Goal: Task Accomplishment & Management: Manage account settings

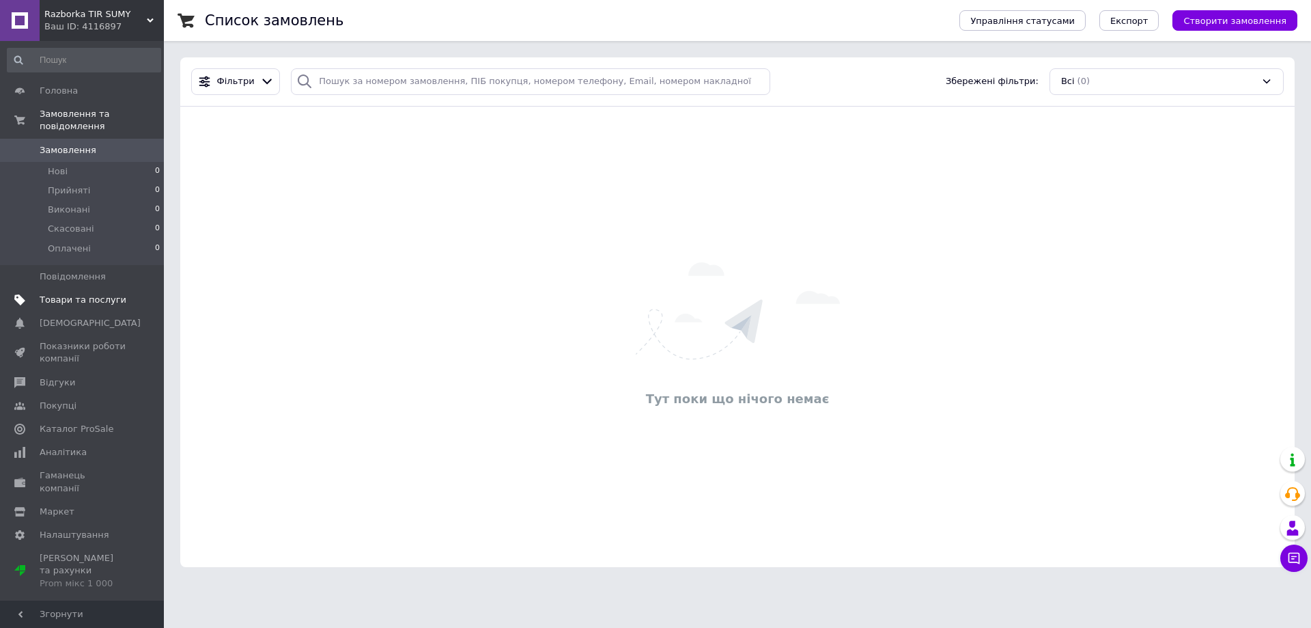
drag, startPoint x: 79, startPoint y: 283, endPoint x: 191, endPoint y: 242, distance: 119.5
click at [79, 294] on span "Товари та послуги" at bounding box center [83, 300] width 87 height 12
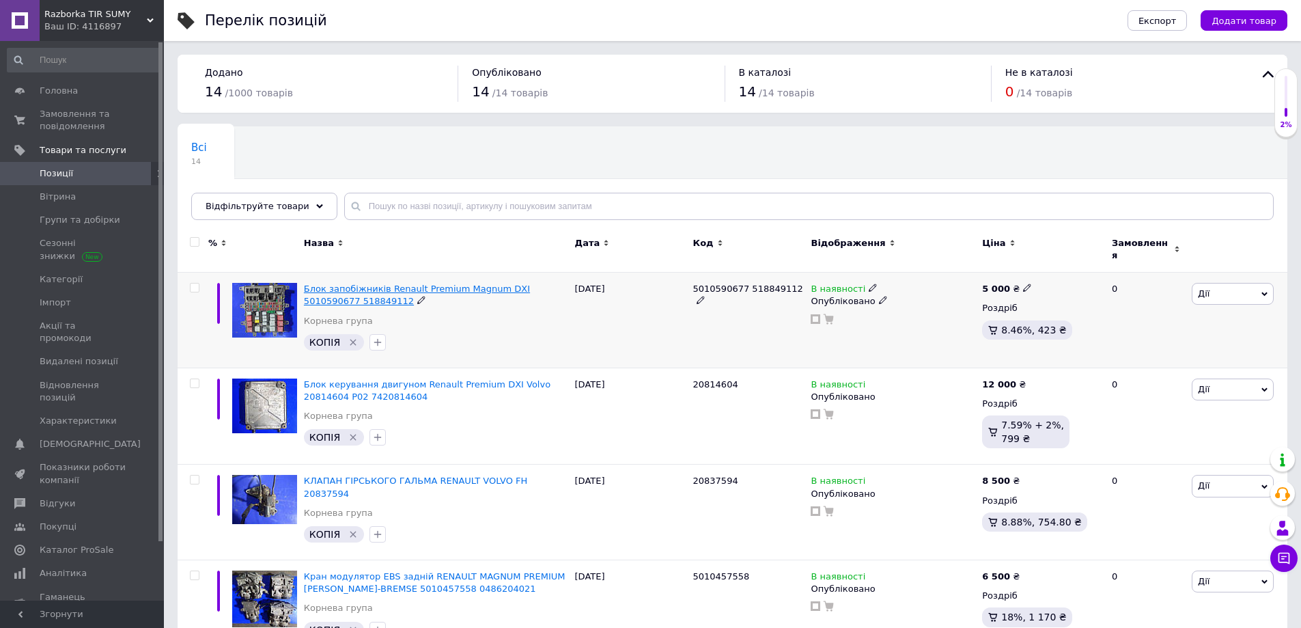
click at [393, 283] on span "Блок запобіжників Renault Premium Magnum DXI 5010590677 518849112" at bounding box center [417, 294] width 226 height 23
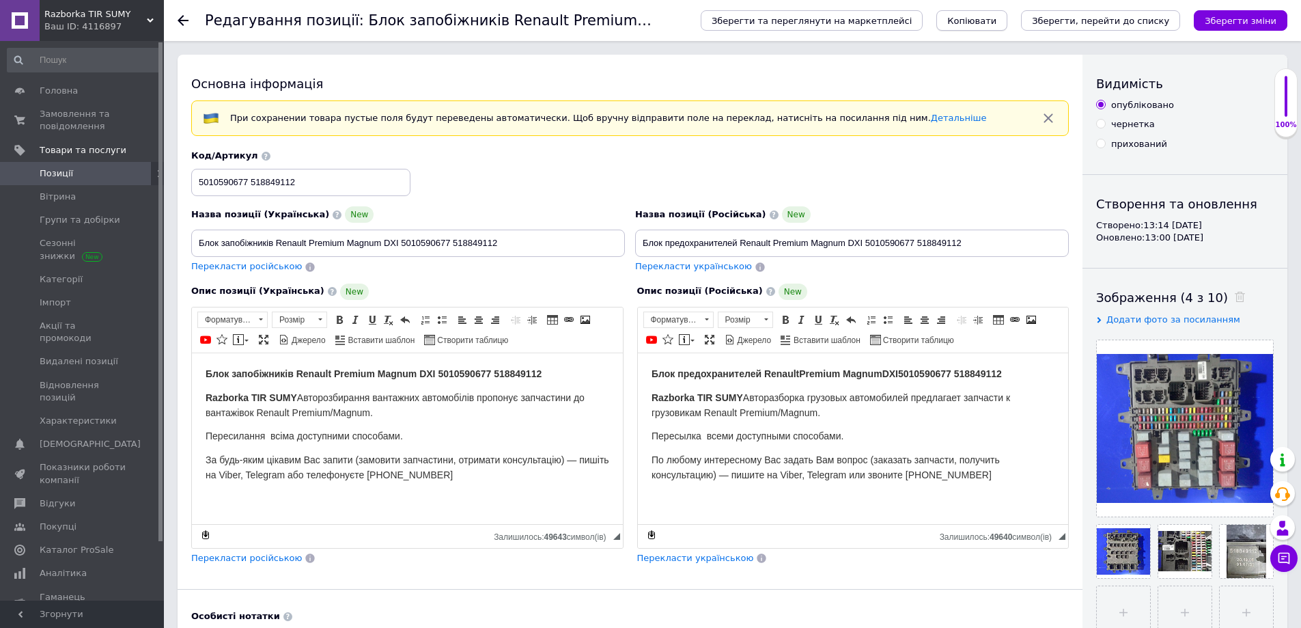
click at [996, 20] on span "Копіювати" at bounding box center [971, 21] width 49 height 10
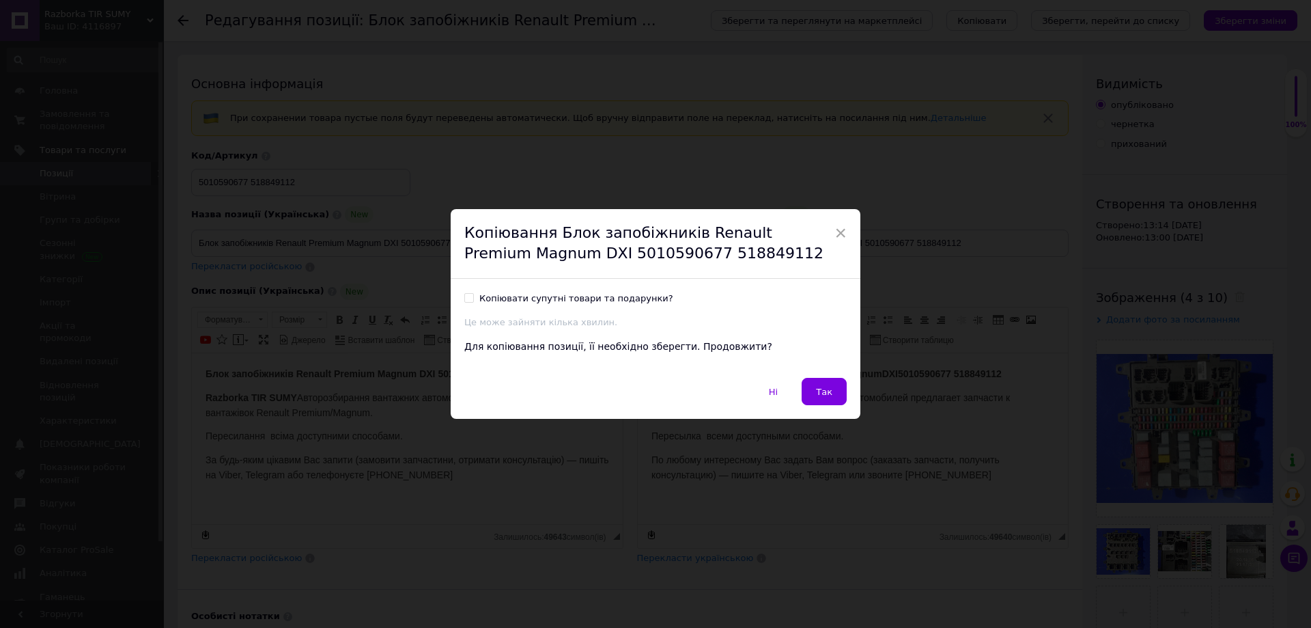
drag, startPoint x: 825, startPoint y: 393, endPoint x: 600, endPoint y: 303, distance: 243.0
click at [820, 391] on span "Так" at bounding box center [824, 392] width 16 height 10
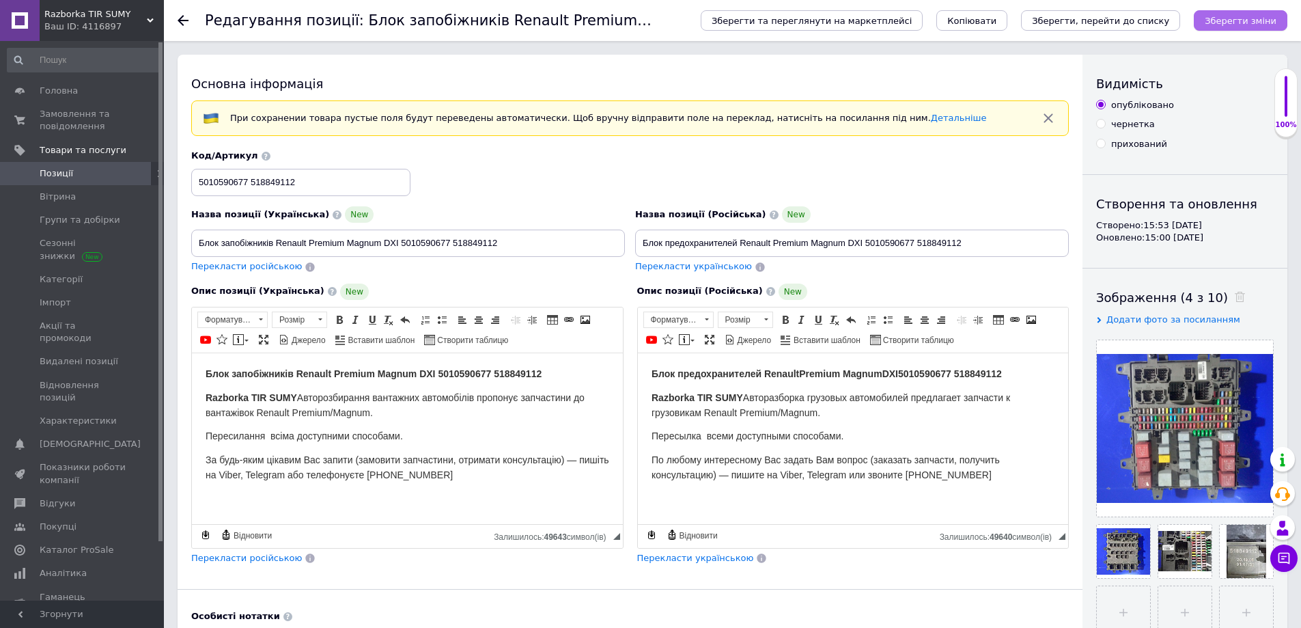
click at [1255, 25] on icon "Зберегти зміни" at bounding box center [1241, 21] width 72 height 10
click at [1117, 126] on div "чернетка" at bounding box center [1133, 124] width 44 height 12
click at [1105, 126] on input "чернетка" at bounding box center [1100, 123] width 9 height 9
radio input "true"
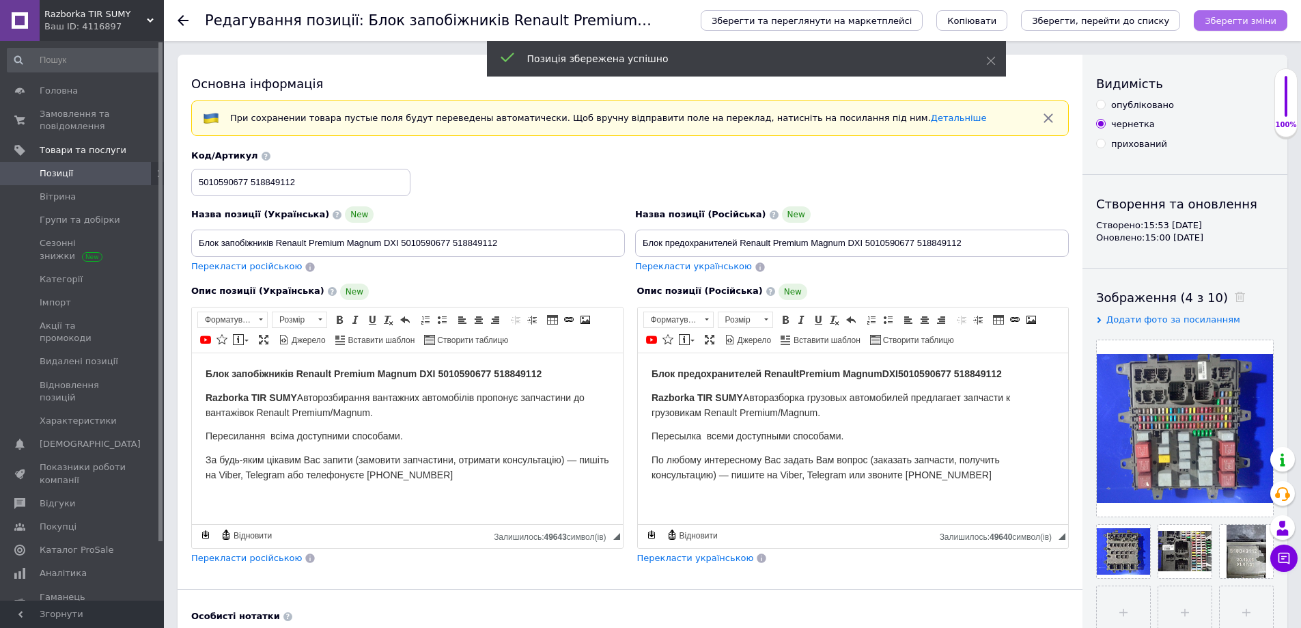
click at [1235, 22] on icon "Зберегти зміни" at bounding box center [1241, 21] width 72 height 10
click at [71, 173] on span "Позиції" at bounding box center [83, 173] width 87 height 12
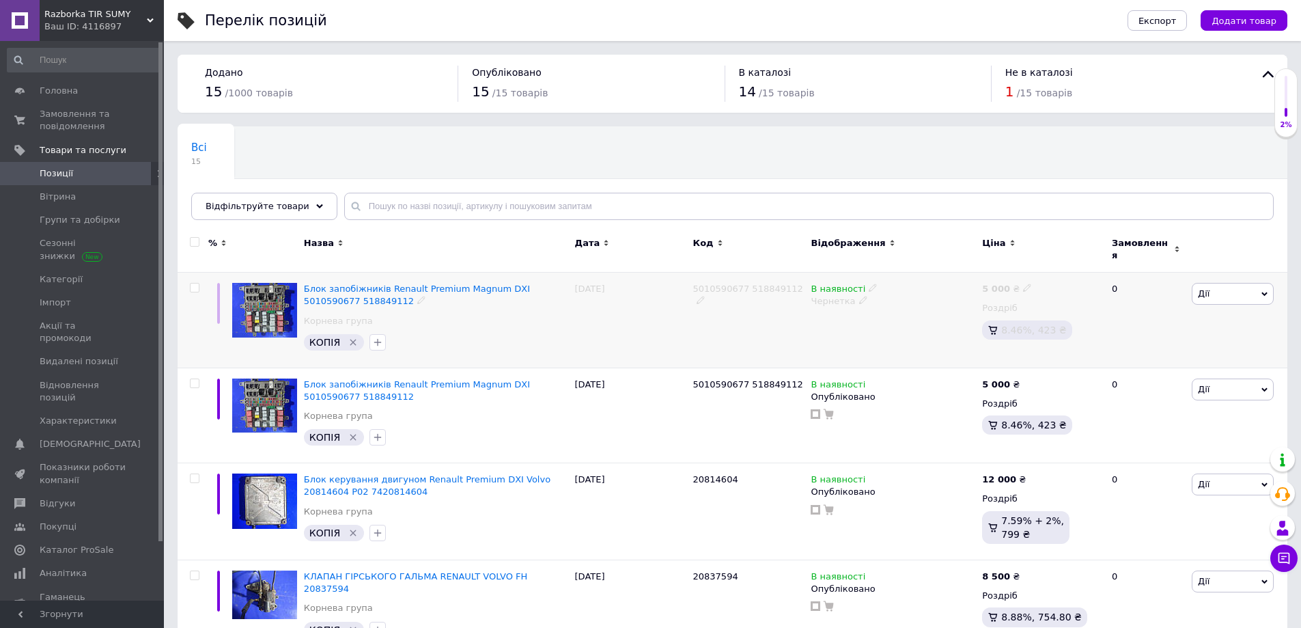
click at [501, 288] on div "Блок запобіжників Renault Premium Magnum DXI 5010590677 518849112" at bounding box center [436, 295] width 264 height 25
click at [496, 283] on span "Блок запобіжників Renault Premium Magnum DXI 5010590677 518849112" at bounding box center [417, 294] width 226 height 23
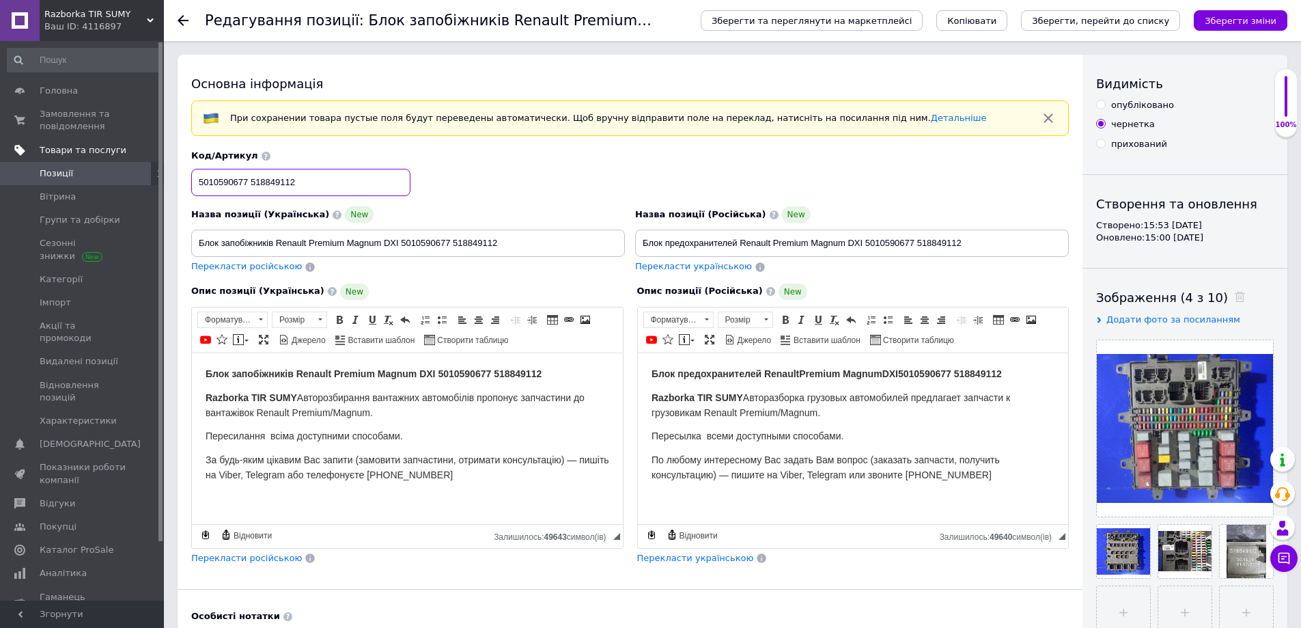
drag, startPoint x: 148, startPoint y: 184, endPoint x: 8, endPoint y: 156, distance: 142.9
type input "20555521 7420555521"
drag, startPoint x: 641, startPoint y: 241, endPoint x: 1040, endPoint y: 255, distance: 398.4
click at [1040, 255] on input "Блок предохранителей Renault Premium Magnum DXI 5010590677 518849112" at bounding box center [852, 242] width 434 height 27
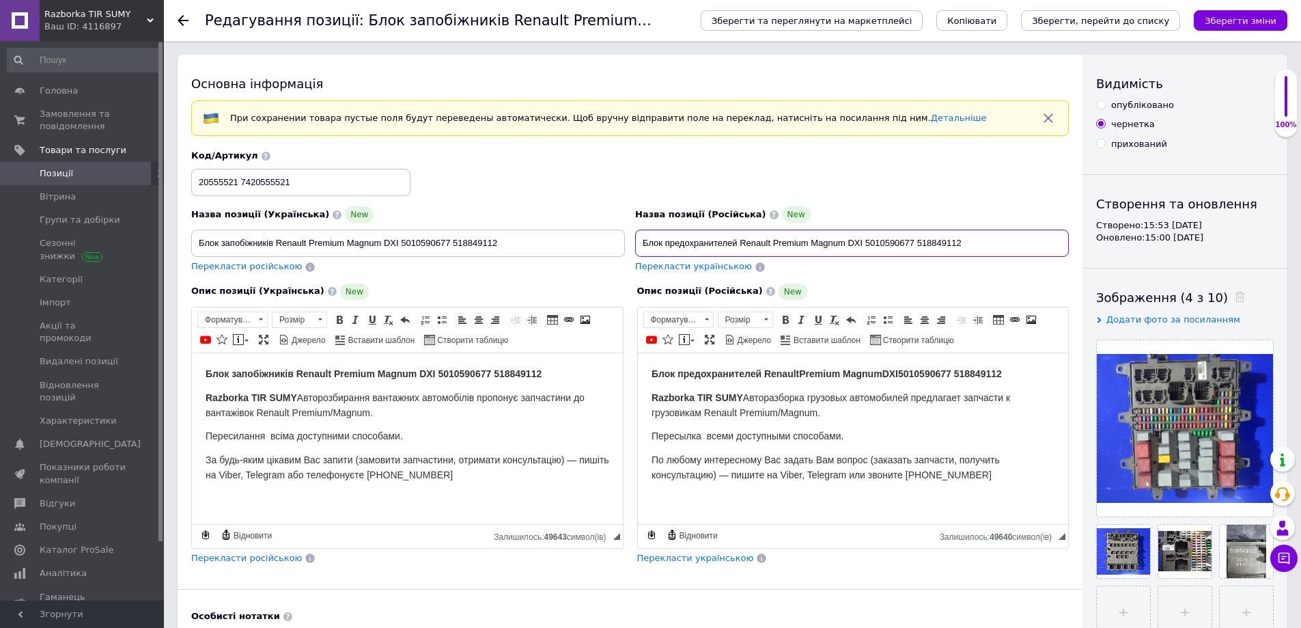
paste input "асос-форсунка Renault Premium DXI D11, 7421028880, 21028880, Delphi 20555521, 7…"
drag, startPoint x: 816, startPoint y: 242, endPoint x: 820, endPoint y: 271, distance: 28.9
click at [818, 244] on input "Насос-форсунка Renault Premium DXI D11, 7421028880, 21028880, Delphi 20555521, …" at bounding box center [852, 242] width 434 height 27
drag, startPoint x: 916, startPoint y: 244, endPoint x: 821, endPoint y: 247, distance: 95.0
click at [821, 245] on input "Насос-форсунка Renault Premium DXI D11 7421028880, 21028880, Delphi 20555521, 7…" at bounding box center [852, 242] width 434 height 27
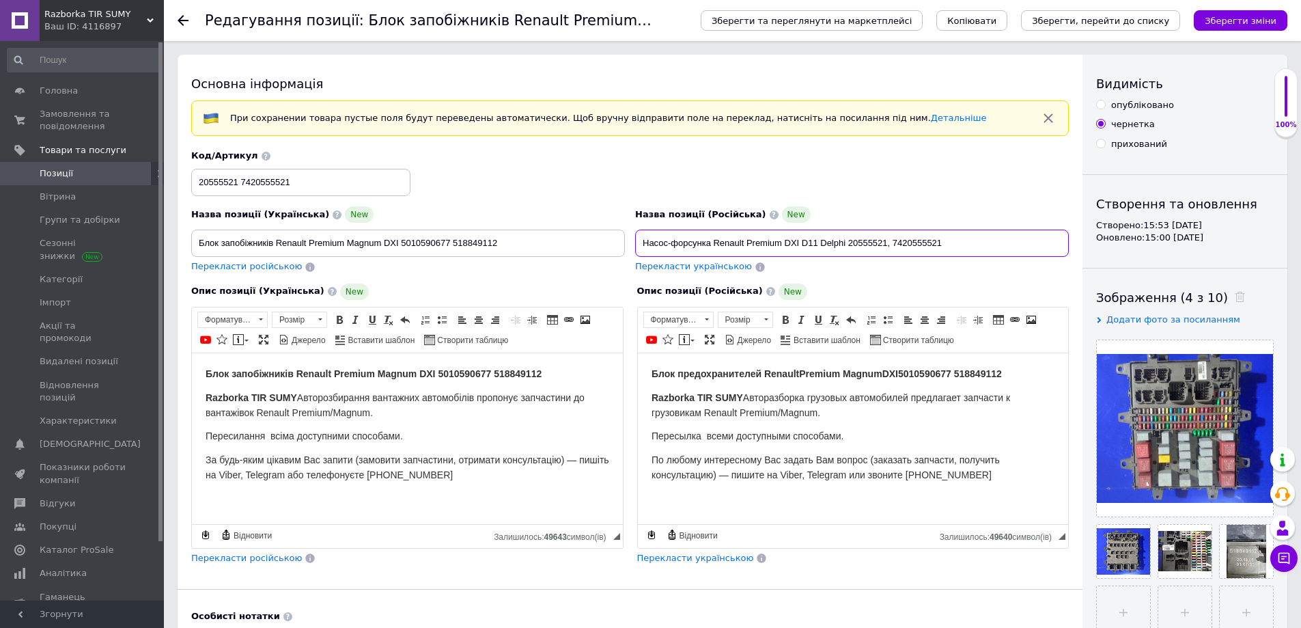
drag, startPoint x: 888, startPoint y: 245, endPoint x: 876, endPoint y: 279, distance: 36.1
click at [888, 247] on input "Насос-форсунка Renault Premium DXI D11 Delphi 20555521, 7420555521" at bounding box center [852, 242] width 434 height 27
type input "Насос-форсунка Renault Premium DXI D11 Delphi 20555521"
drag, startPoint x: 240, startPoint y: 182, endPoint x: 309, endPoint y: 189, distance: 69.9
click at [309, 188] on input "20555521 7420555521" at bounding box center [300, 182] width 219 height 27
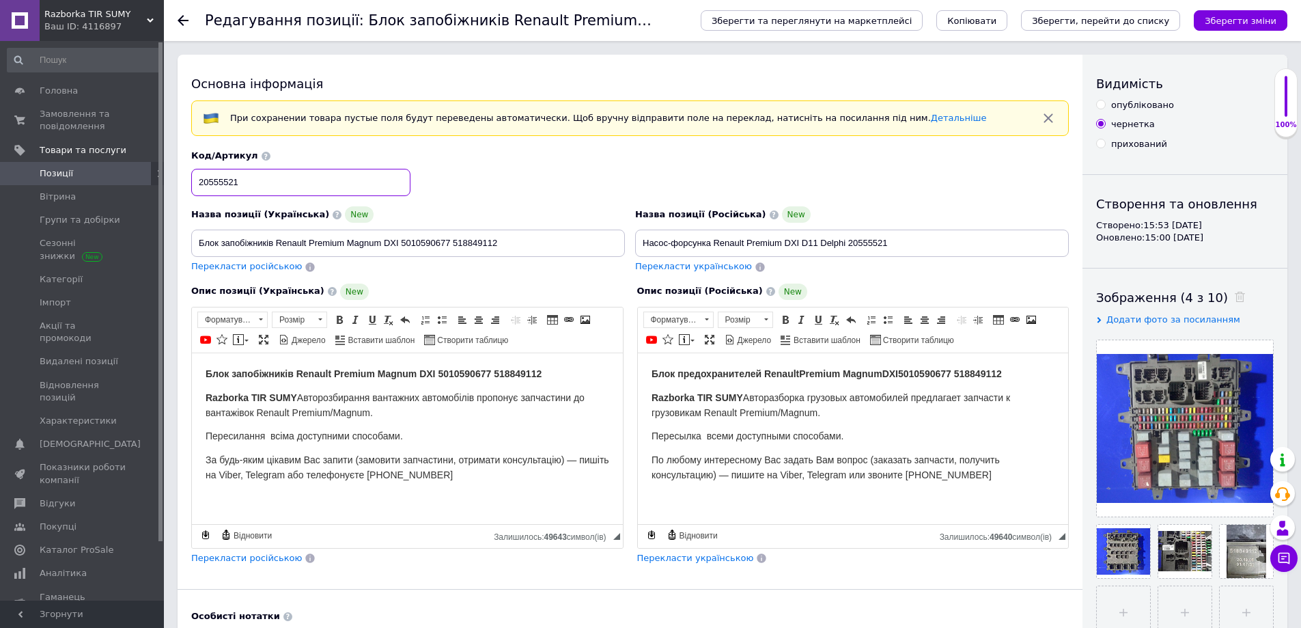
type input "20555521"
drag, startPoint x: 872, startPoint y: 240, endPoint x: 624, endPoint y: 240, distance: 247.2
click at [624, 240] on div "Назва позиції (Українська) New Блок запобіжників Renault Premium Magnum DXI 501…" at bounding box center [630, 212] width 888 height 134
drag, startPoint x: 1027, startPoint y: 378, endPoint x: 648, endPoint y: 370, distance: 379.1
click at [648, 370] on html "Блок предохранителей Renault Premium Magnum DXI 5010590677 518849112 Razborka T…" at bounding box center [852, 423] width 431 height 143
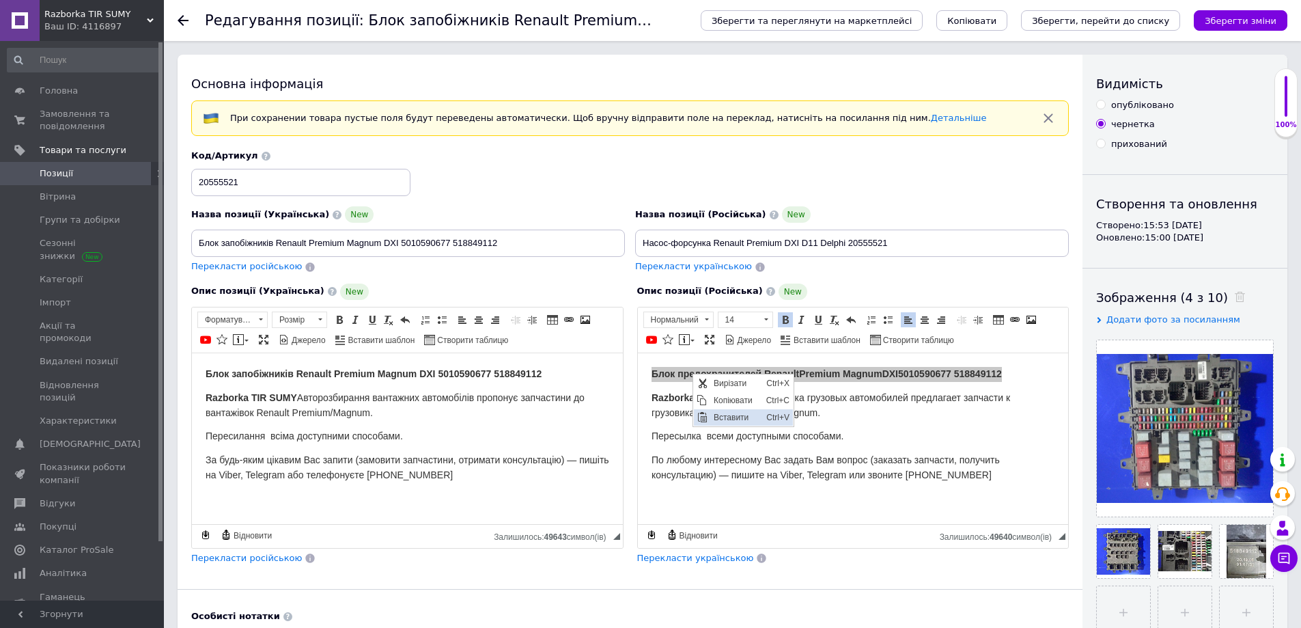
click at [751, 415] on span "Вставити" at bounding box center [736, 416] width 53 height 16
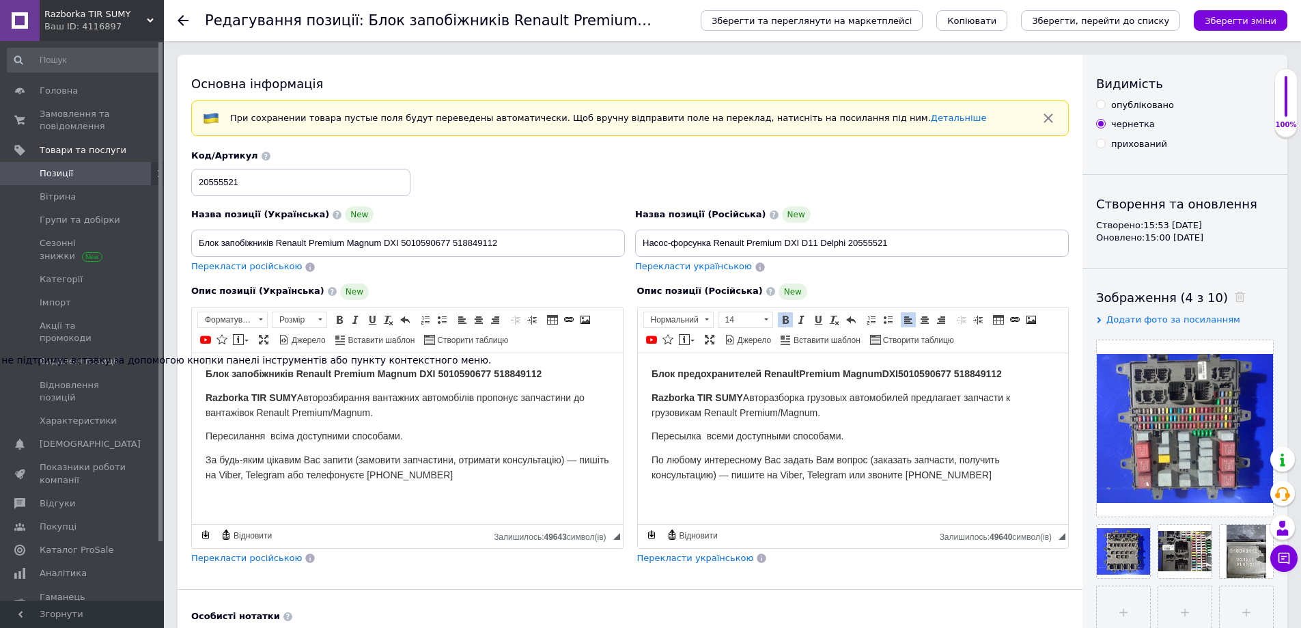
click at [953, 413] on p "Razborka TIR SUMY Авторазборка грузовых автомобилей предлагает запчасти к грузо…" at bounding box center [853, 405] width 404 height 30
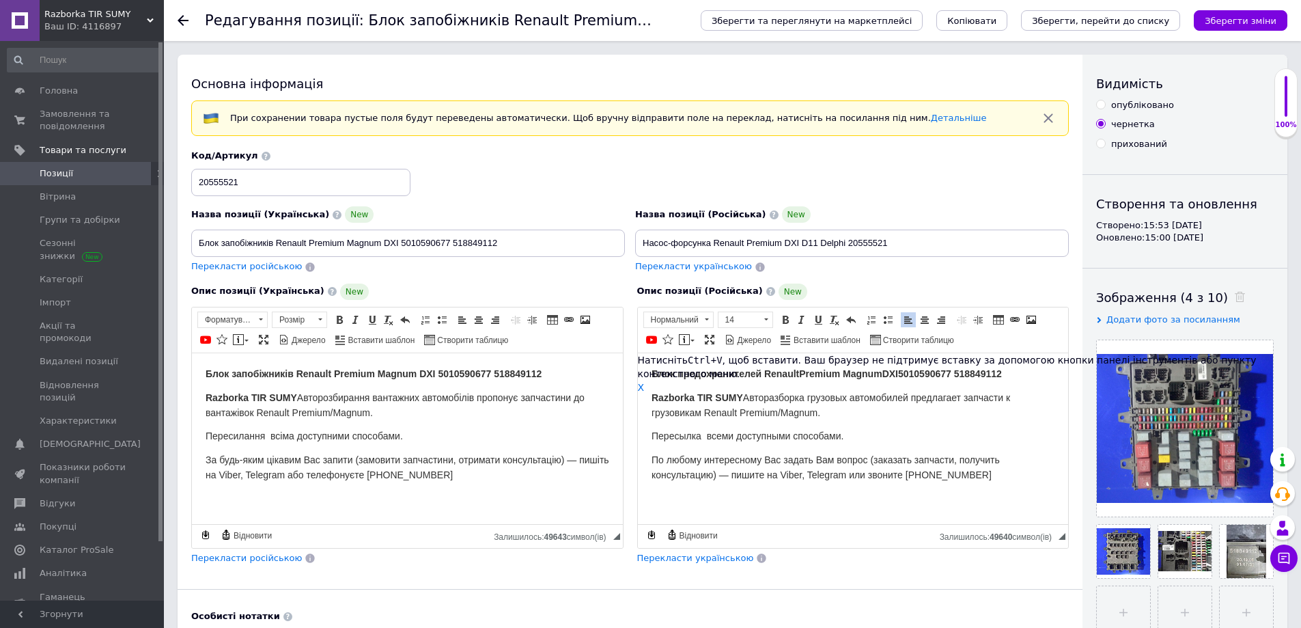
click at [1018, 374] on div "Натисніть Ctrl+V , щоб вставити. Ваш браузер не підтримує вставку за допомогою …" at bounding box center [970, 373] width 664 height 41
click at [643, 382] on span "X" at bounding box center [641, 387] width 7 height 11
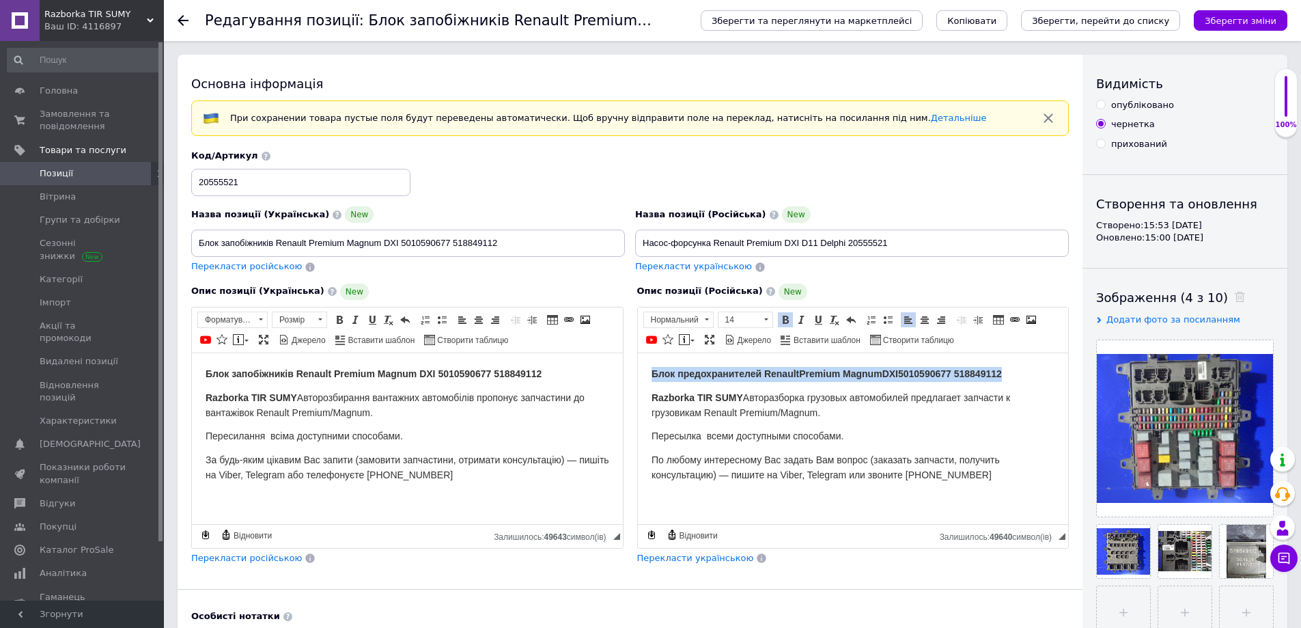
drag, startPoint x: 647, startPoint y: 373, endPoint x: 1031, endPoint y: 373, distance: 384.5
click at [1031, 373] on html "Блок предохранителей Renault Premium Magnum DXI 5010590677 518849112 Razborka T…" at bounding box center [852, 423] width 431 height 143
click at [943, 434] on p "Пересылка всеми доступными способами." at bounding box center [853, 435] width 404 height 15
click at [685, 267] on span "Перекласти українською" at bounding box center [693, 266] width 117 height 10
type input "Насос-форсунка Renault Premium DXI D11 Delphi 20555521"
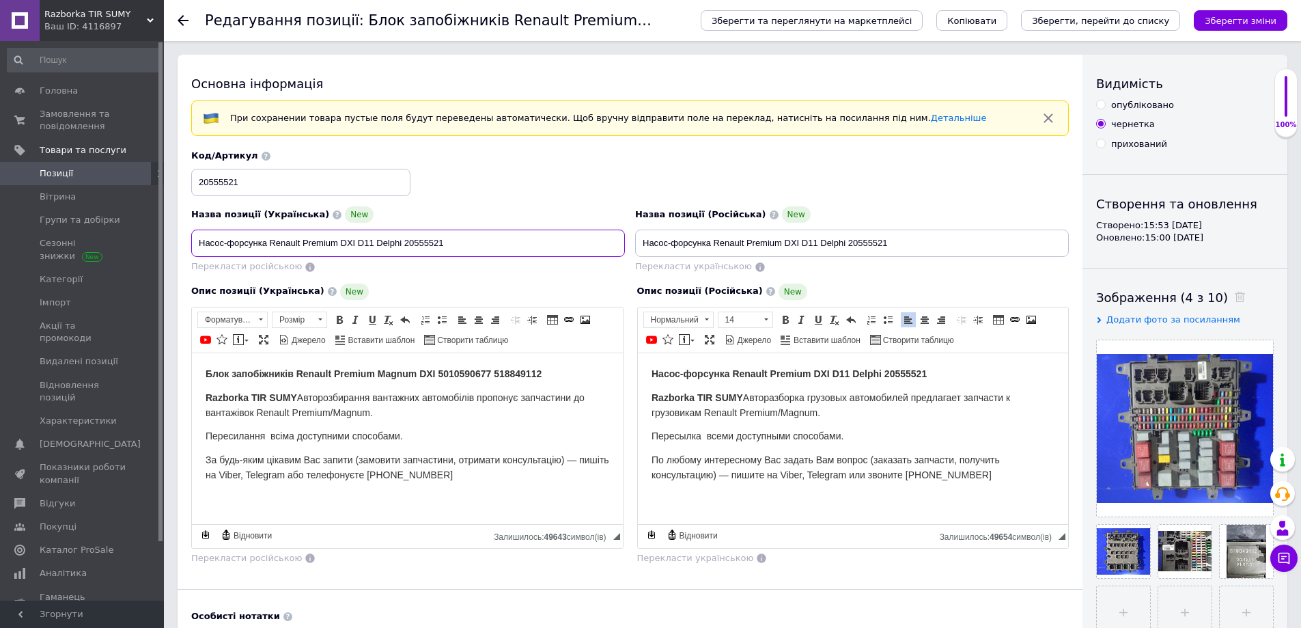
drag, startPoint x: 465, startPoint y: 242, endPoint x: 181, endPoint y: 231, distance: 284.3
click at [181, 231] on div "Основна інформація При сохранении товара пустые поля будут переведены автоматич…" at bounding box center [630, 458] width 905 height 806
drag, startPoint x: 545, startPoint y: 372, endPoint x: 202, endPoint y: 371, distance: 342.9
click at [202, 371] on html "Блок запобіжників Renault Premium Magnum DXI 5010590677 518849112 Razborka TIR …" at bounding box center [407, 423] width 431 height 143
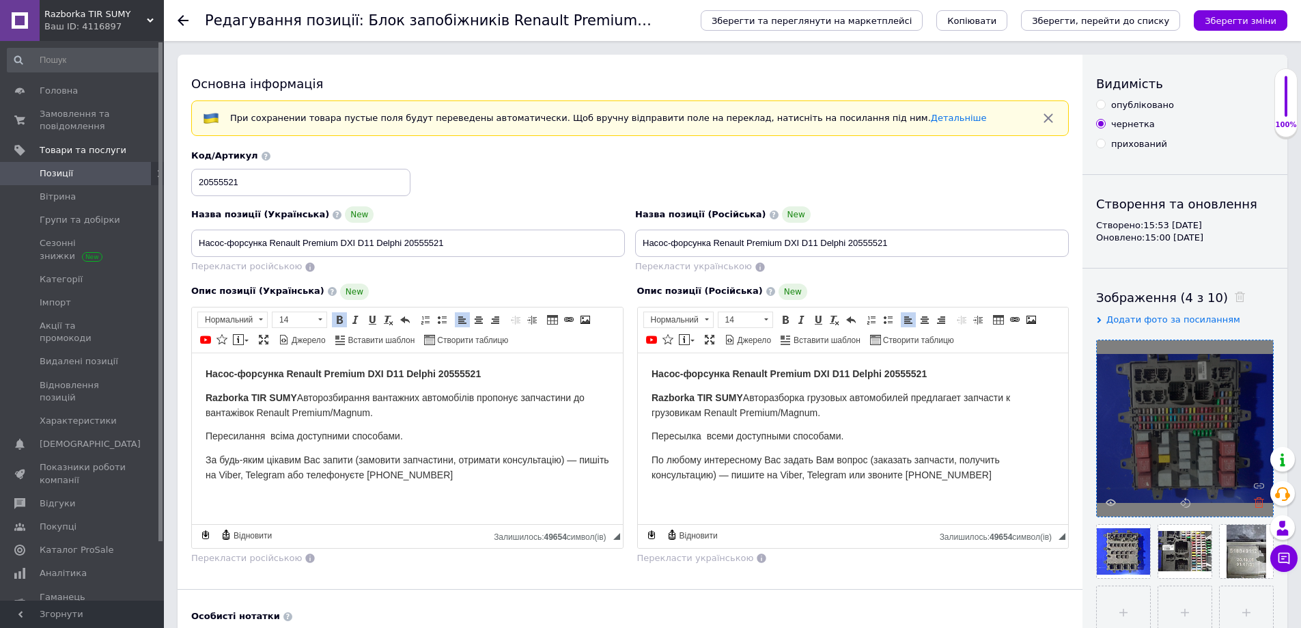
click at [1255, 503] on icon at bounding box center [1259, 502] width 10 height 10
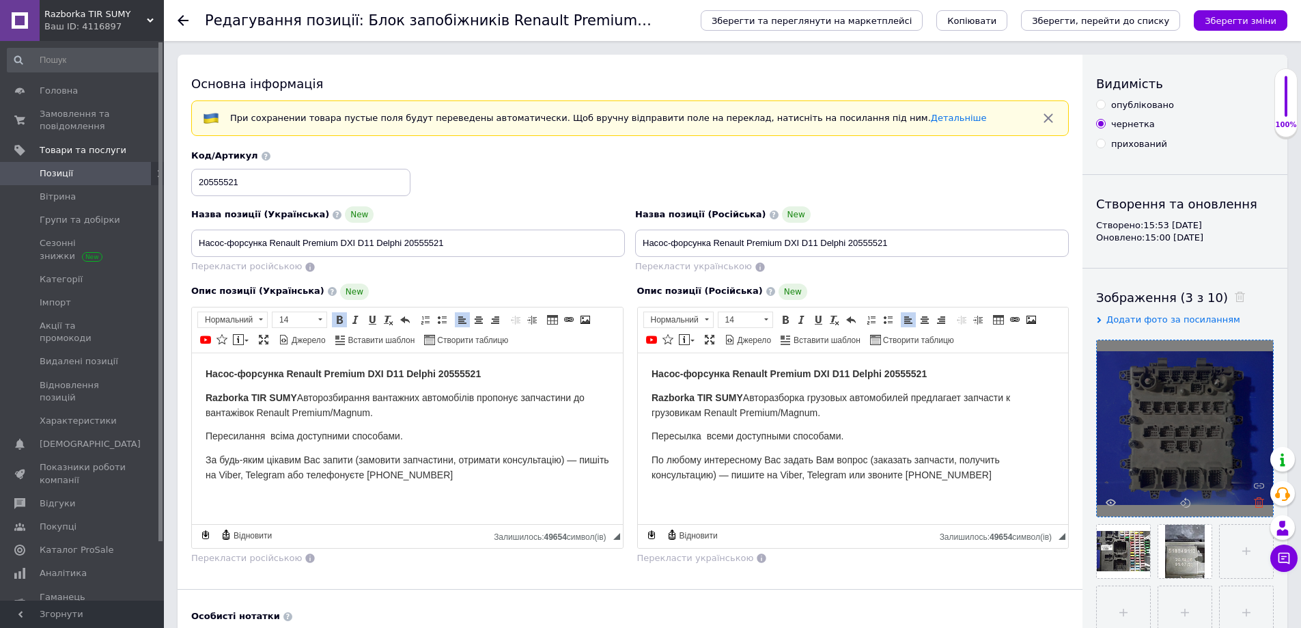
click at [1255, 503] on icon at bounding box center [1259, 502] width 10 height 10
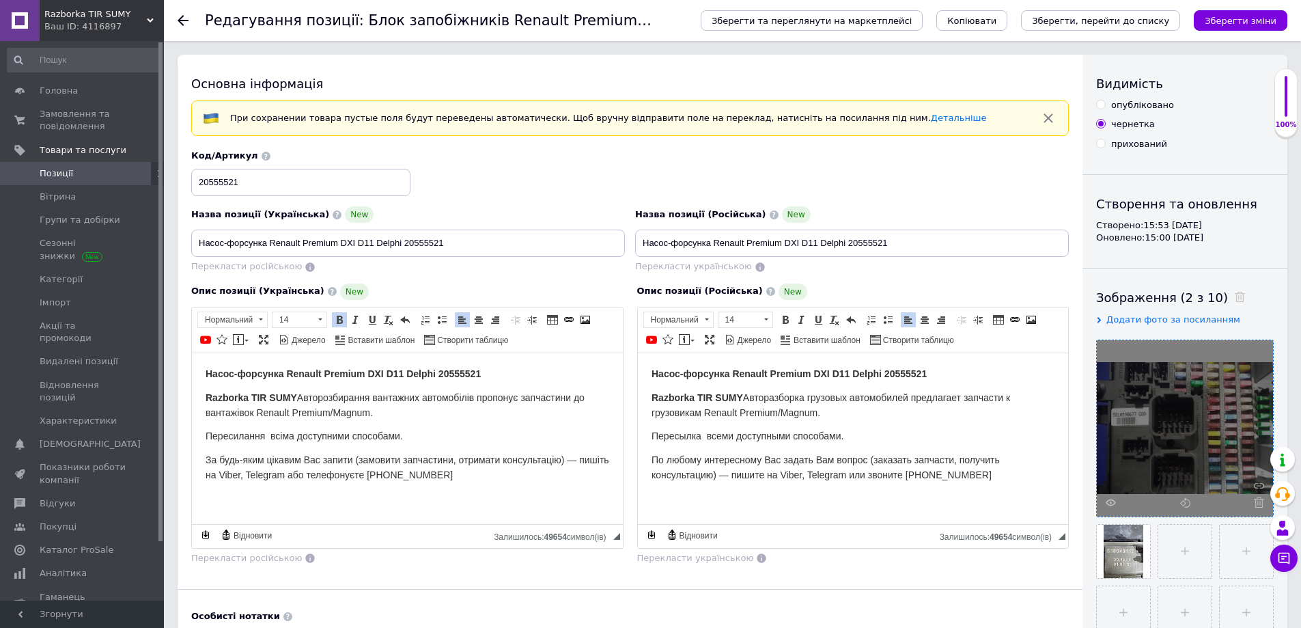
click at [1255, 503] on icon at bounding box center [1259, 502] width 10 height 10
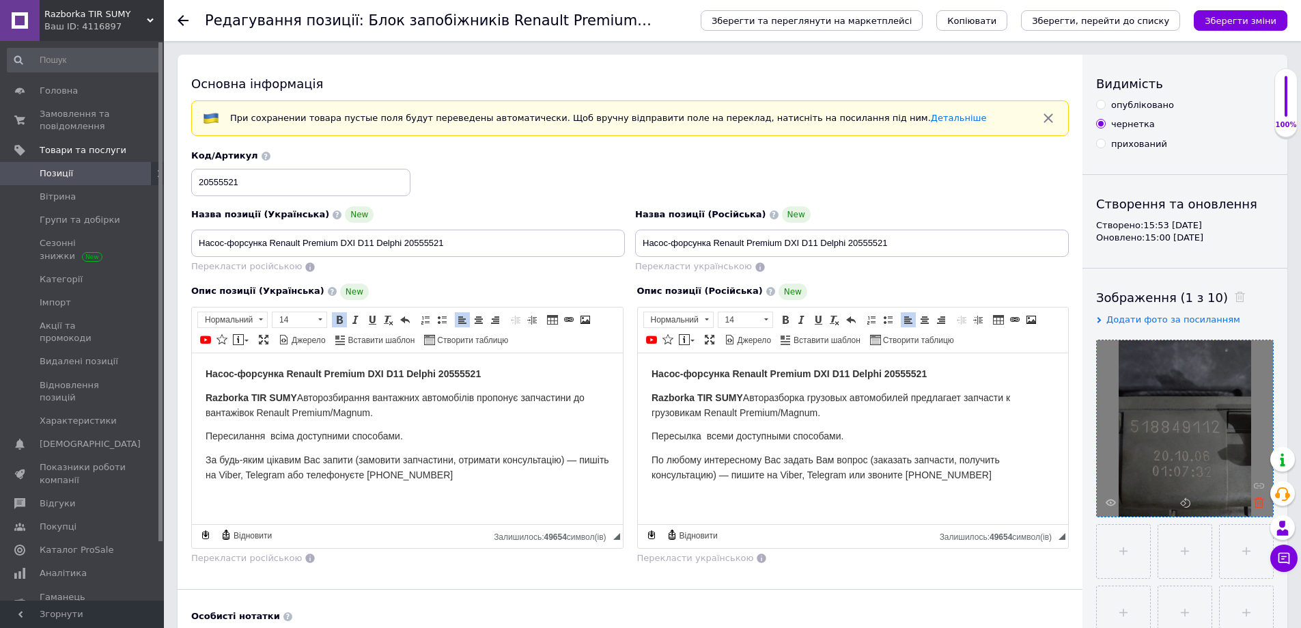
click at [1257, 503] on icon at bounding box center [1259, 502] width 10 height 10
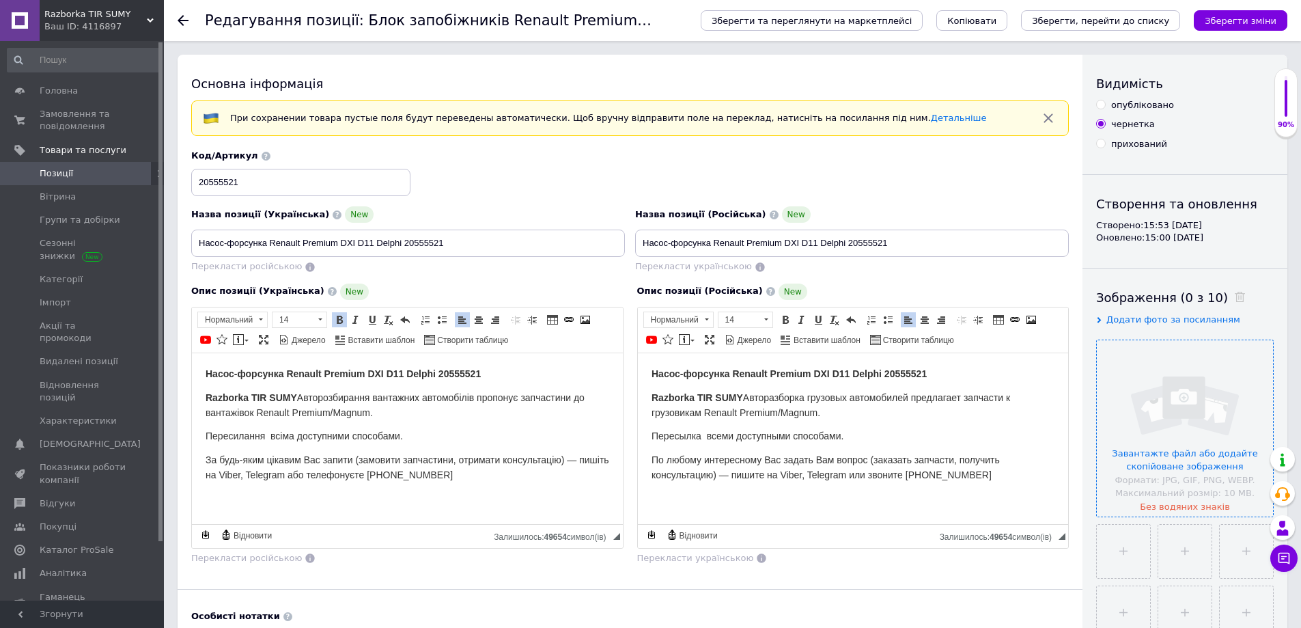
click at [1184, 445] on input "file" at bounding box center [1185, 428] width 176 height 176
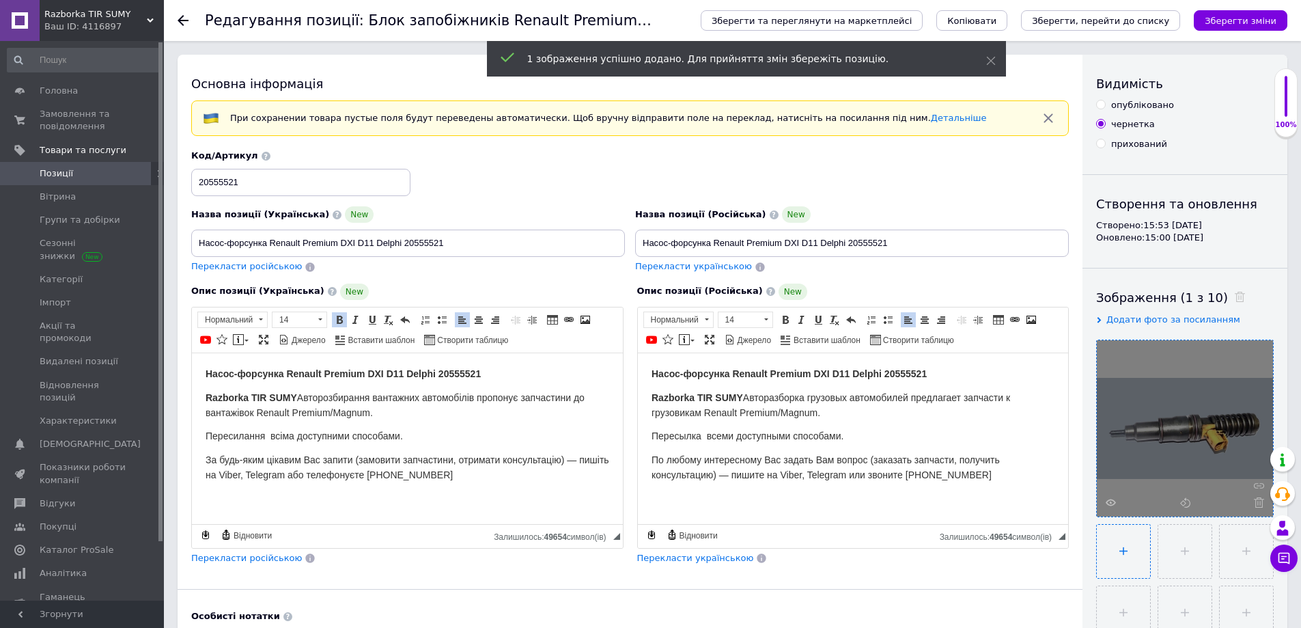
click at [1126, 550] on input "file" at bounding box center [1123, 551] width 53 height 53
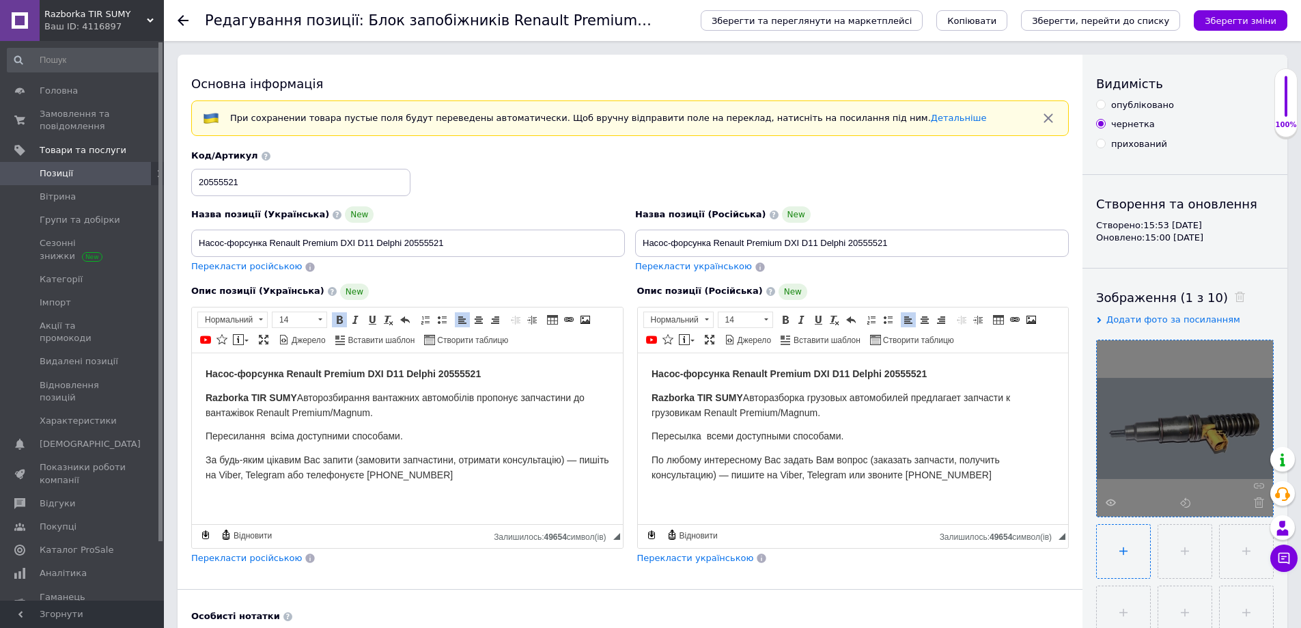
type input "C:\fakepath\Номер 20555521.jpg"
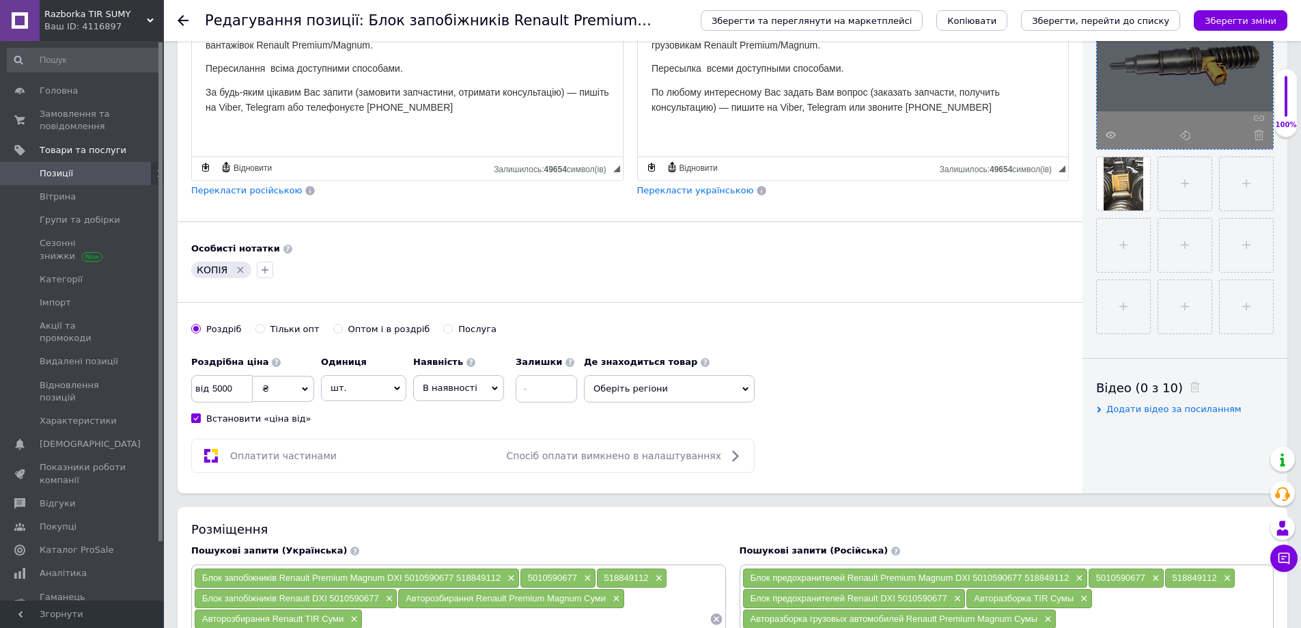
scroll to position [410, 0]
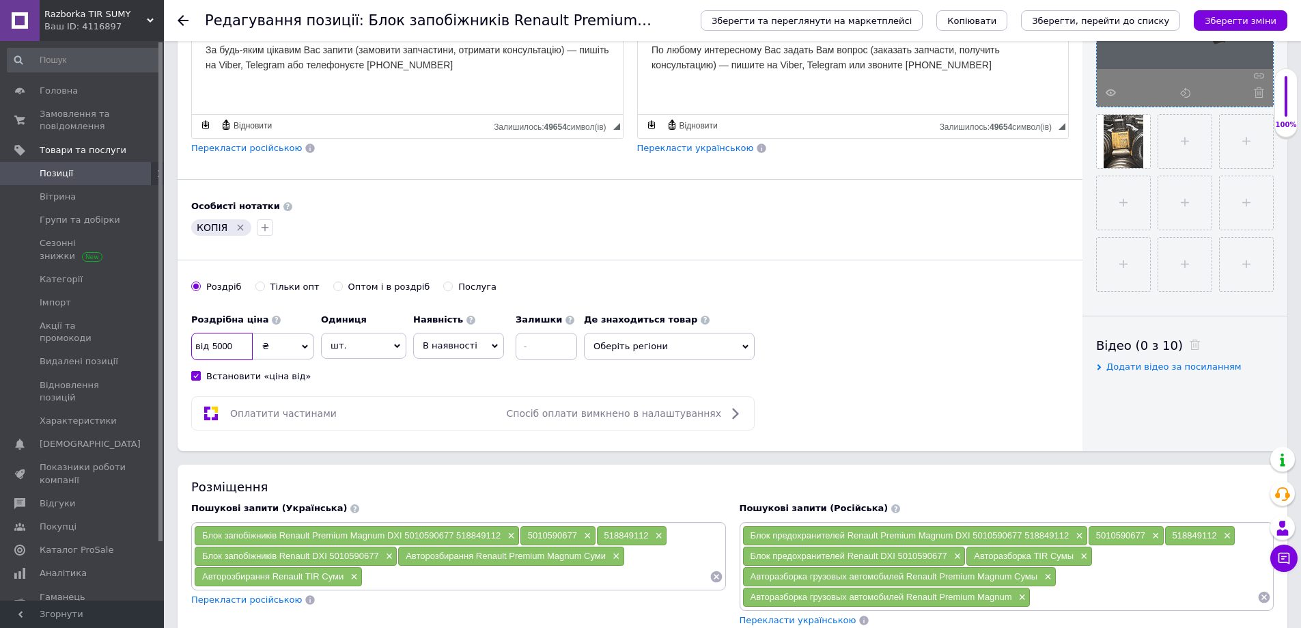
drag, startPoint x: 237, startPoint y: 346, endPoint x: 212, endPoint y: 346, distance: 24.6
click at [212, 346] on input "5000" at bounding box center [221, 346] width 61 height 27
drag, startPoint x: 197, startPoint y: 346, endPoint x: 238, endPoint y: 346, distance: 41.7
click at [238, 346] on div "від" at bounding box center [221, 346] width 61 height 27
click at [224, 337] on input at bounding box center [221, 346] width 61 height 27
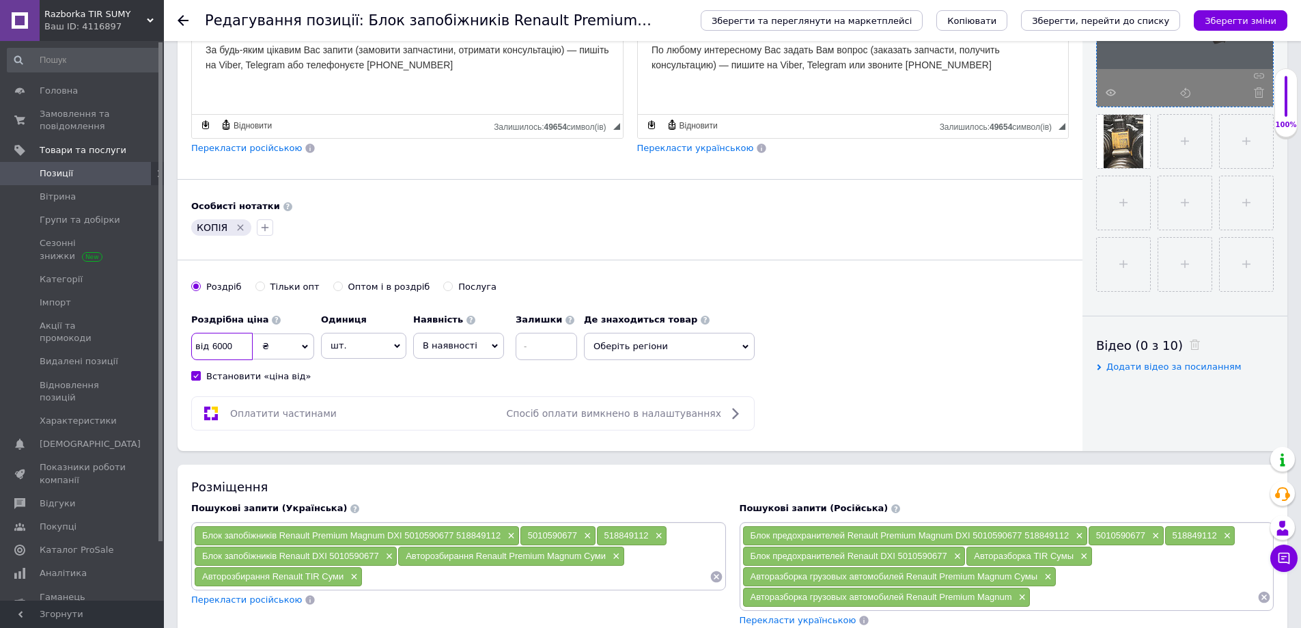
type input "6000"
click at [302, 350] on icon at bounding box center [305, 347] width 6 height 6
click at [447, 405] on div "Оплатити частинами Спосіб оплати вимкнено в налаштуваннях" at bounding box center [472, 413] width 551 height 16
click at [270, 286] on div "Тільки опт" at bounding box center [294, 287] width 49 height 12
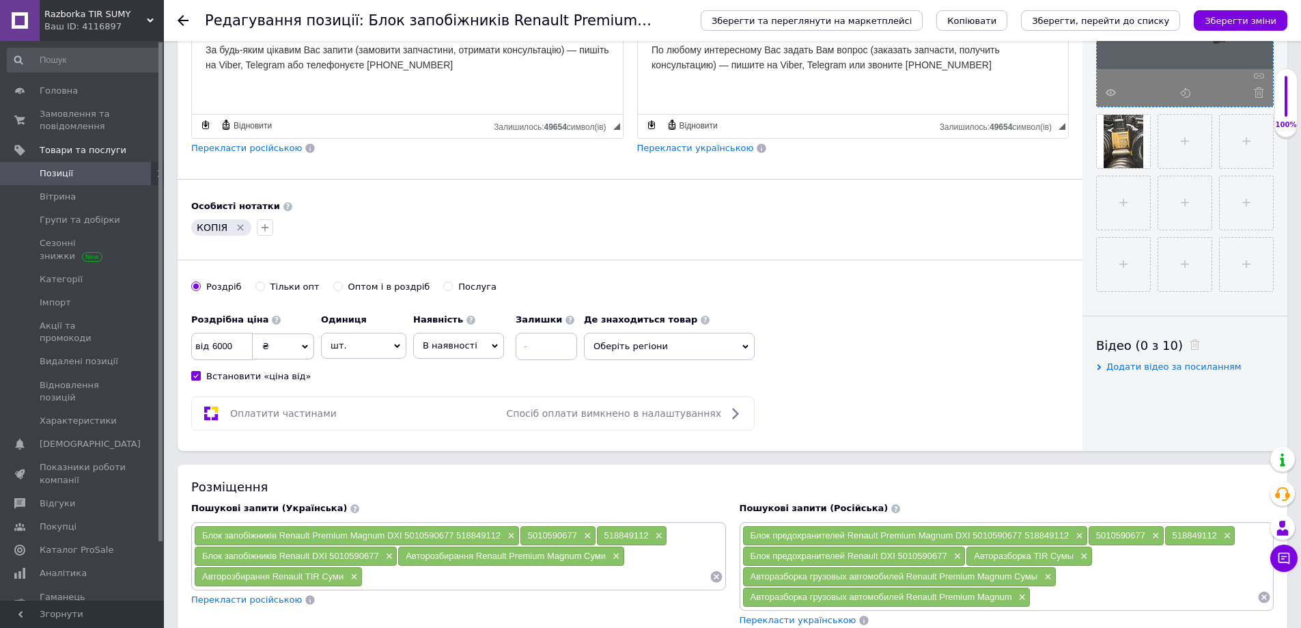
click at [264, 286] on input "Тільки опт" at bounding box center [259, 285] width 9 height 9
radio input "true"
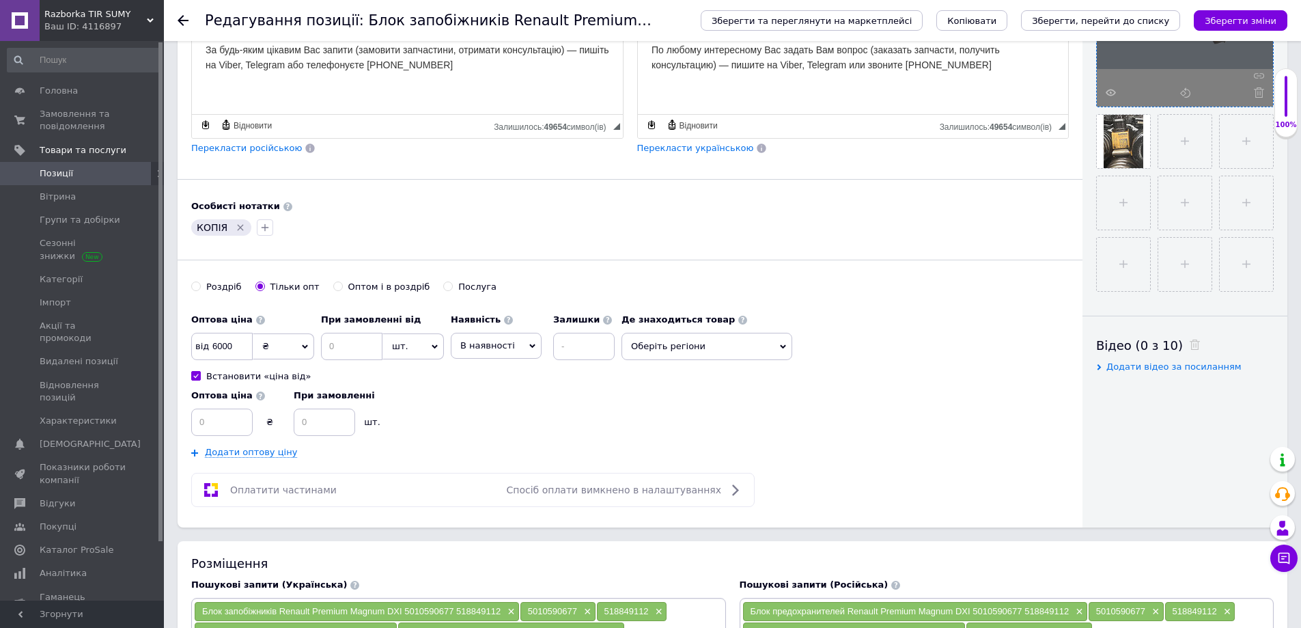
click at [208, 289] on div "Роздріб" at bounding box center [224, 287] width 36 height 12
click at [200, 289] on input "Роздріб" at bounding box center [195, 285] width 9 height 9
radio input "true"
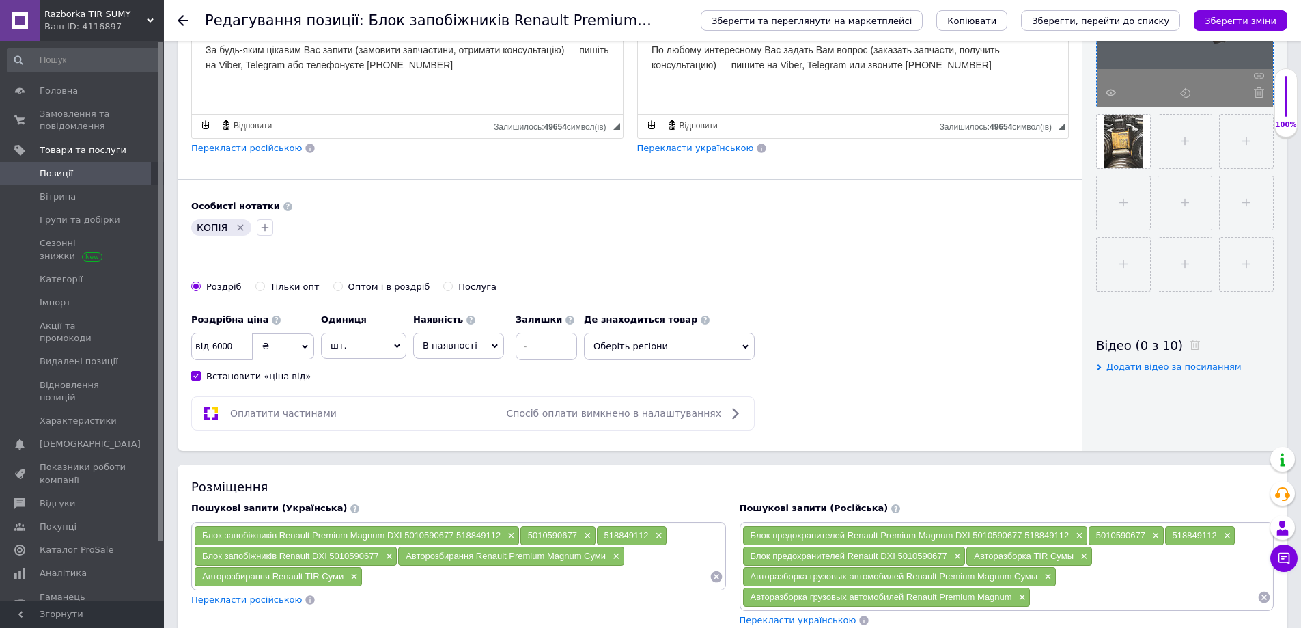
click at [333, 289] on input "Оптом і в роздріб" at bounding box center [337, 285] width 9 height 9
radio input "true"
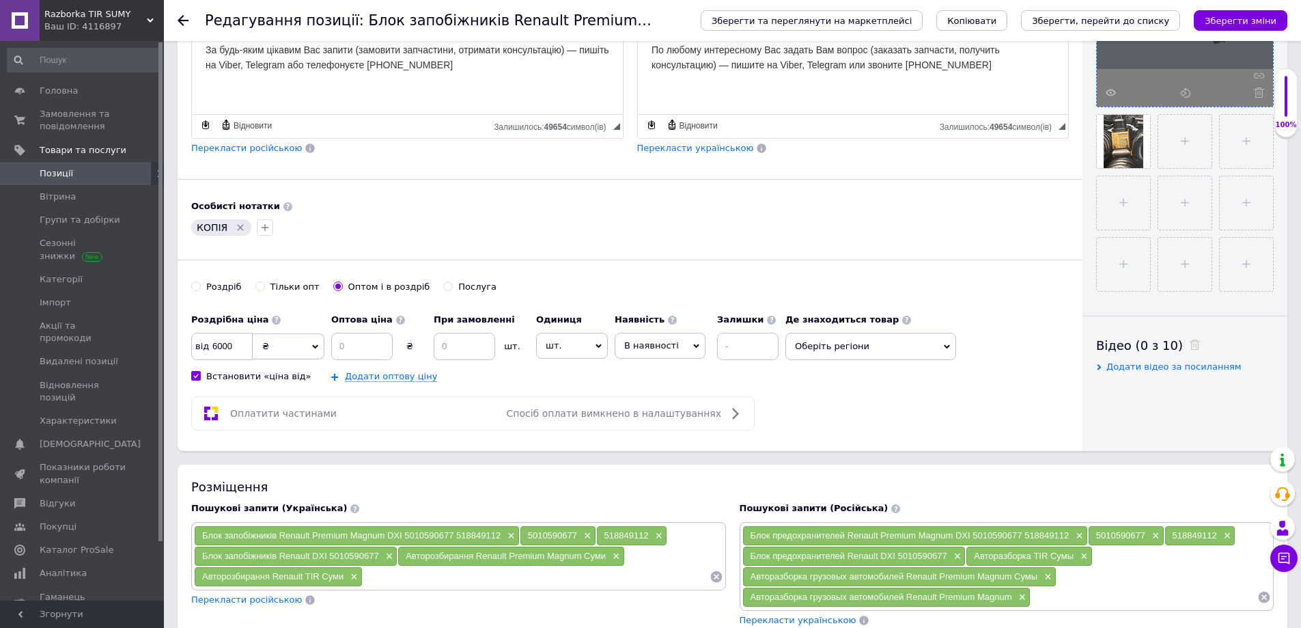
click at [333, 289] on input "Оптом і в роздріб" at bounding box center [337, 285] width 9 height 9
click at [224, 288] on div "Роздріб" at bounding box center [224, 287] width 36 height 12
click at [200, 288] on input "Роздріб" at bounding box center [195, 285] width 9 height 9
radio input "true"
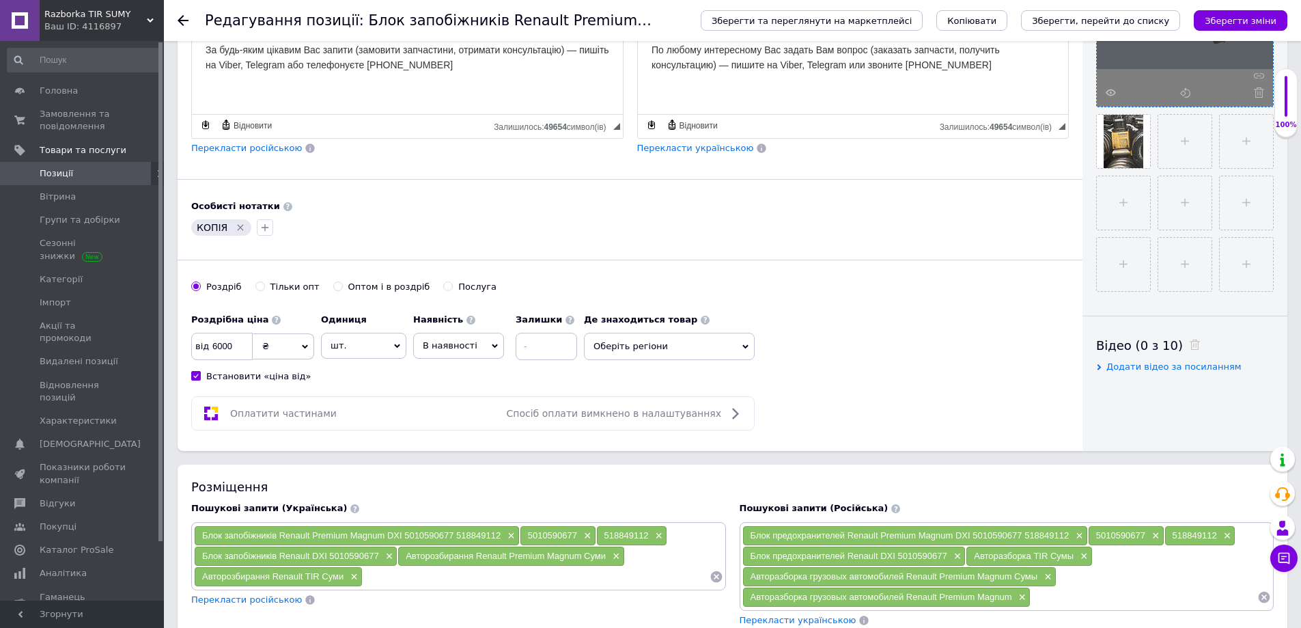
click at [443, 286] on input "Послуга" at bounding box center [447, 285] width 9 height 9
radio input "true"
click at [218, 286] on div "Роздріб" at bounding box center [224, 287] width 36 height 12
click at [200, 286] on input "Роздріб" at bounding box center [195, 285] width 9 height 9
radio input "true"
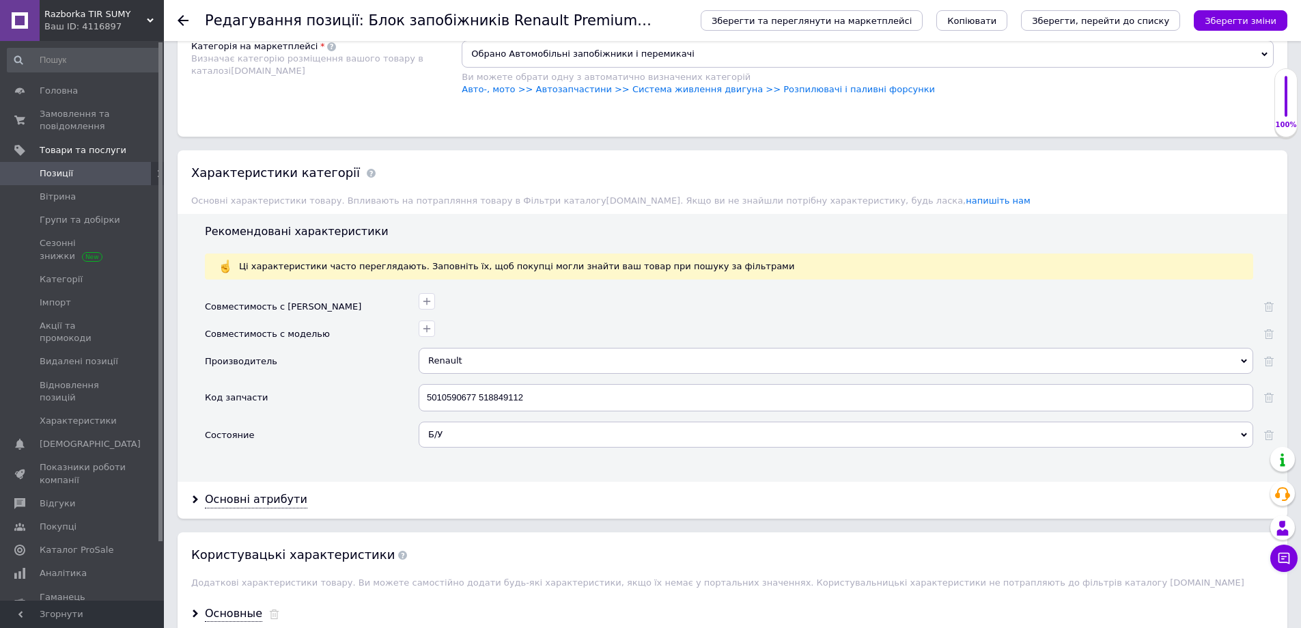
scroll to position [1024, 0]
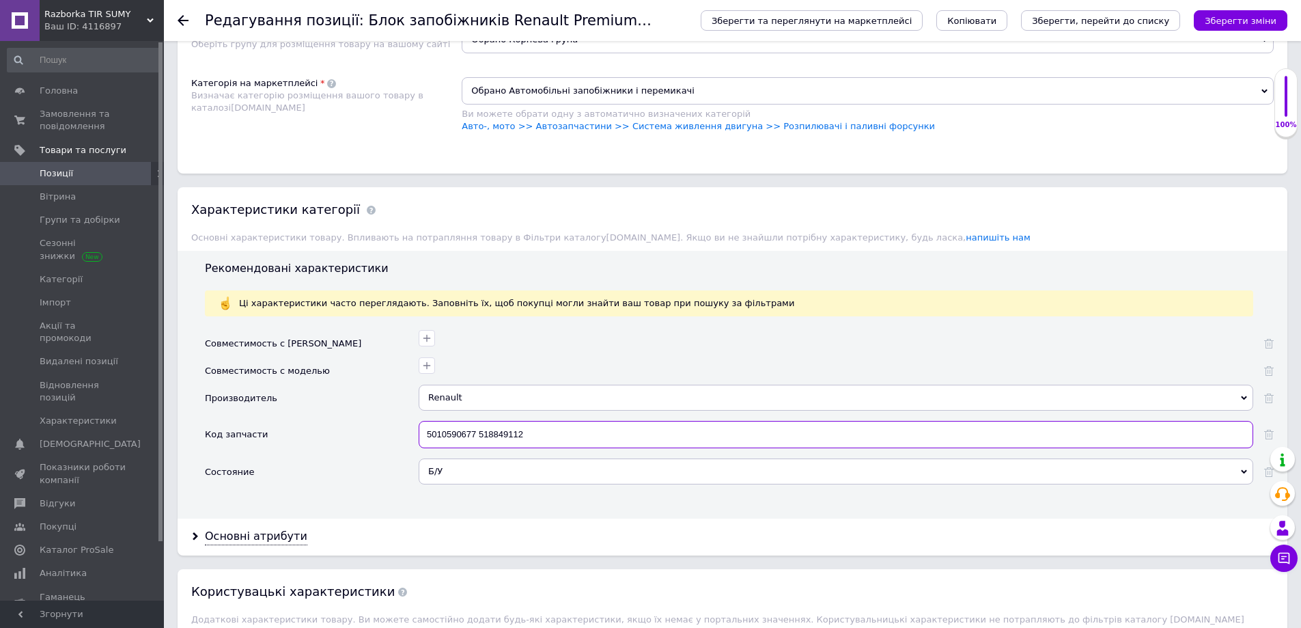
drag, startPoint x: 540, startPoint y: 434, endPoint x: 361, endPoint y: 434, distance: 179.6
click at [366, 434] on div "Код запчасти 5010590677 518849112" at bounding box center [739, 440] width 1069 height 38
type input "20555521 7420555521"
click at [562, 395] on div "Renault" at bounding box center [836, 398] width 835 height 26
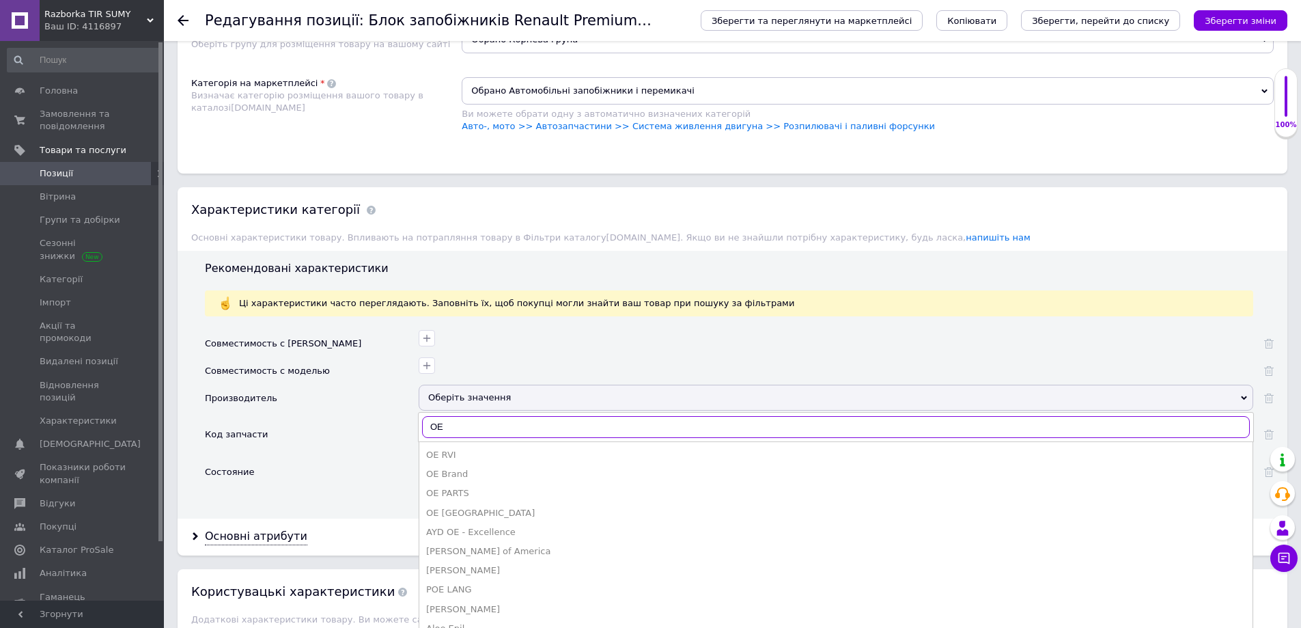
type input "OE"
click at [448, 455] on div "OE RVI" at bounding box center [836, 455] width 820 height 12
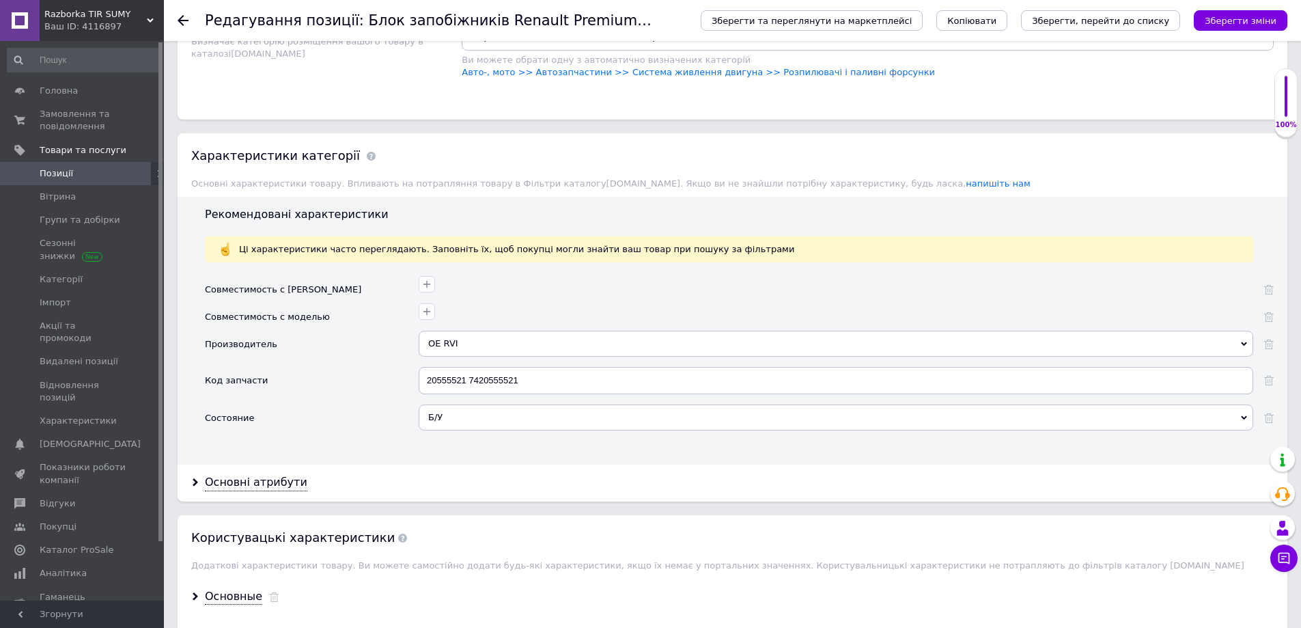
scroll to position [1161, 0]
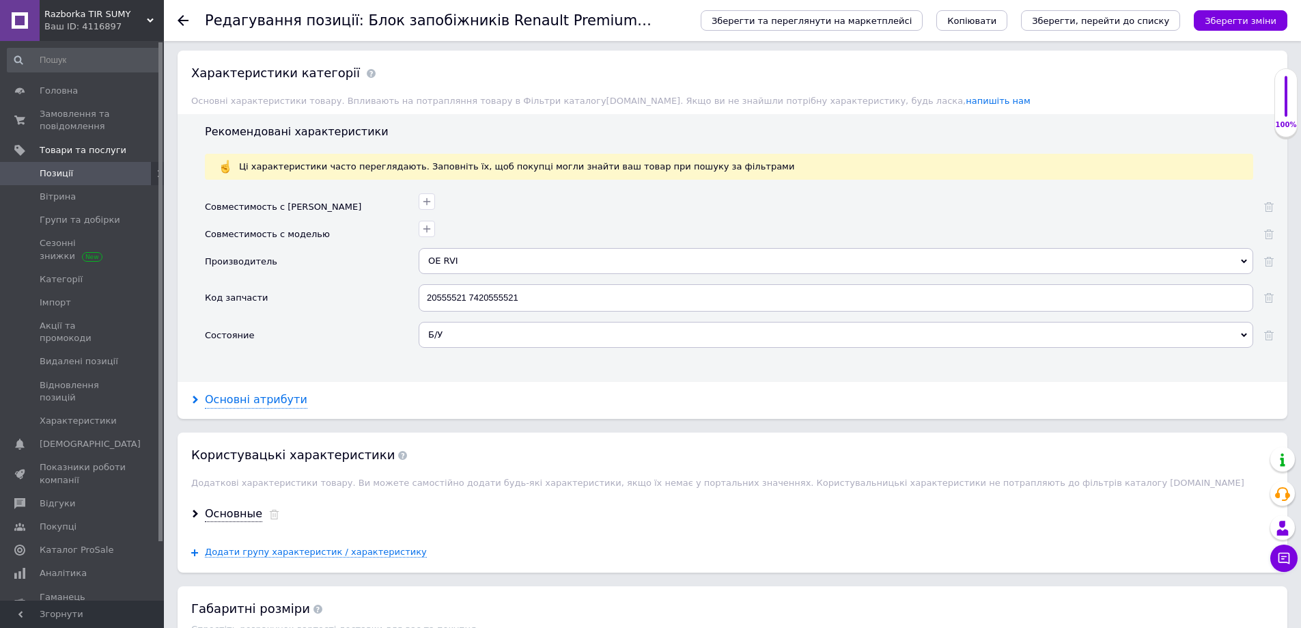
click at [275, 405] on div "Основні атрибути" at bounding box center [256, 400] width 102 height 16
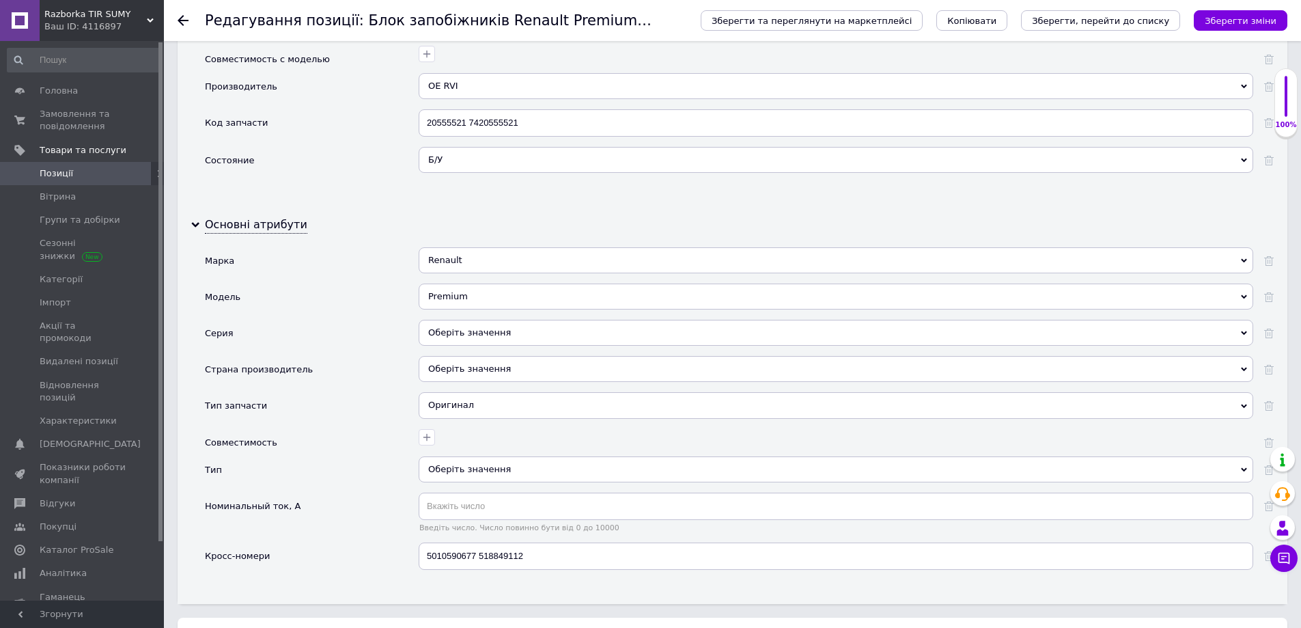
scroll to position [1366, 0]
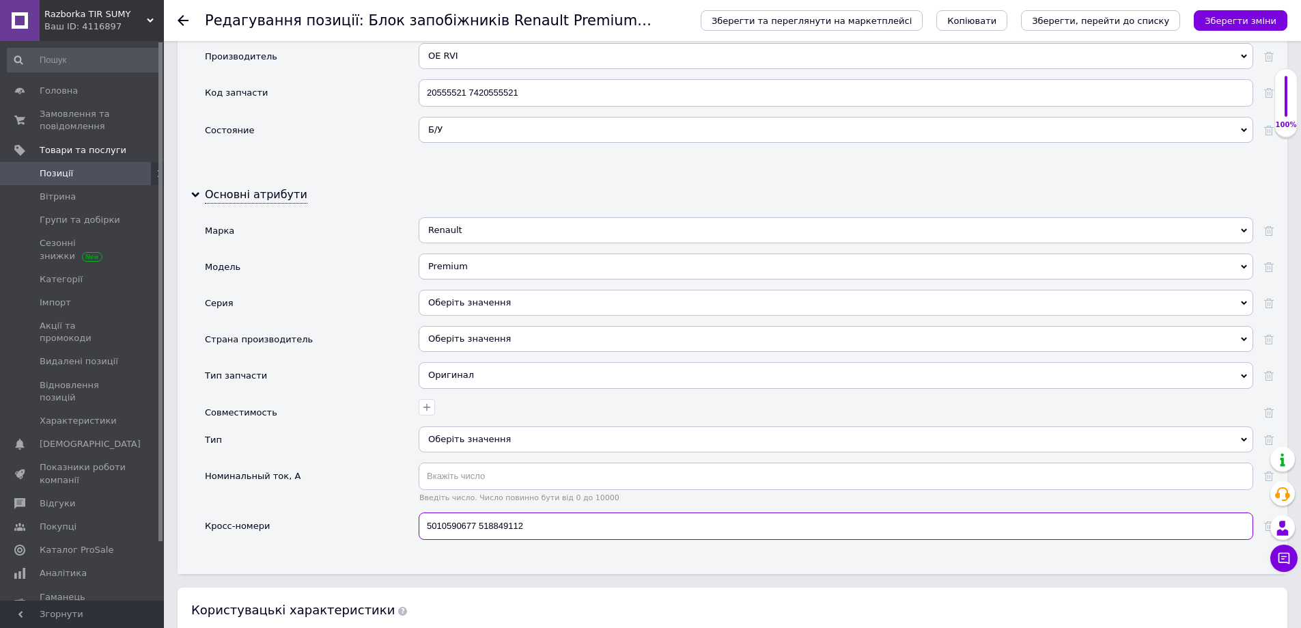
click at [551, 523] on input "5010590677 518849112" at bounding box center [836, 525] width 835 height 27
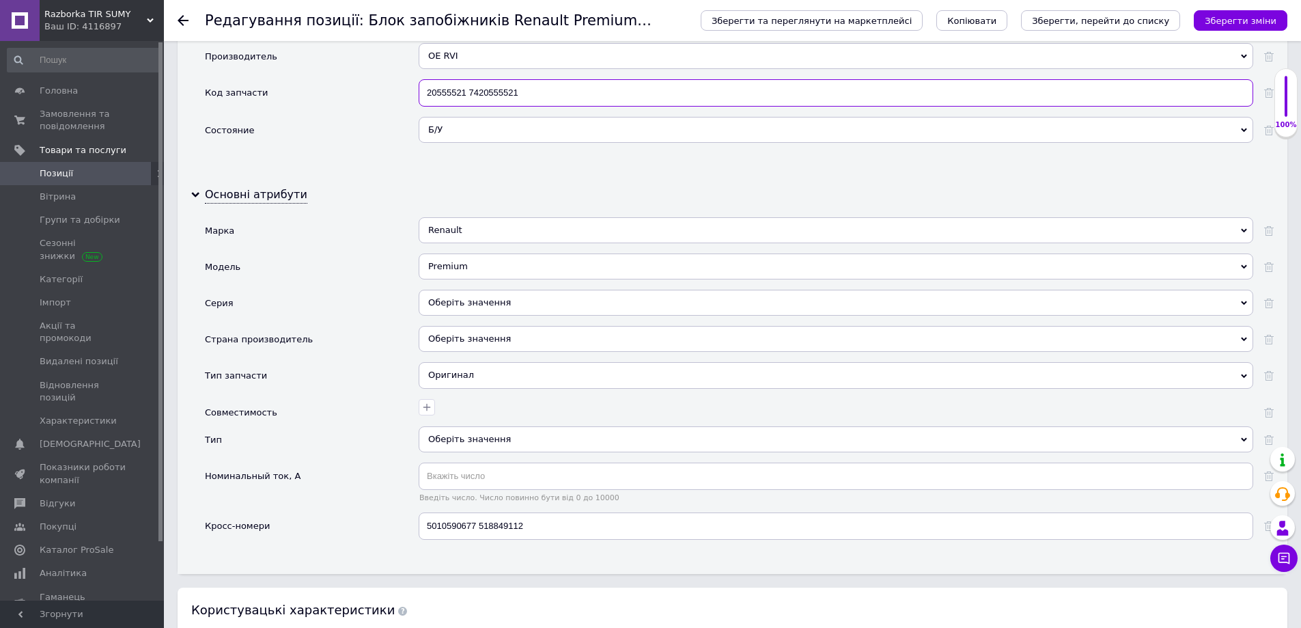
drag, startPoint x: 461, startPoint y: 87, endPoint x: 344, endPoint y: 87, distance: 116.8
click at [344, 87] on div "Код запчасти 20555521 7420555521" at bounding box center [739, 98] width 1069 height 38
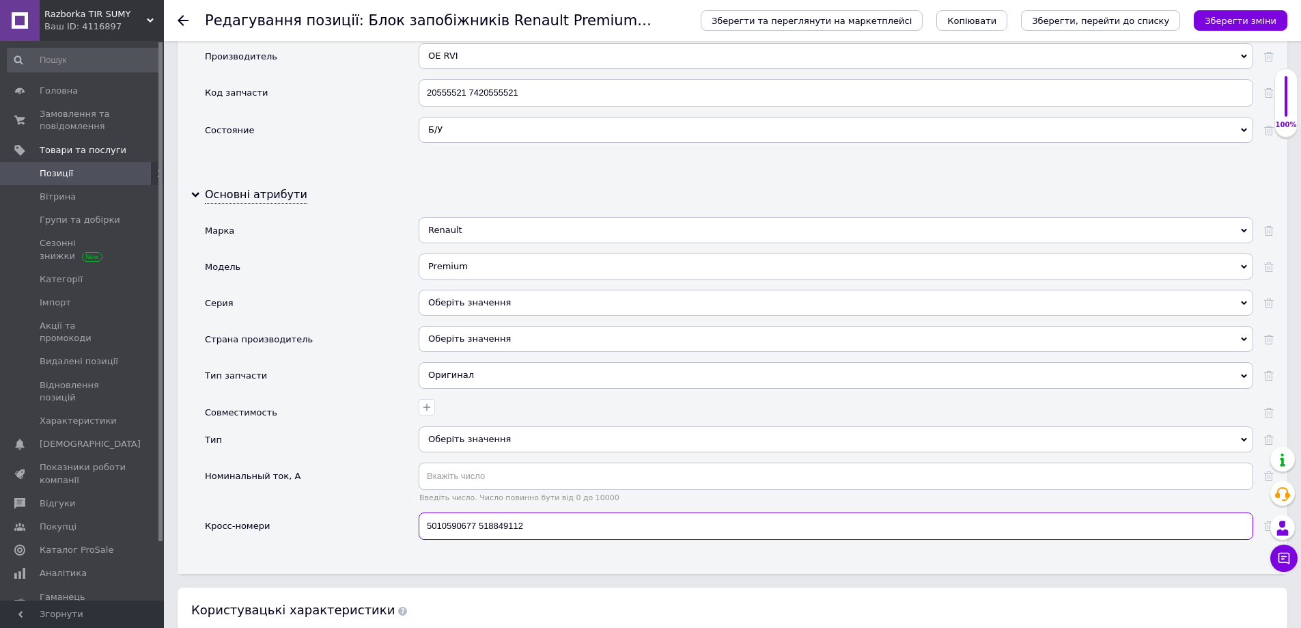
drag, startPoint x: 544, startPoint y: 522, endPoint x: 288, endPoint y: 516, distance: 256.2
click at [288, 516] on div "Кросс-номери 5010590677 518849112" at bounding box center [739, 531] width 1069 height 38
paste input "20555521 7420555521"
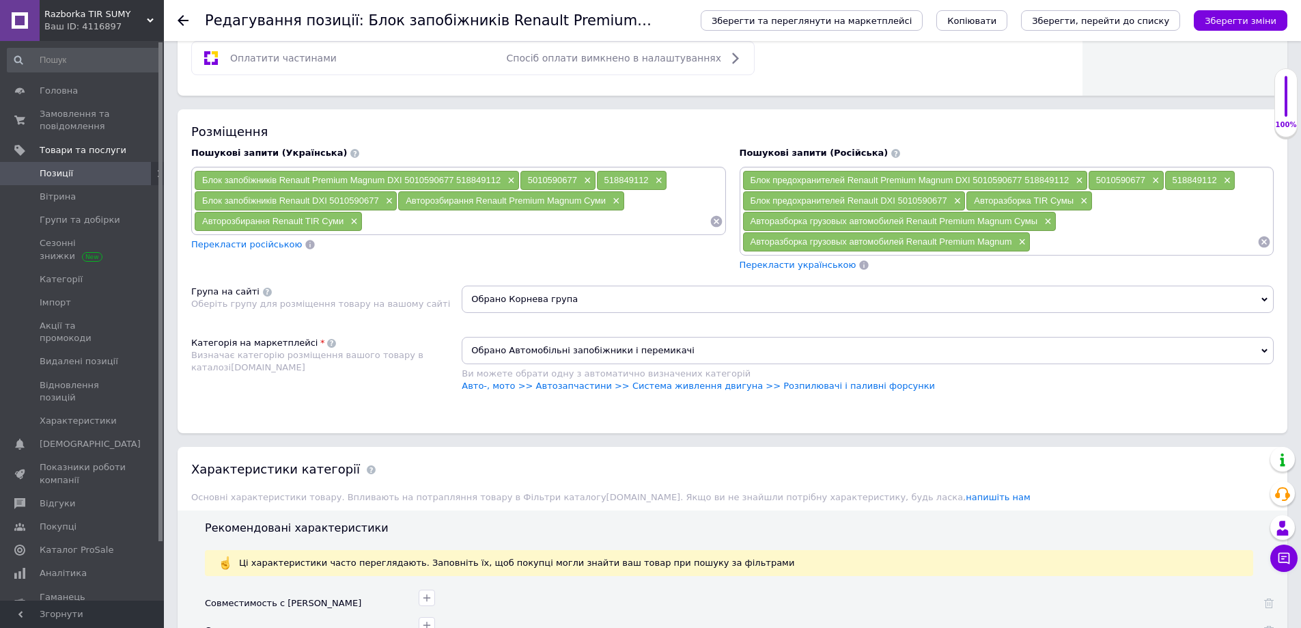
scroll to position [751, 0]
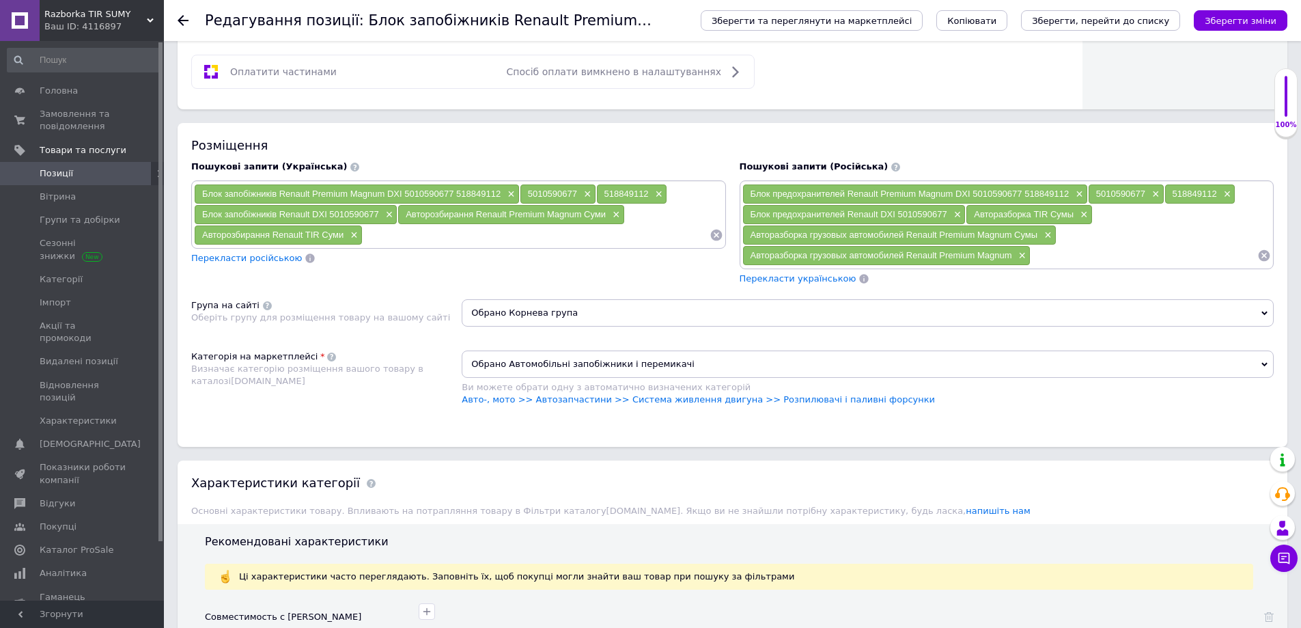
type input "20555521 7420555521"
click at [1200, 357] on span "Обрано Автомобільні запобіжники і перемикачі" at bounding box center [868, 363] width 812 height 27
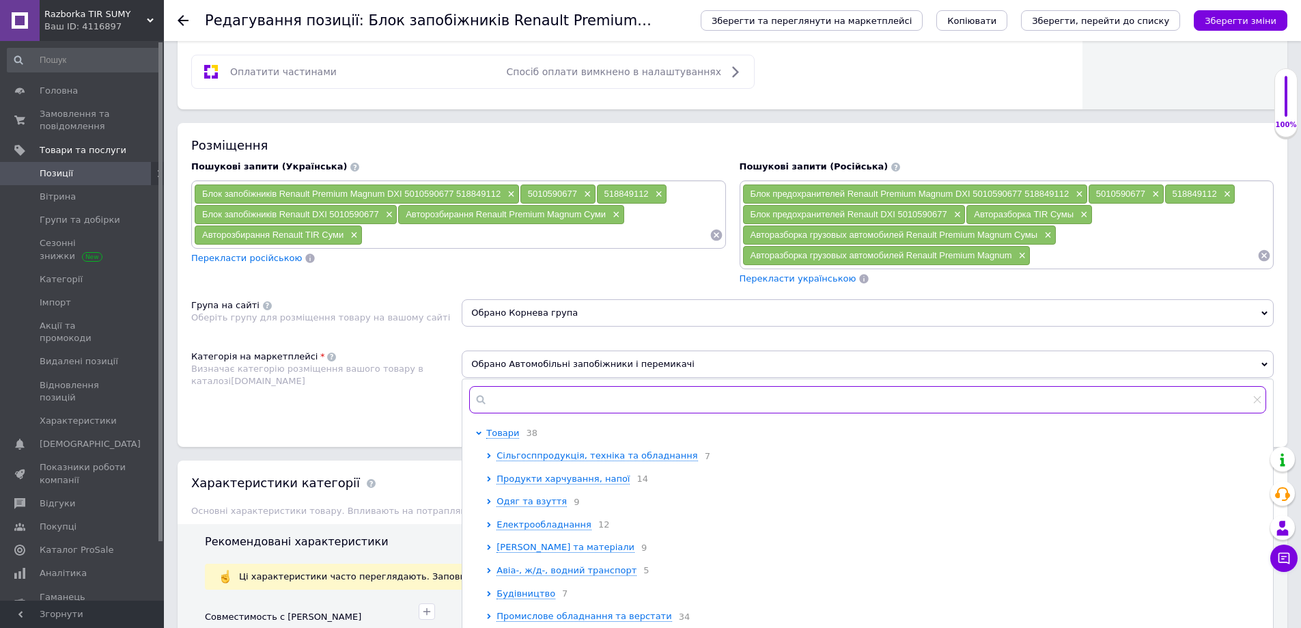
click at [652, 396] on input "text" at bounding box center [867, 399] width 797 height 27
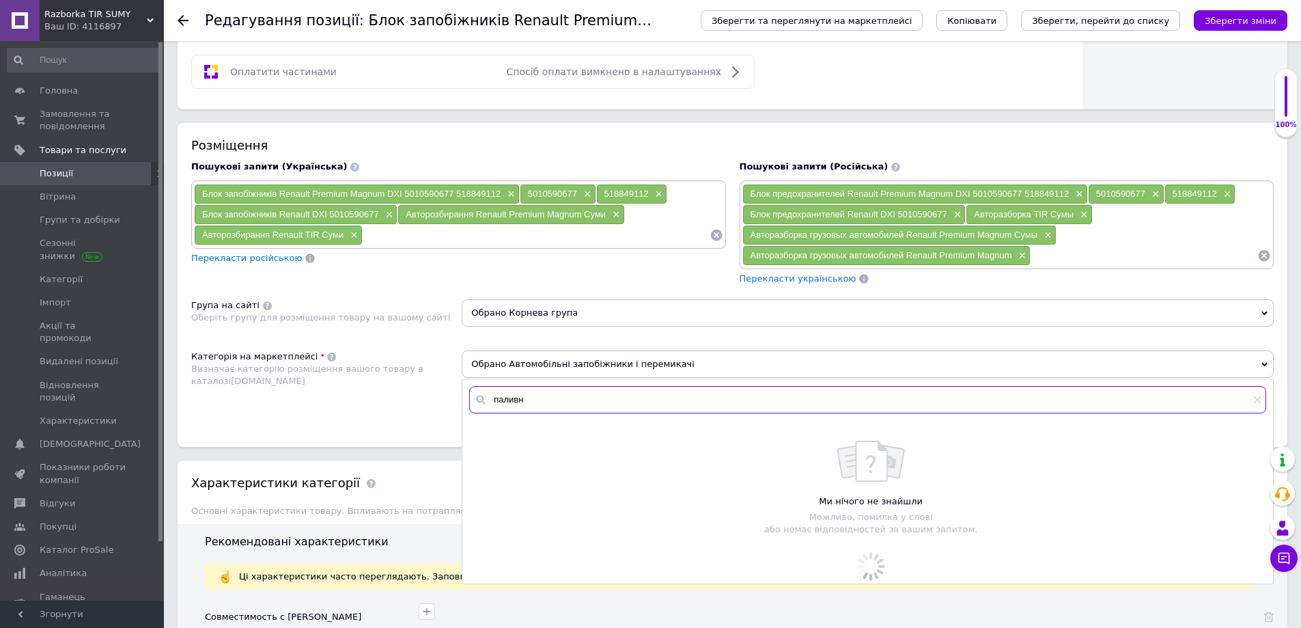
type input "паливна"
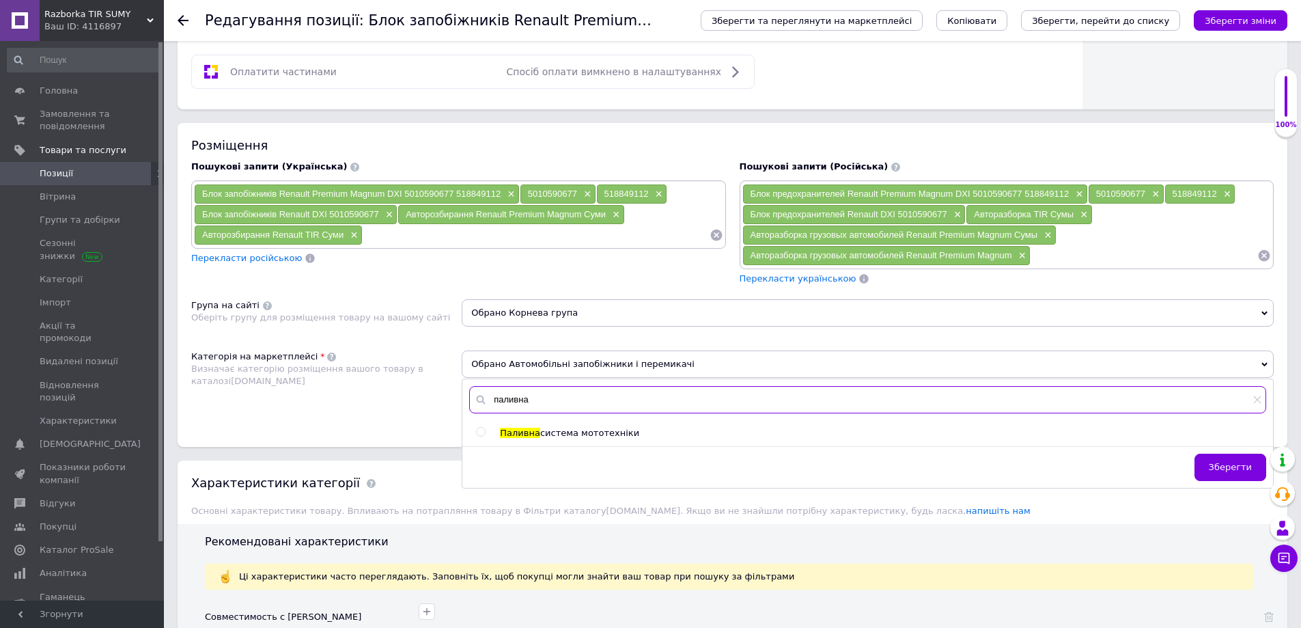
drag, startPoint x: 567, startPoint y: 406, endPoint x: 468, endPoint y: 404, distance: 99.1
click at [468, 404] on div "паливна" at bounding box center [867, 399] width 811 height 41
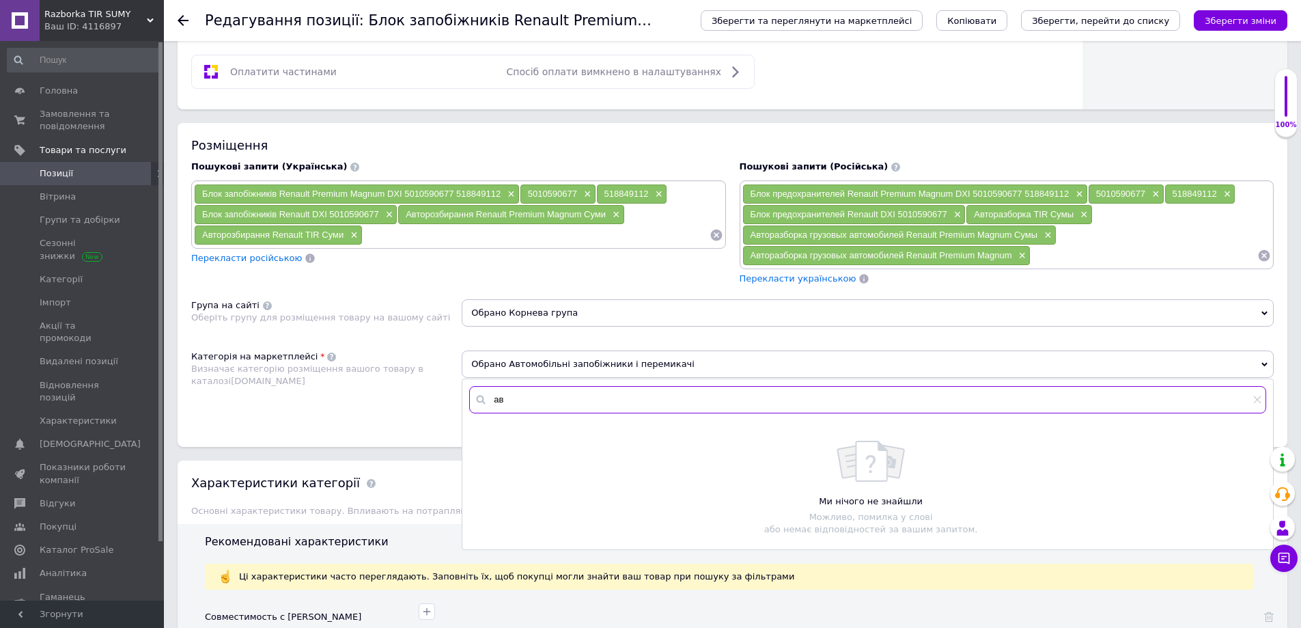
type input "[PERSON_NAME]"
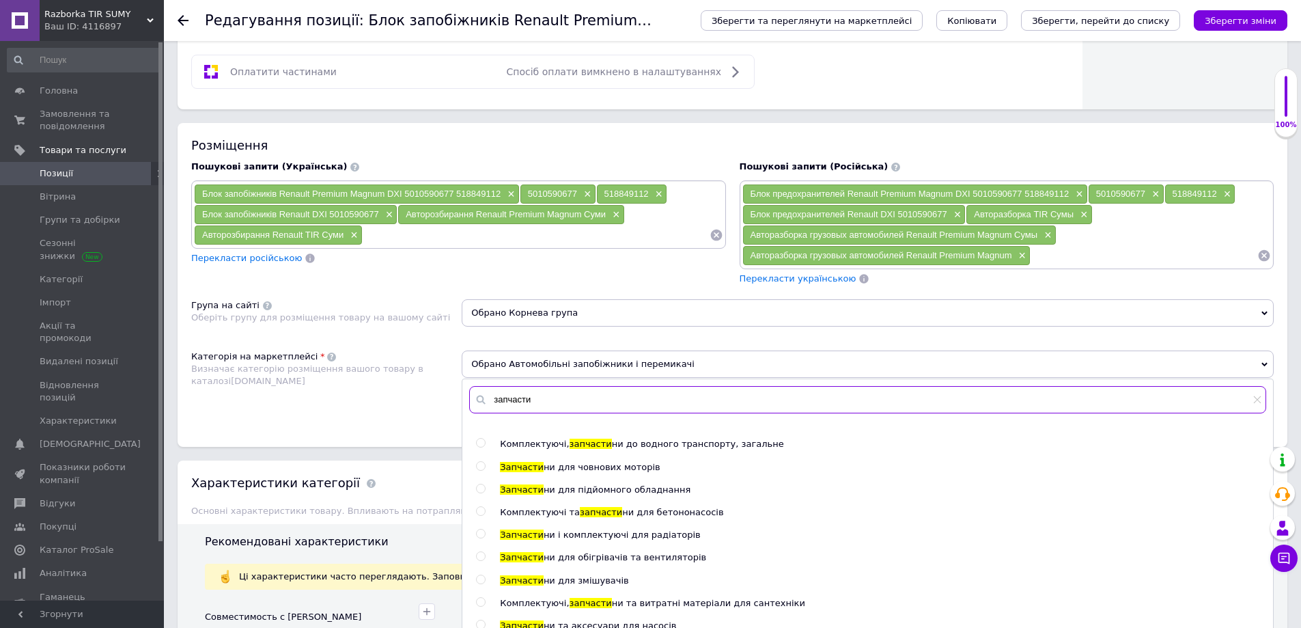
scroll to position [1686, 0]
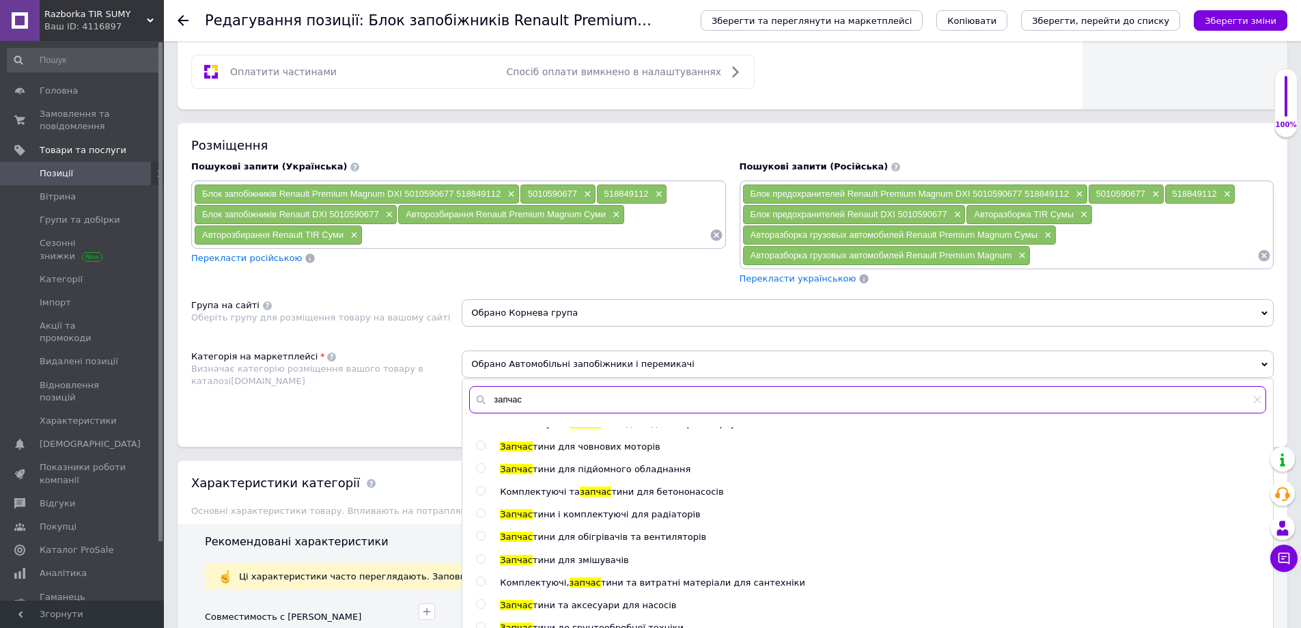
type input "запча"
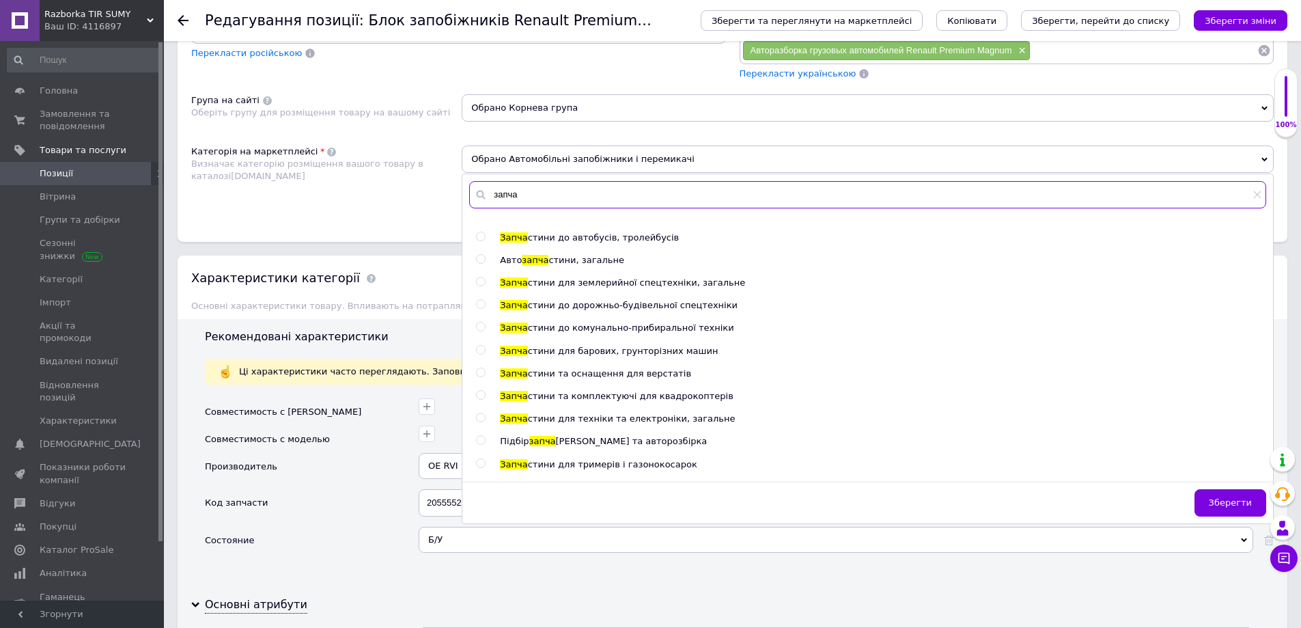
scroll to position [1208, 0]
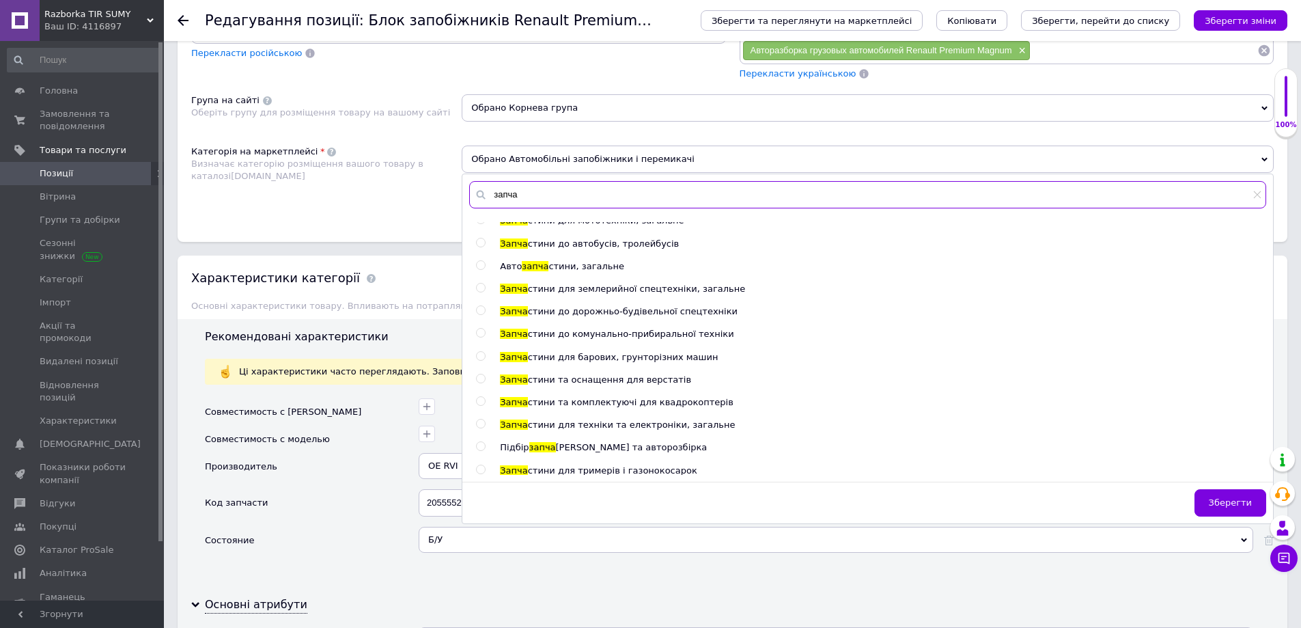
drag, startPoint x: 578, startPoint y: 204, endPoint x: 445, endPoint y: 204, distance: 133.2
click at [444, 204] on div "Категорія на маркетплейсі Визначає категорію розміщення вашого товару в каталоз…" at bounding box center [732, 179] width 1083 height 69
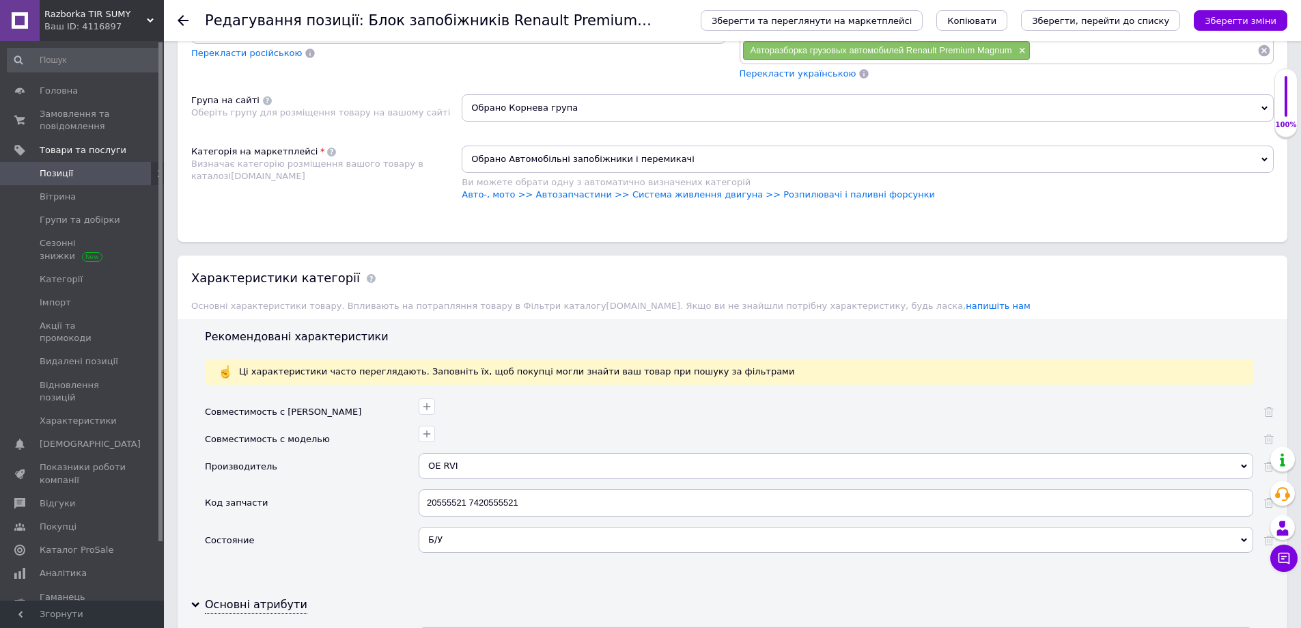
click at [536, 161] on span "Обрано Автомобільні запобіжники і перемикачі" at bounding box center [868, 158] width 812 height 27
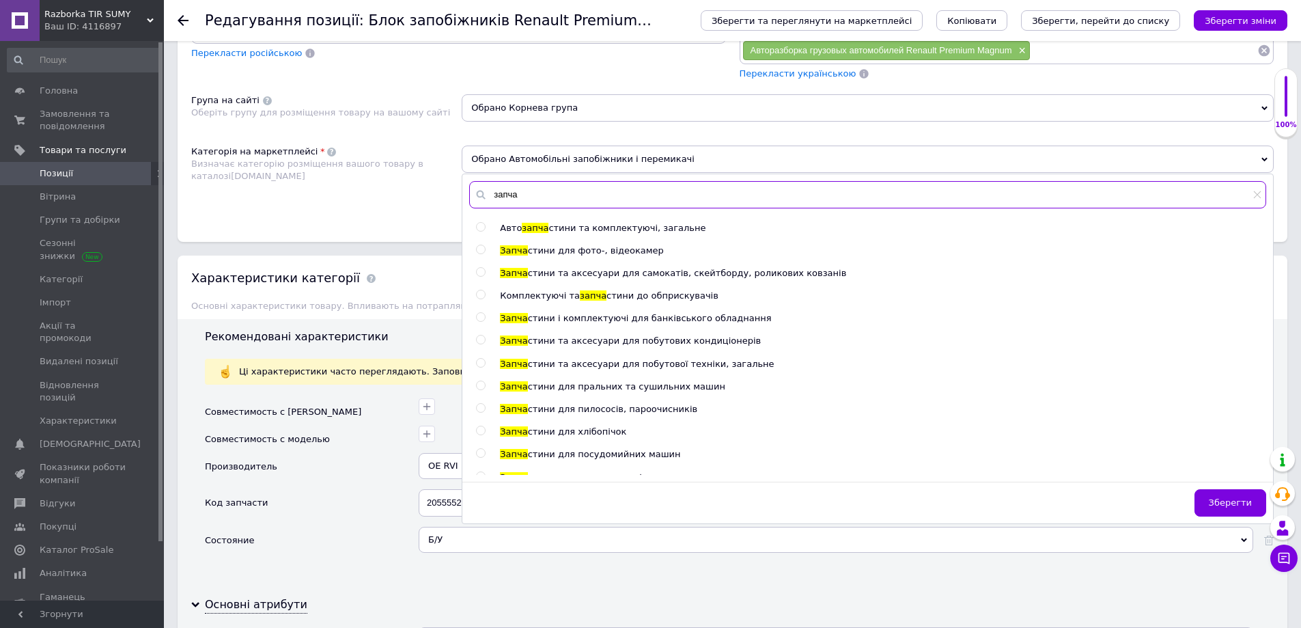
drag, startPoint x: 543, startPoint y: 190, endPoint x: 462, endPoint y: 191, distance: 81.3
click at [466, 190] on div "запча" at bounding box center [867, 194] width 811 height 41
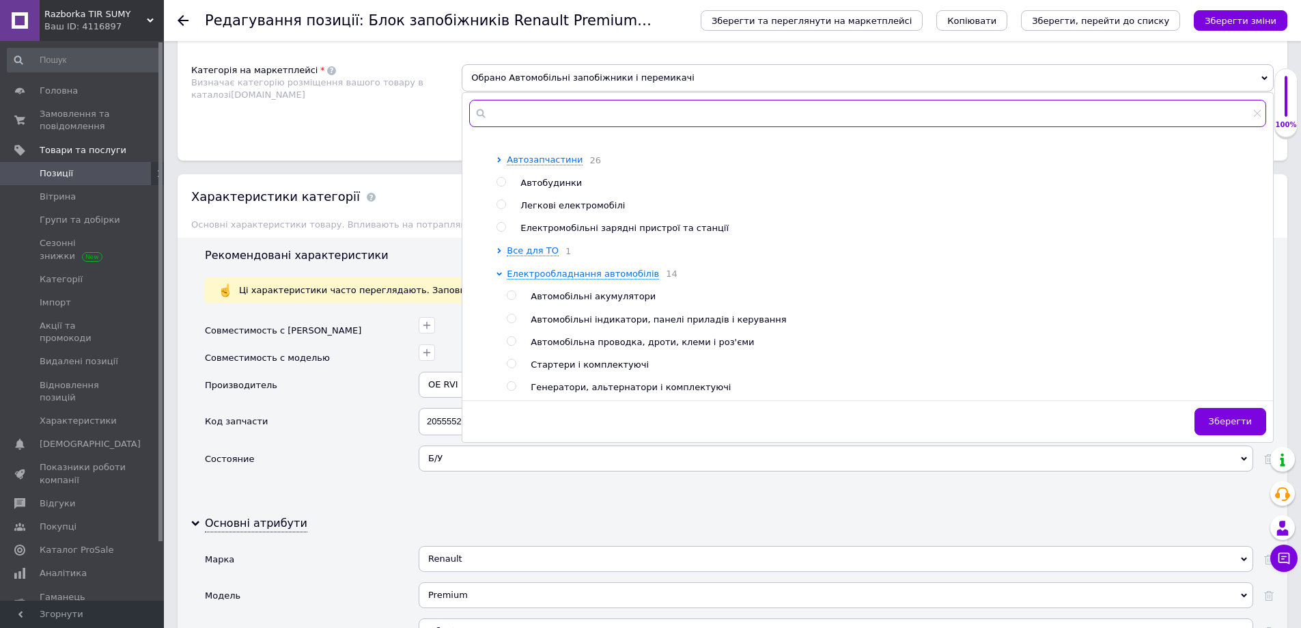
scroll to position [650, 0]
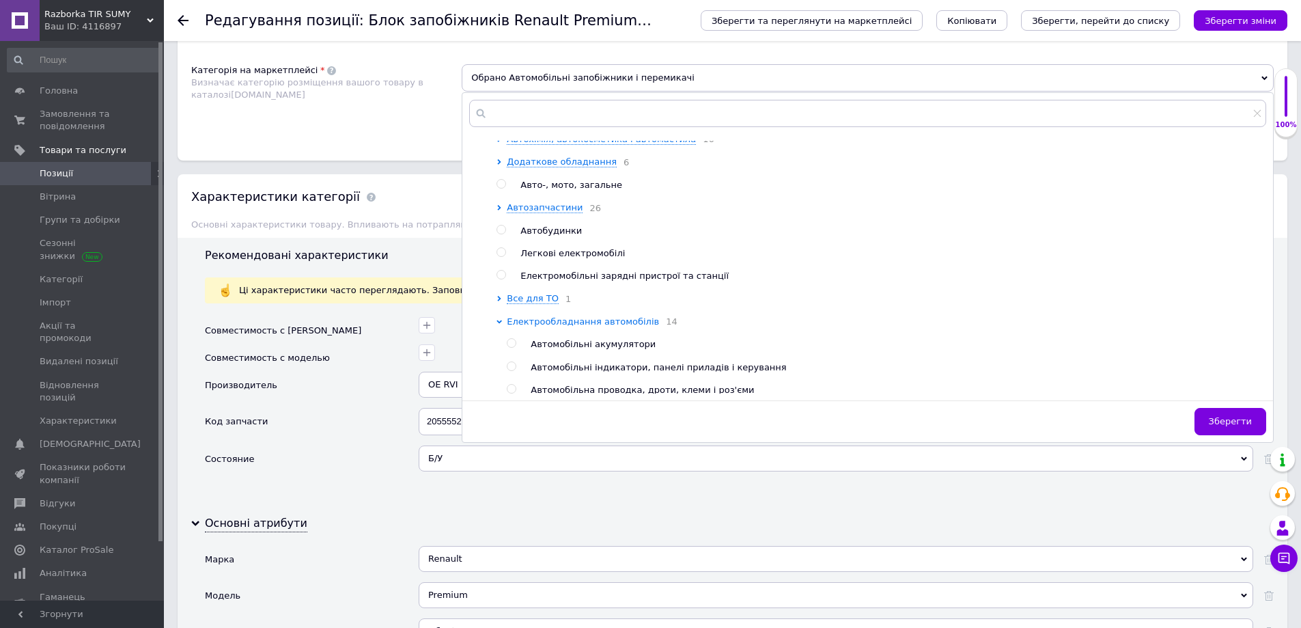
click at [500, 323] on icon at bounding box center [499, 321] width 5 height 3
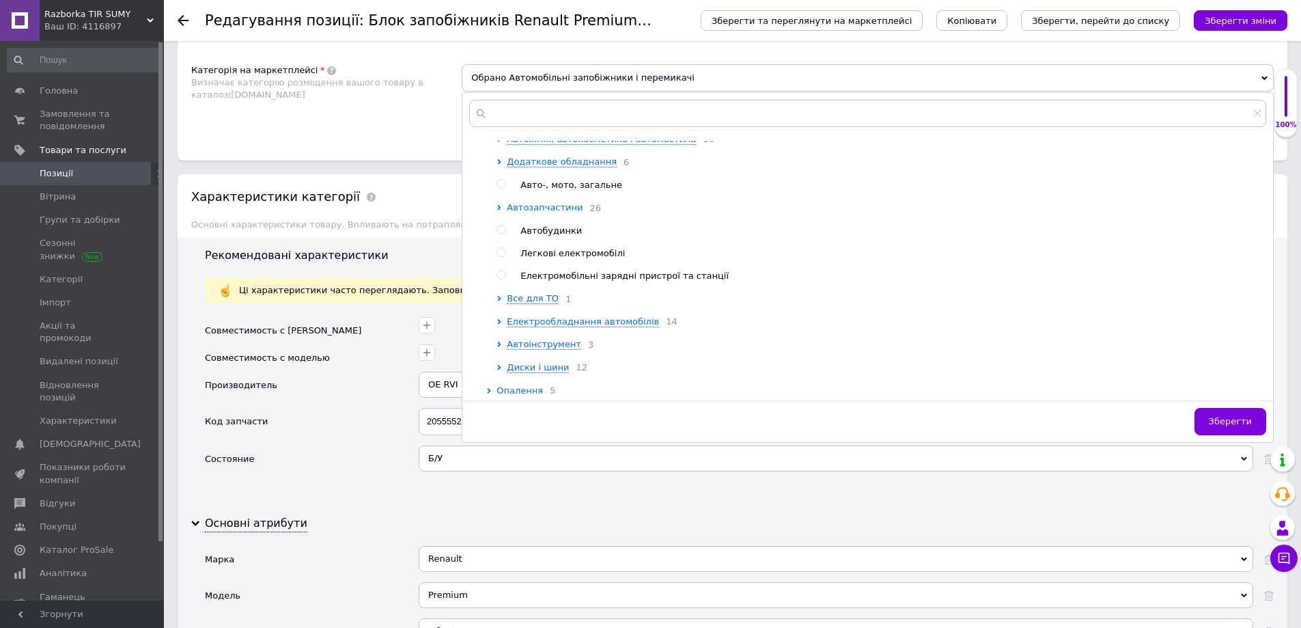
click at [499, 210] on icon at bounding box center [499, 207] width 3 height 5
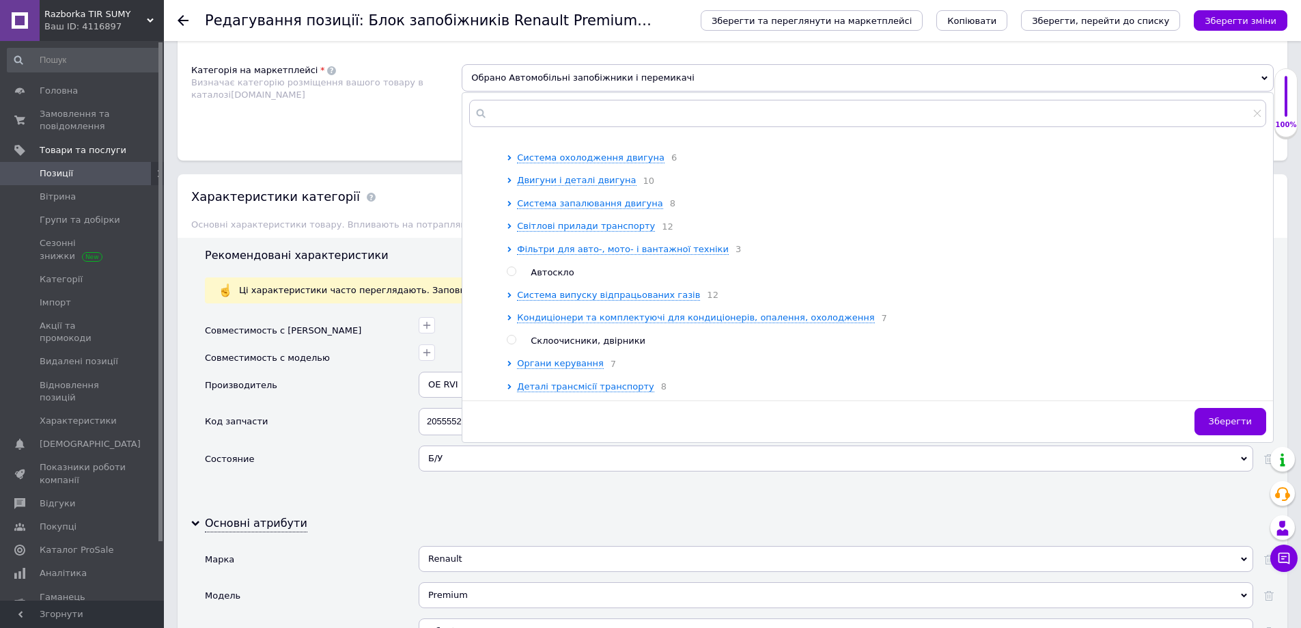
scroll to position [718, 0]
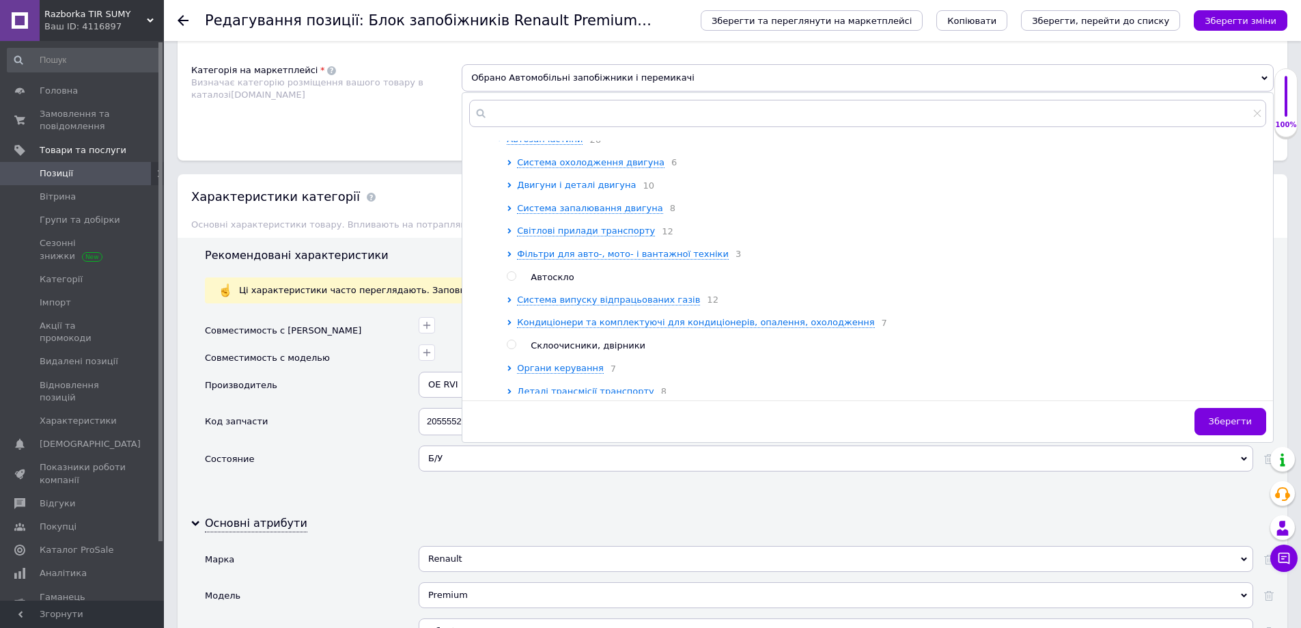
click at [532, 190] on span "Двигуни і деталі двигуна" at bounding box center [576, 185] width 119 height 10
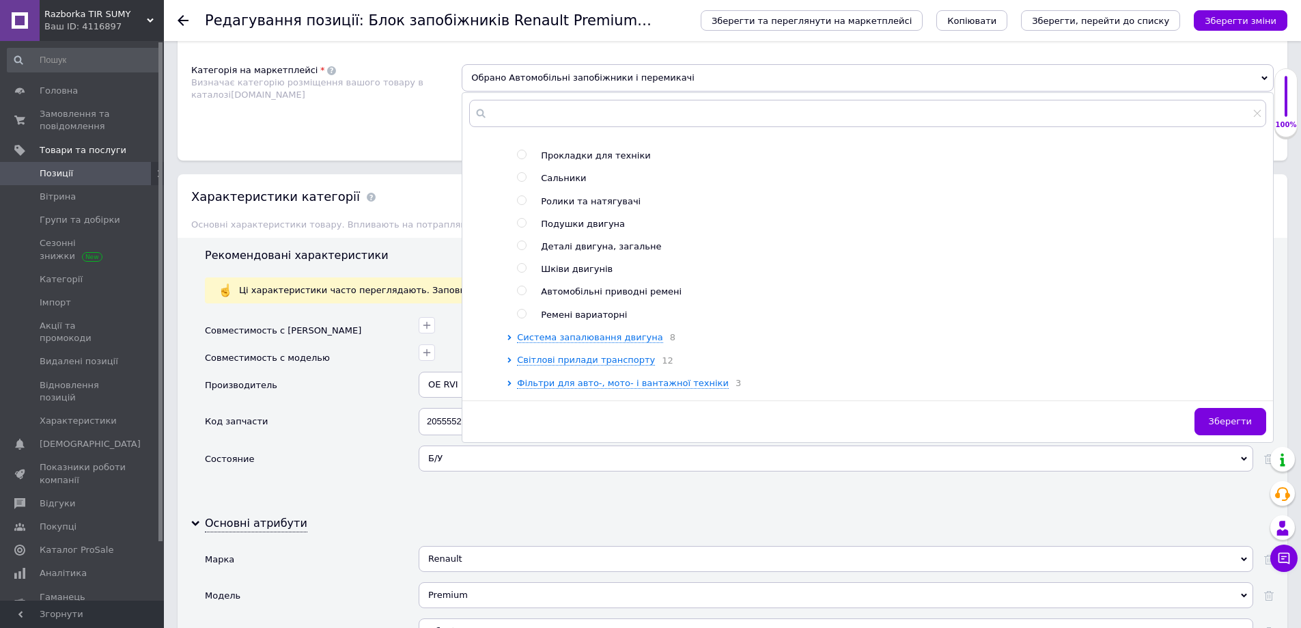
scroll to position [786, 0]
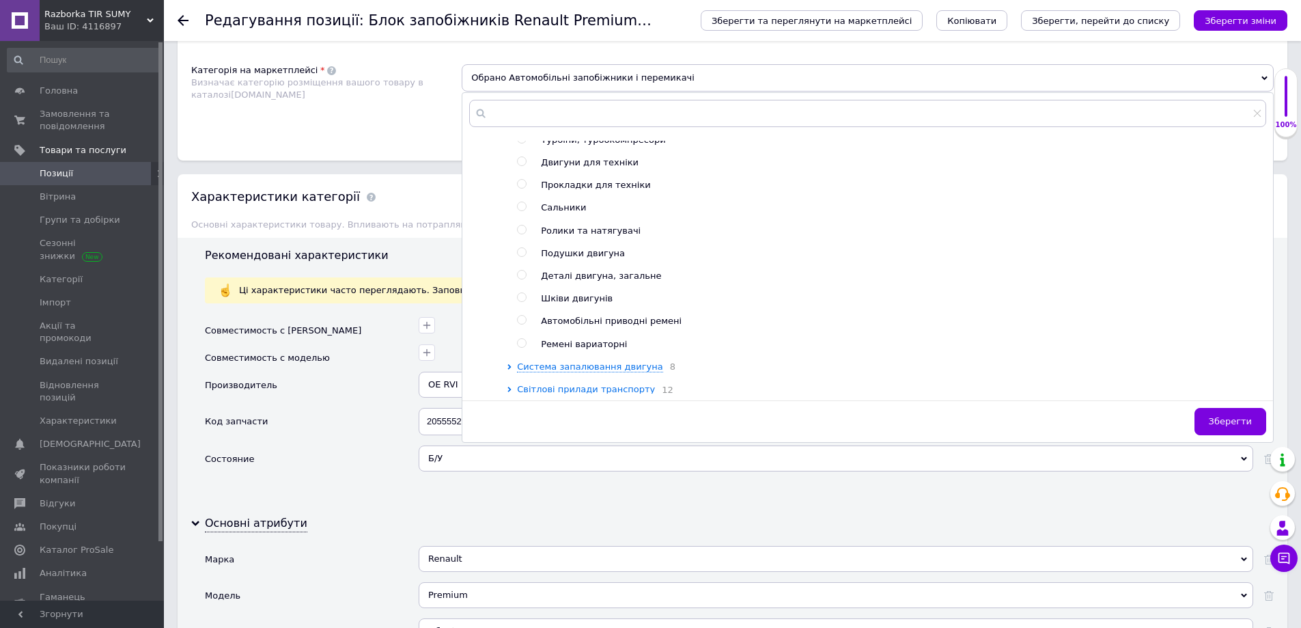
click at [513, 144] on div at bounding box center [512, 230] width 10 height 239
click at [535, 122] on span "Двигуни і деталі двигуна" at bounding box center [576, 116] width 119 height 10
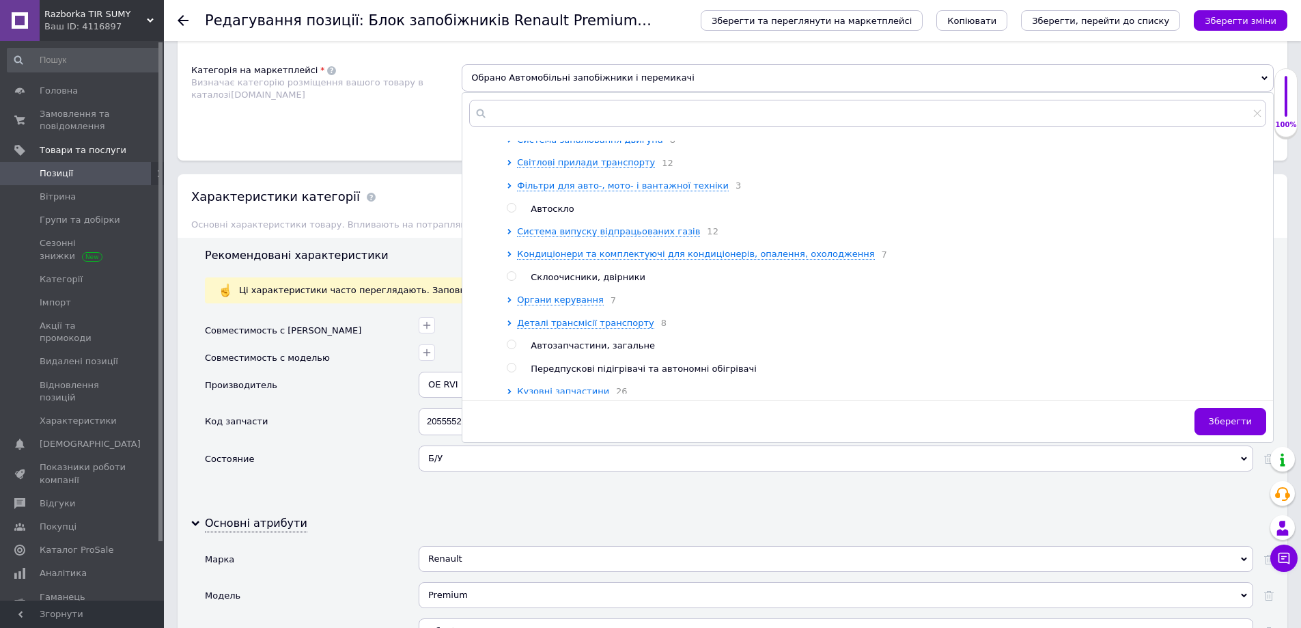
click at [574, 145] on span "Система запалювання двигуна" at bounding box center [589, 140] width 145 height 10
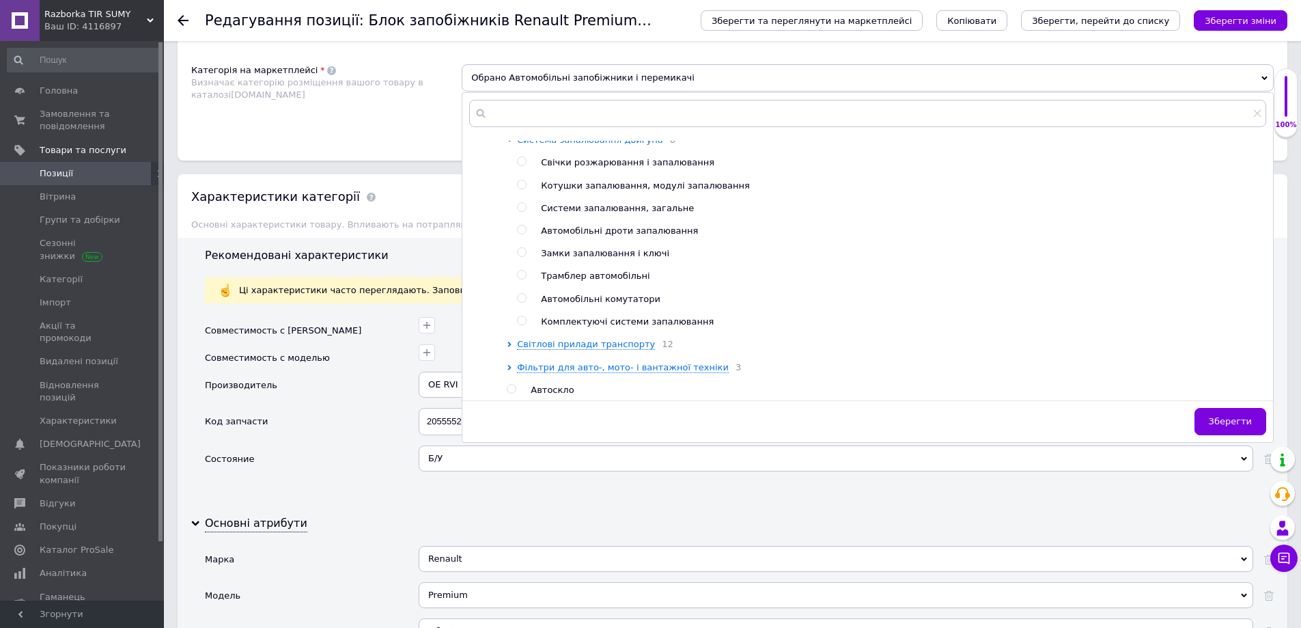
click at [573, 145] on span "Система запалювання двигуна" at bounding box center [589, 140] width 145 height 10
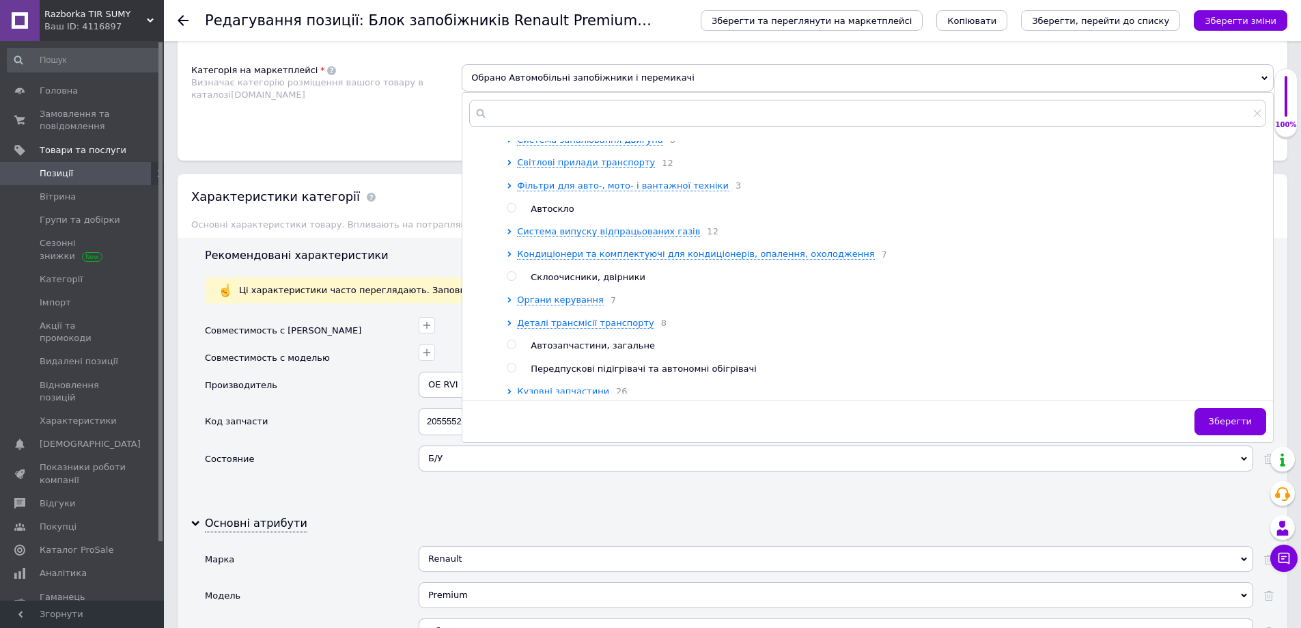
scroll to position [854, 0]
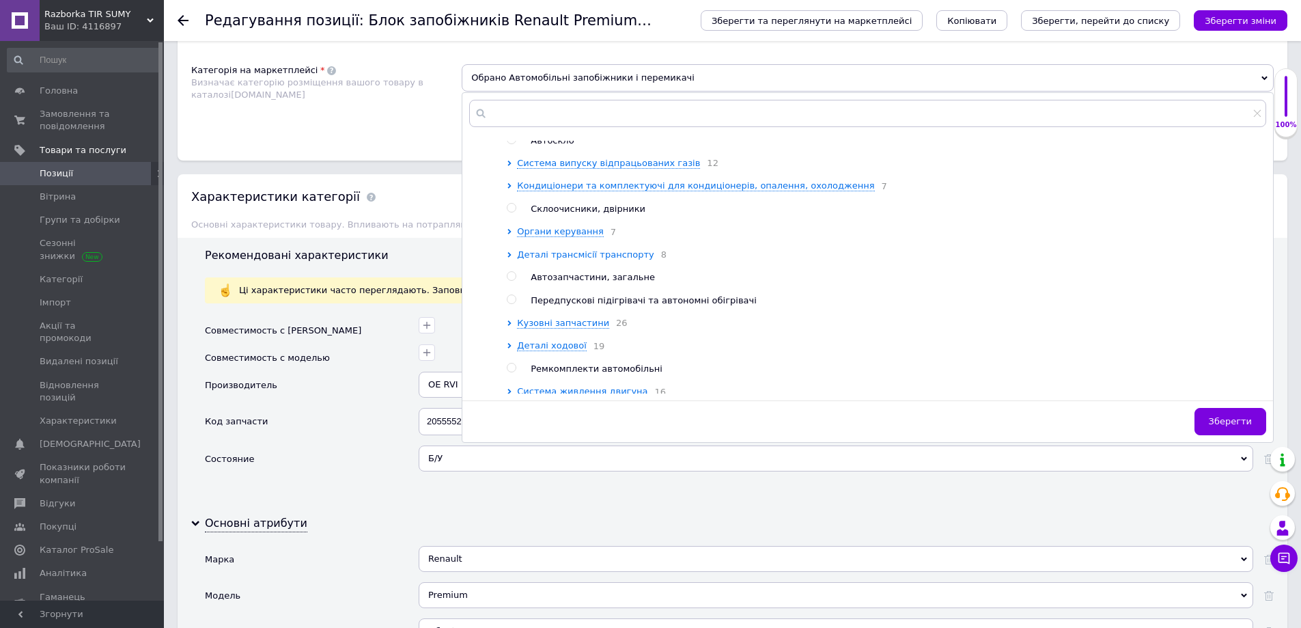
click at [591, 260] on span "Деталі трансмісії транспорту" at bounding box center [585, 254] width 137 height 10
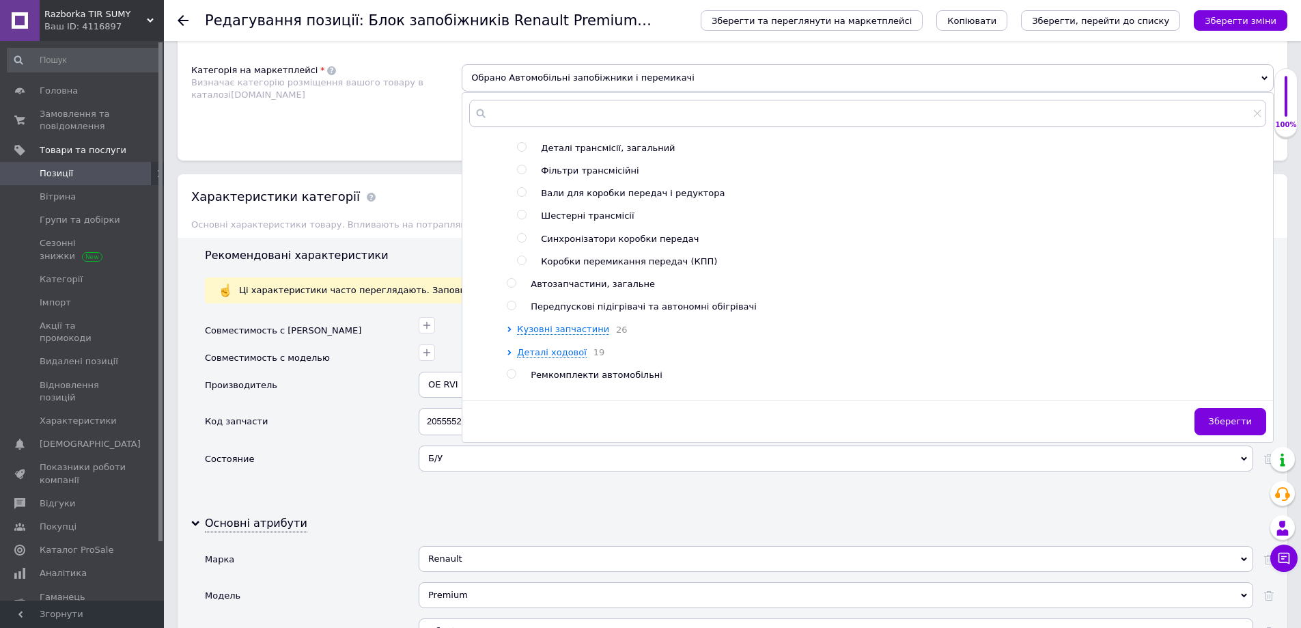
scroll to position [1059, 0]
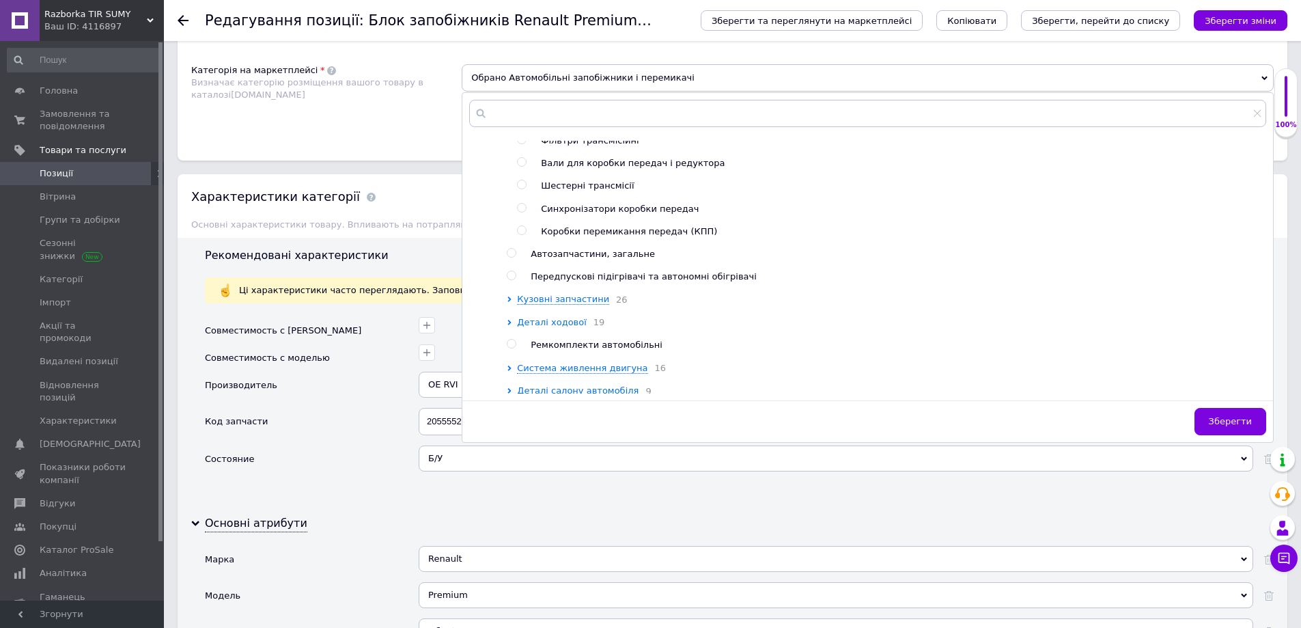
click at [563, 327] on span "Деталі ходової" at bounding box center [552, 322] width 70 height 10
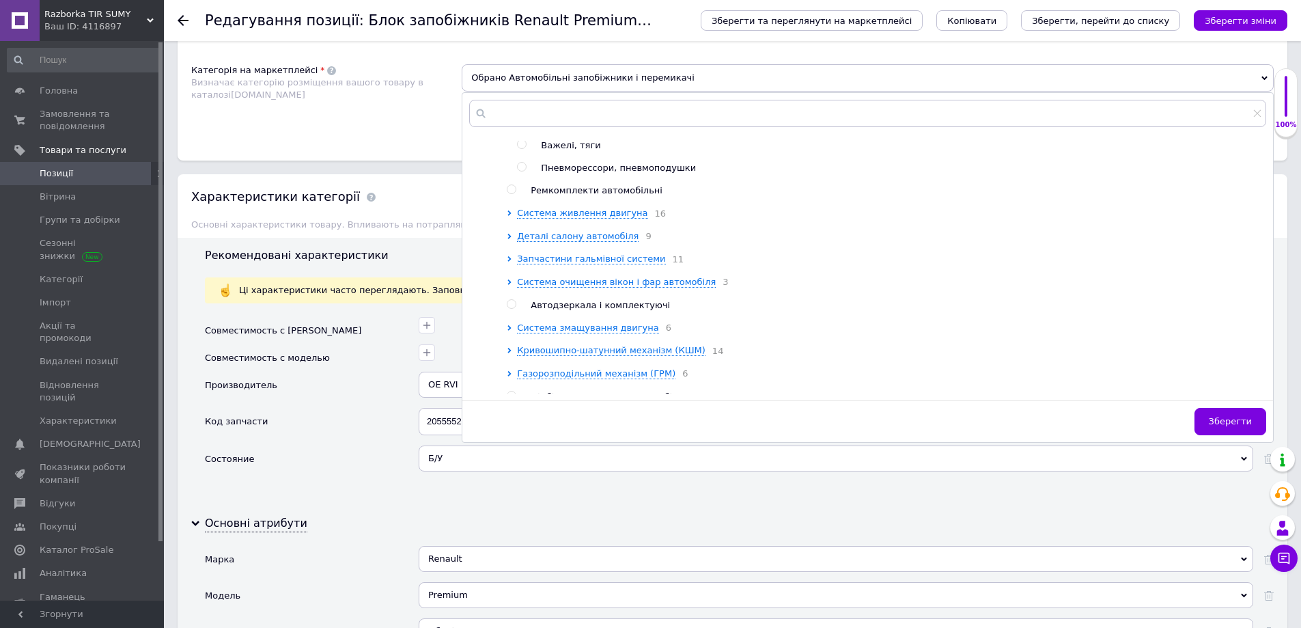
scroll to position [1674, 0]
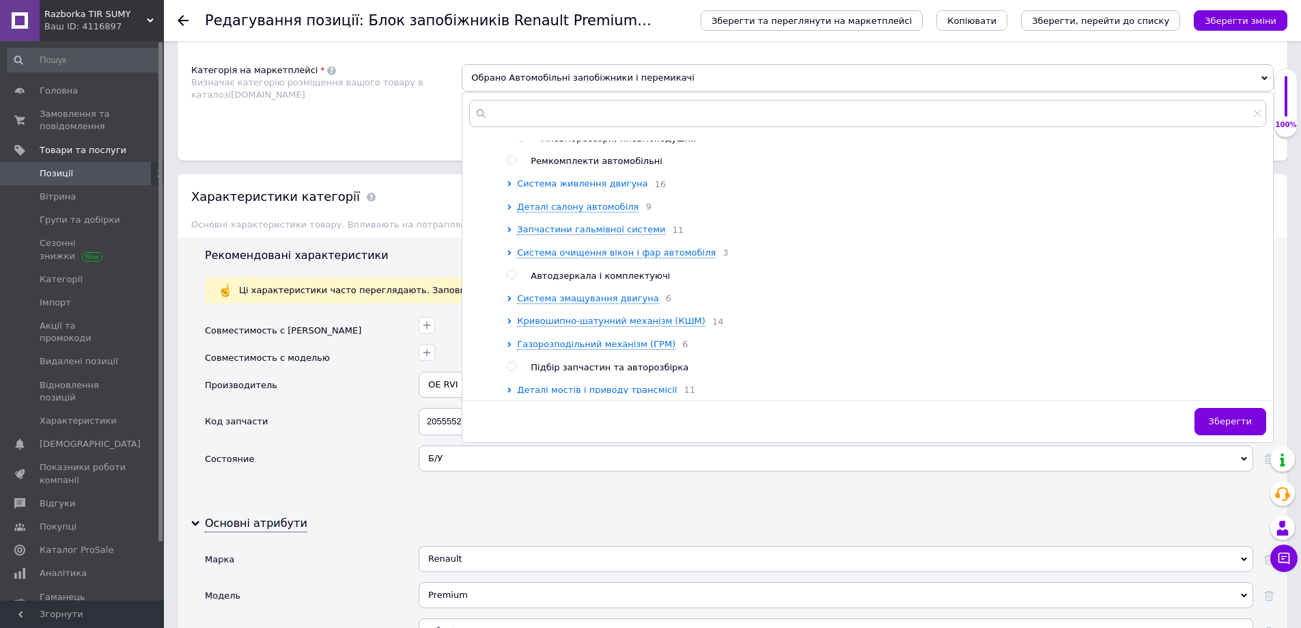
click at [584, 189] on span "Система живлення двигуна" at bounding box center [582, 183] width 130 height 10
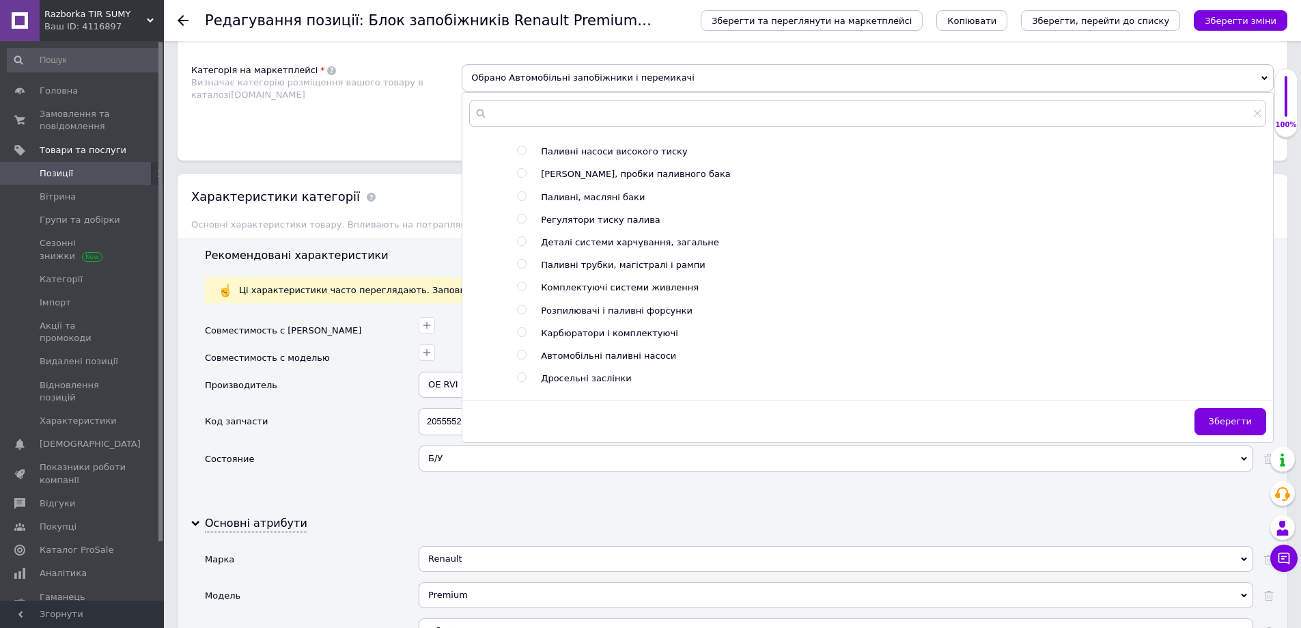
scroll to position [1811, 0]
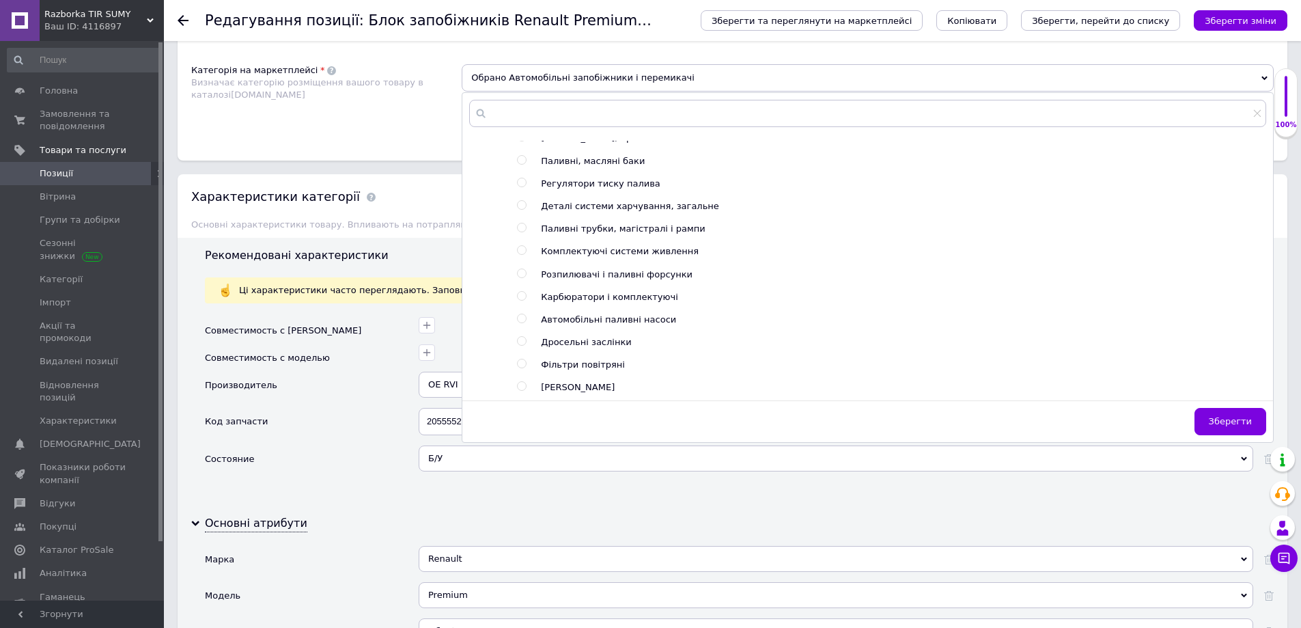
click at [522, 278] on input "radio" at bounding box center [521, 273] width 9 height 9
radio input "true"
type input "5010590677 518849112"
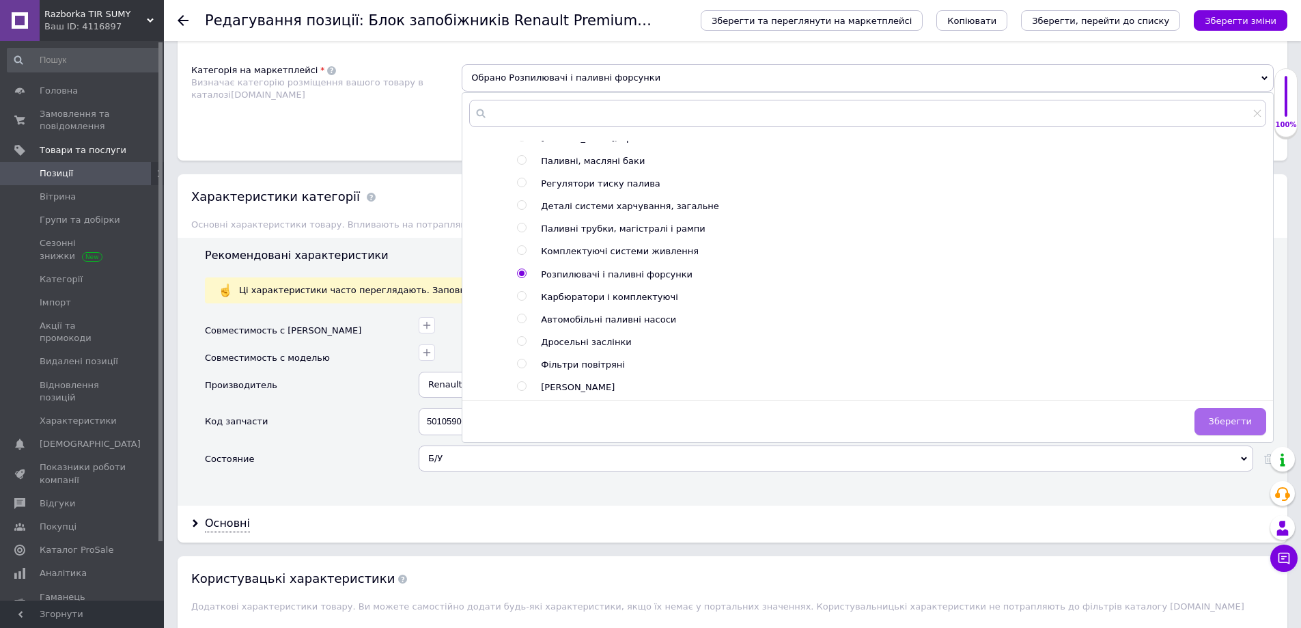
click at [1231, 422] on span "Зберегти" at bounding box center [1230, 421] width 43 height 10
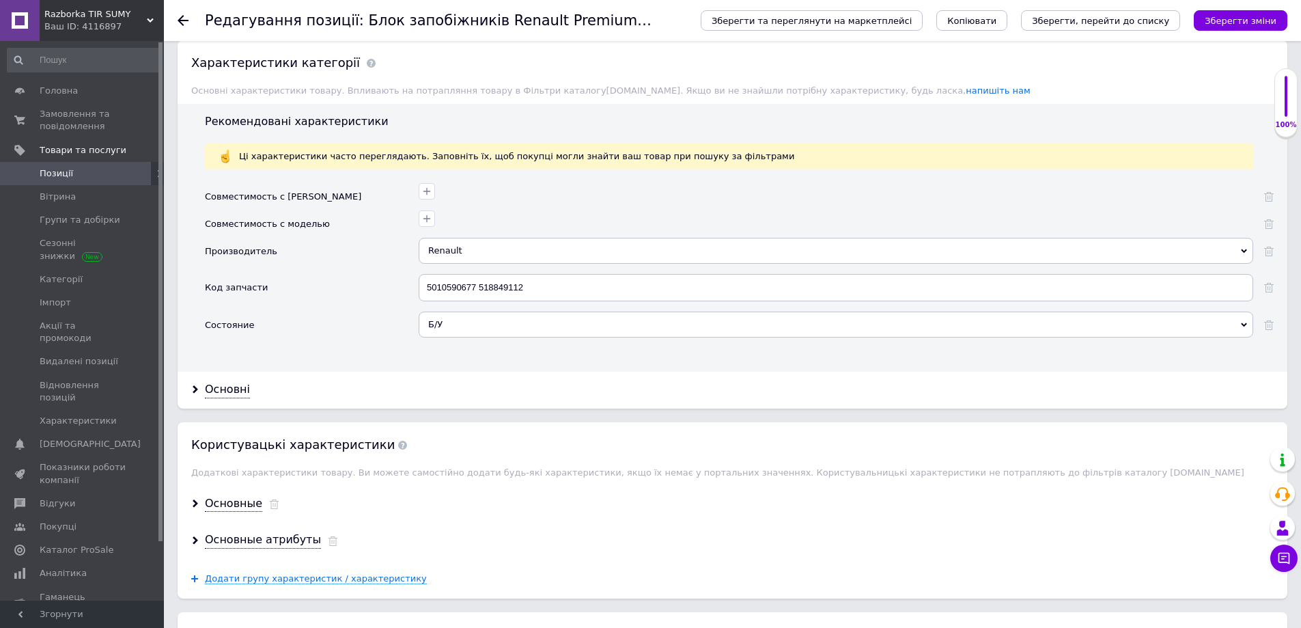
scroll to position [1174, 0]
click at [231, 388] on div "Основні" at bounding box center [227, 387] width 45 height 16
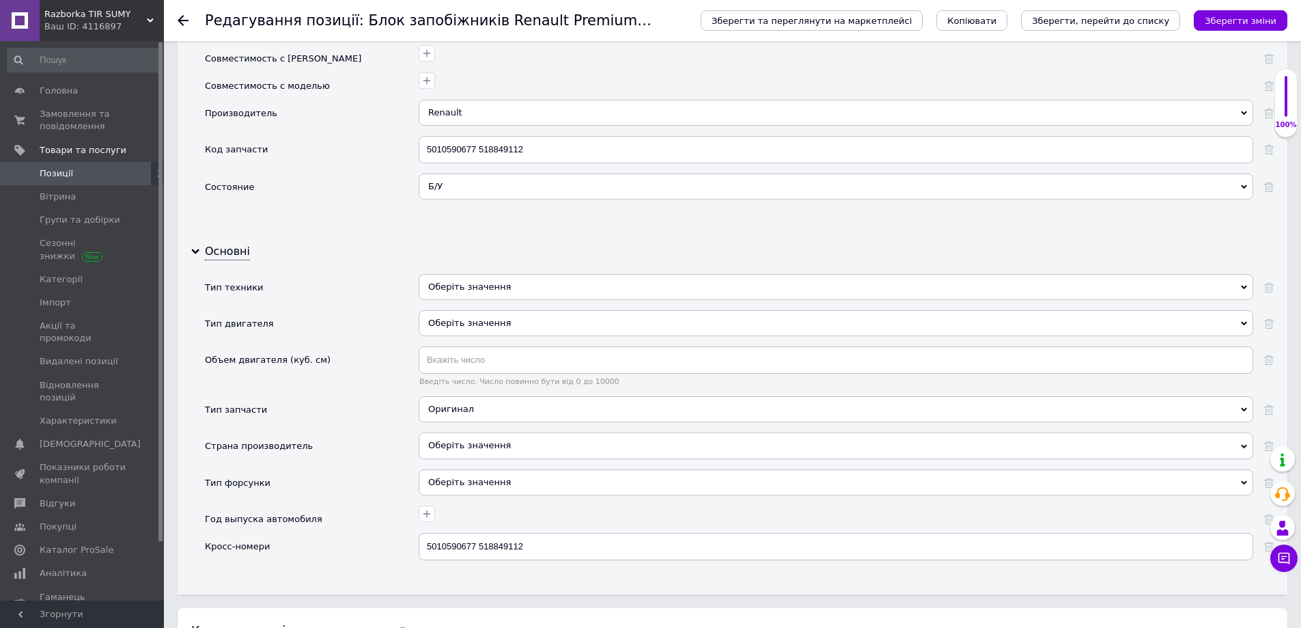
scroll to position [1311, 0]
click at [503, 485] on div "Оберіть значення" at bounding box center [836, 481] width 835 height 26
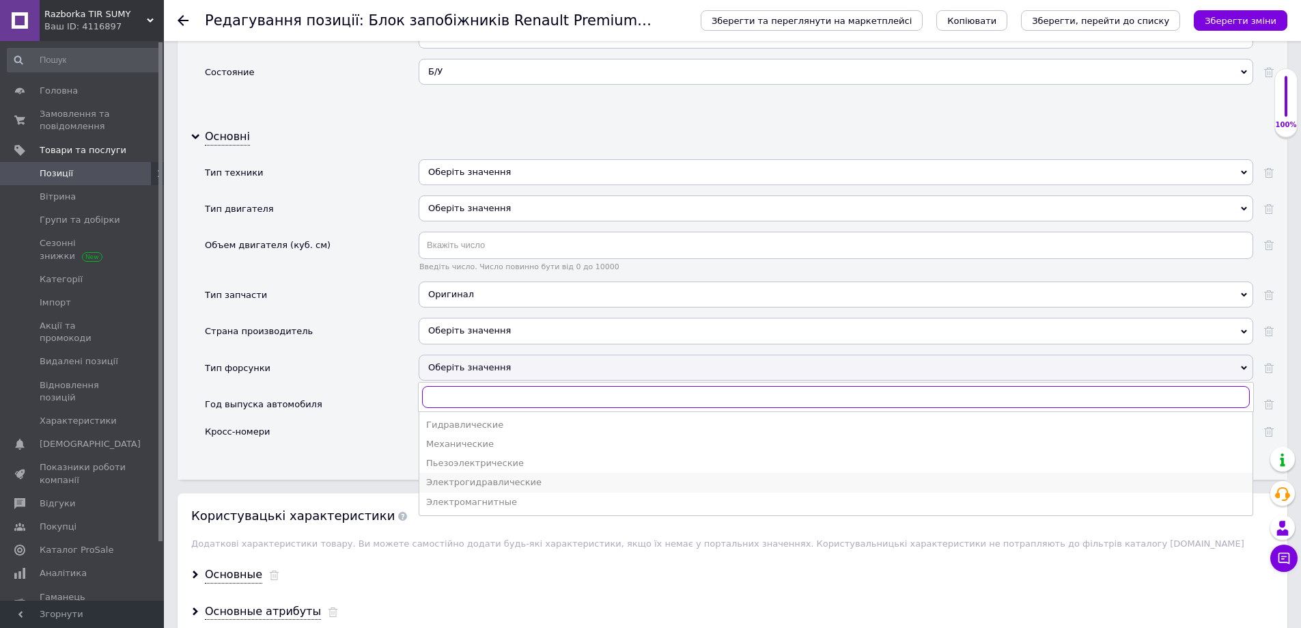
scroll to position [1447, 0]
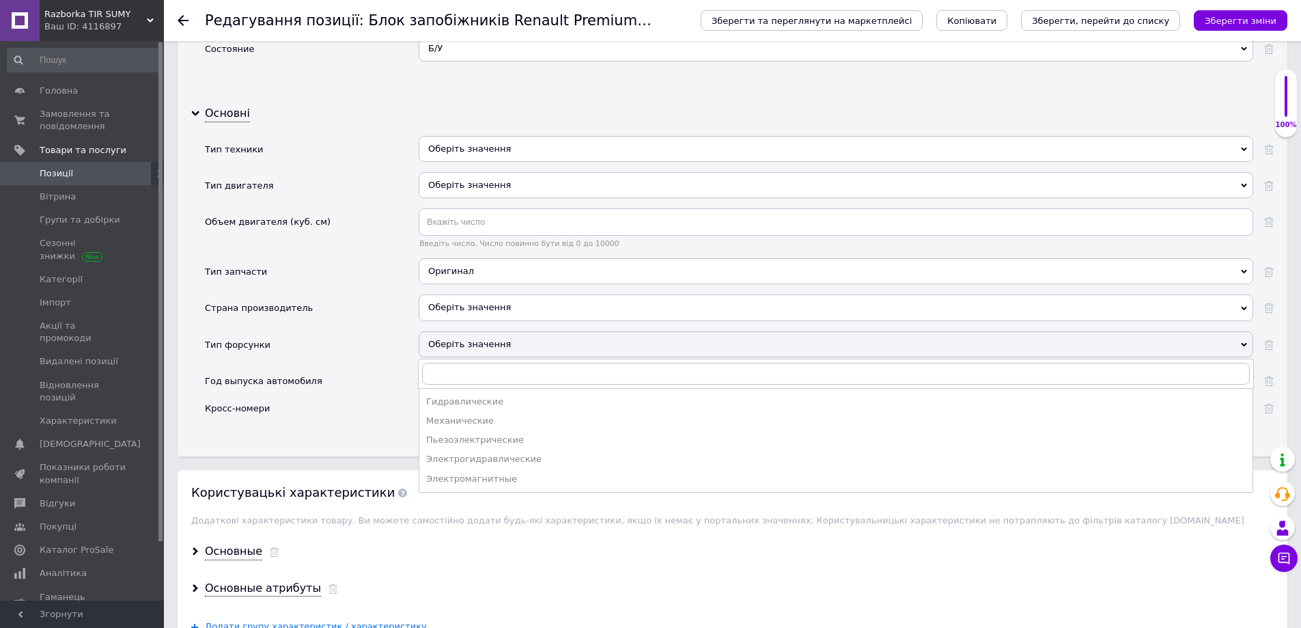
click at [364, 430] on div "Кросс-номери" at bounding box center [312, 414] width 214 height 38
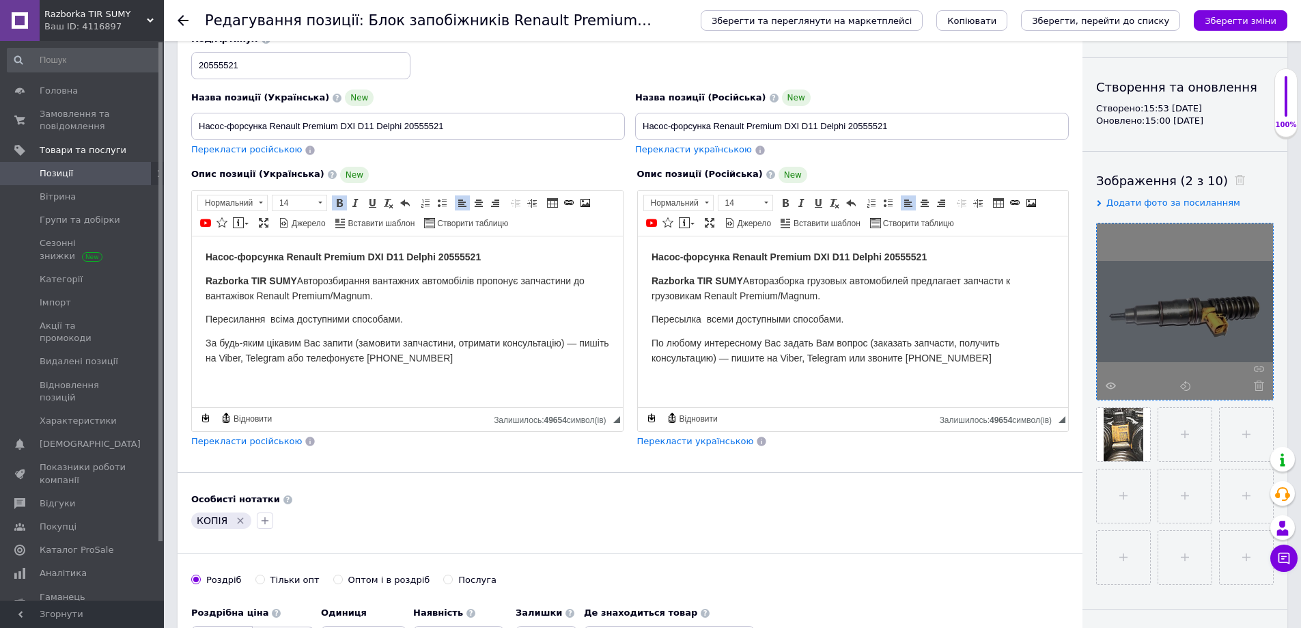
scroll to position [81, 0]
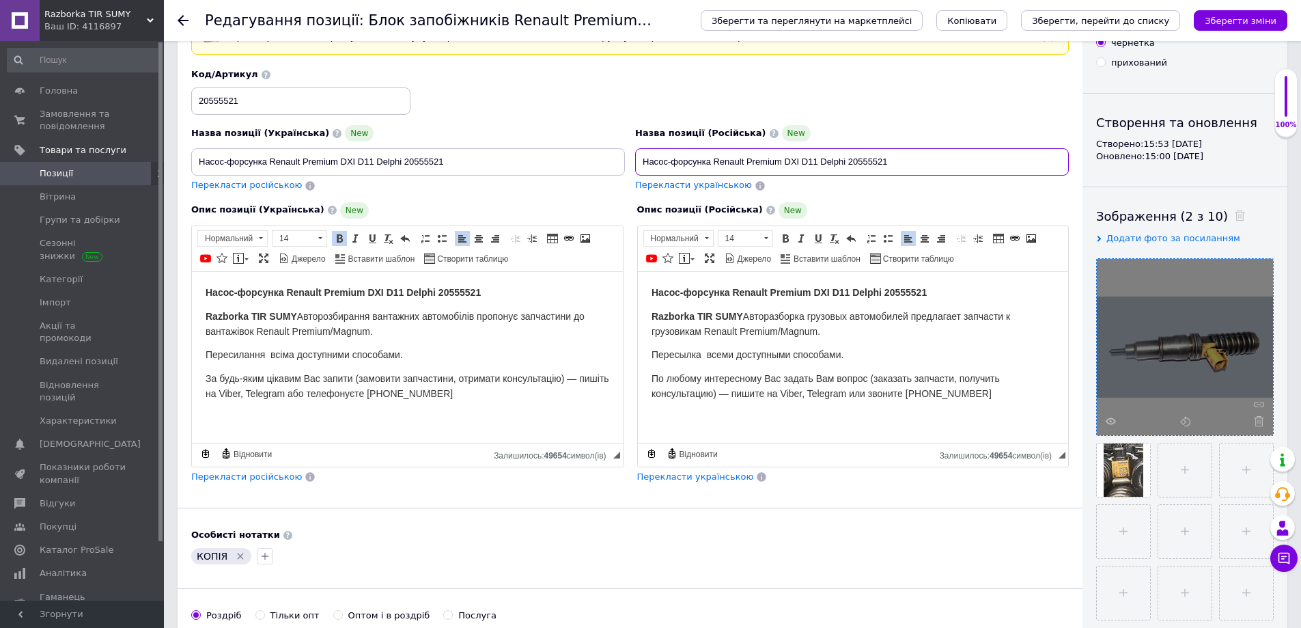
drag, startPoint x: 643, startPoint y: 163, endPoint x: 912, endPoint y: 165, distance: 268.4
click at [912, 165] on input "Насос-форсунка Renault Premium DXI D11 Delphi 20555521" at bounding box center [852, 161] width 434 height 27
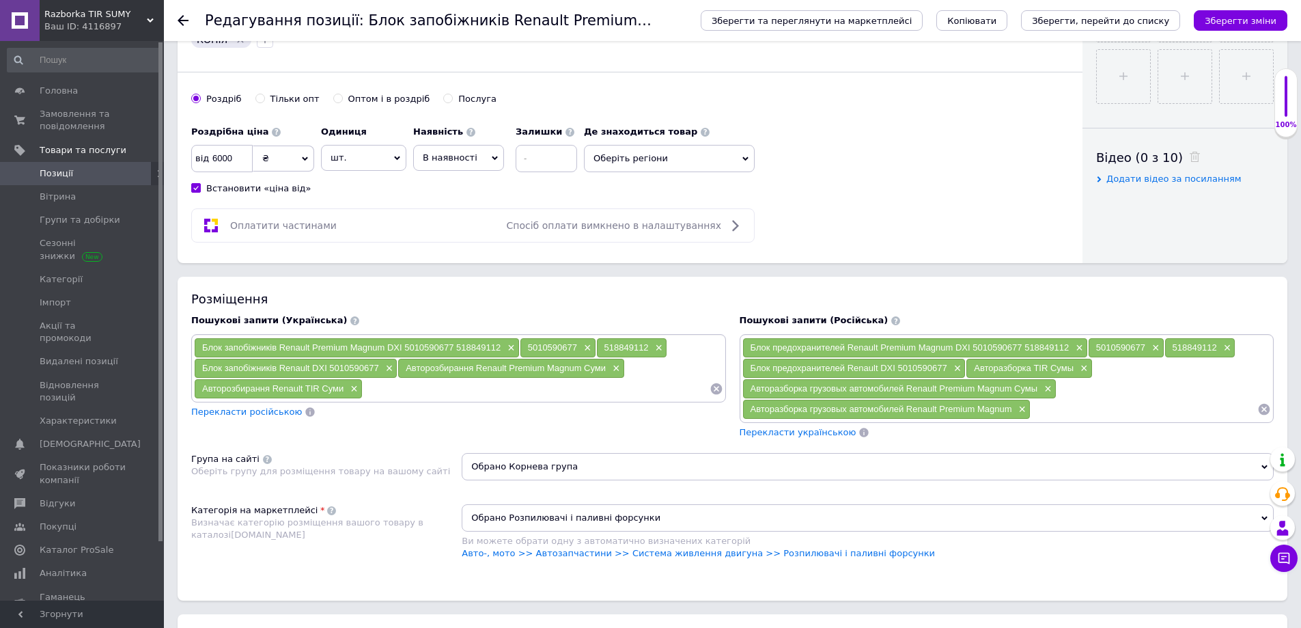
scroll to position [628, 0]
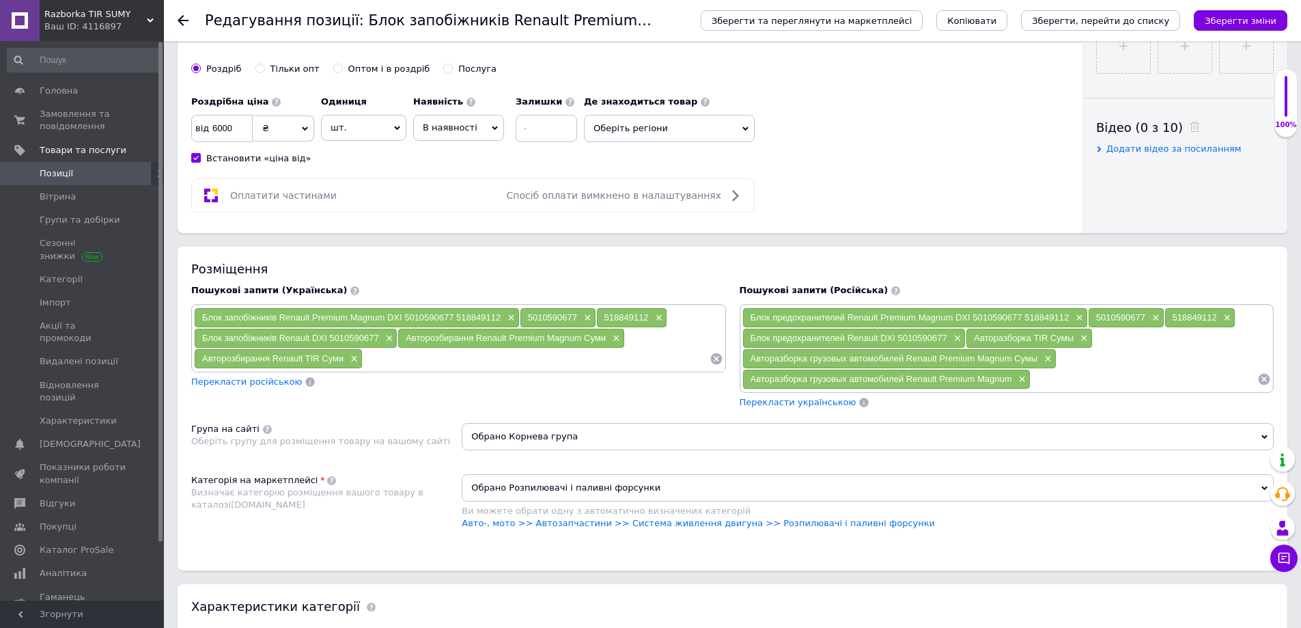
click at [1244, 316] on div "Блок предохранителей Renault Premium Magnum DXI 5010590677 518849112 × 50105906…" at bounding box center [1006, 348] width 529 height 82
click at [1109, 331] on div "Блок предохранителей Renault Premium Magnum DXI 5010590677 518849112 × 50105906…" at bounding box center [1006, 348] width 529 height 82
click at [960, 337] on span "×" at bounding box center [956, 339] width 11 height 12
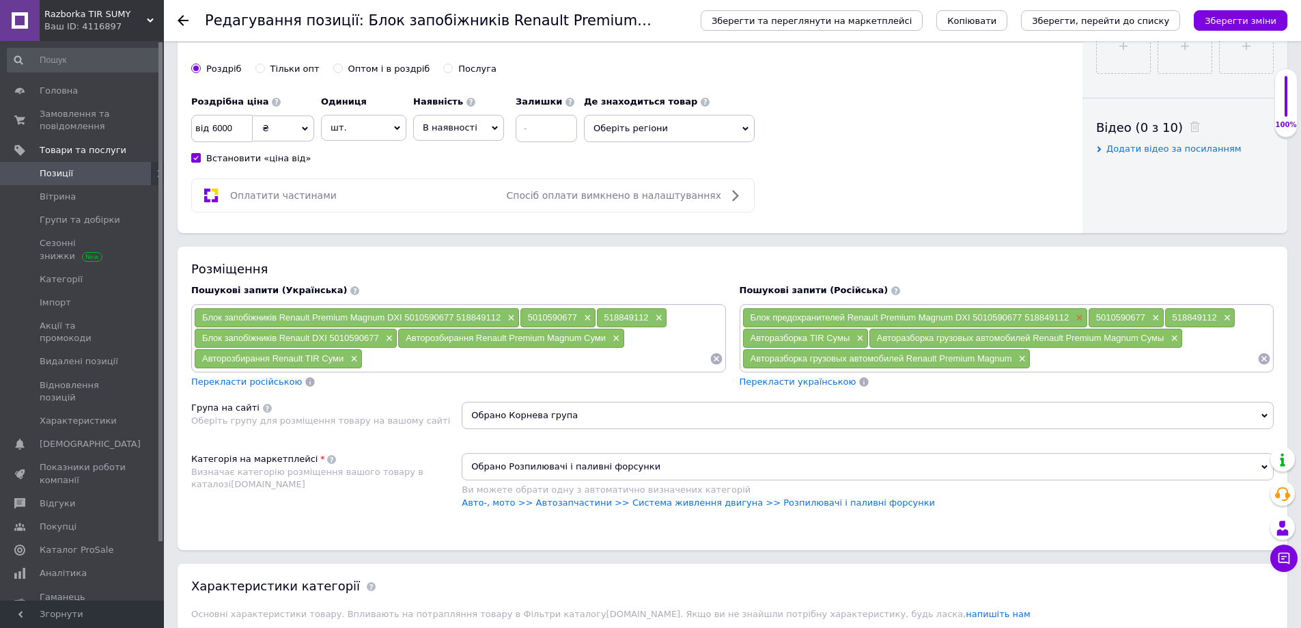
click at [1074, 320] on span "×" at bounding box center [1077, 318] width 11 height 12
click at [811, 316] on span "×" at bounding box center [808, 318] width 11 height 12
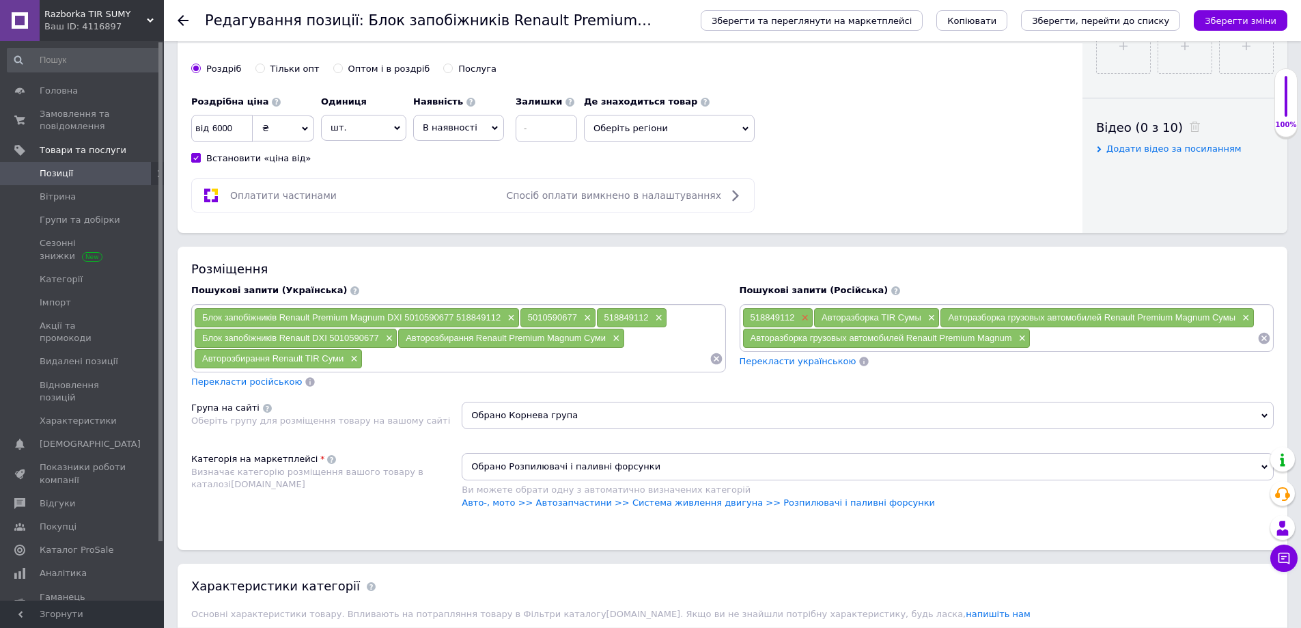
click at [807, 316] on span "×" at bounding box center [803, 318] width 11 height 12
click at [860, 318] on span "×" at bounding box center [858, 318] width 11 height 12
click at [1049, 319] on span "×" at bounding box center [1046, 318] width 11 height 12
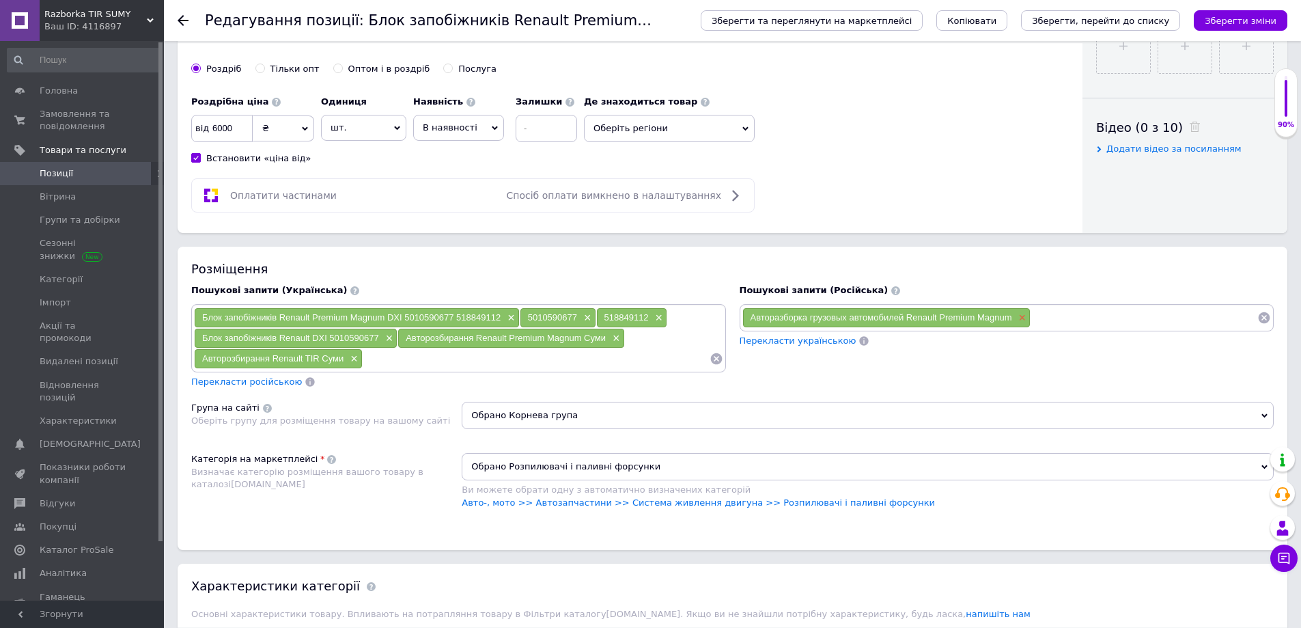
click at [1021, 318] on span "×" at bounding box center [1020, 318] width 11 height 12
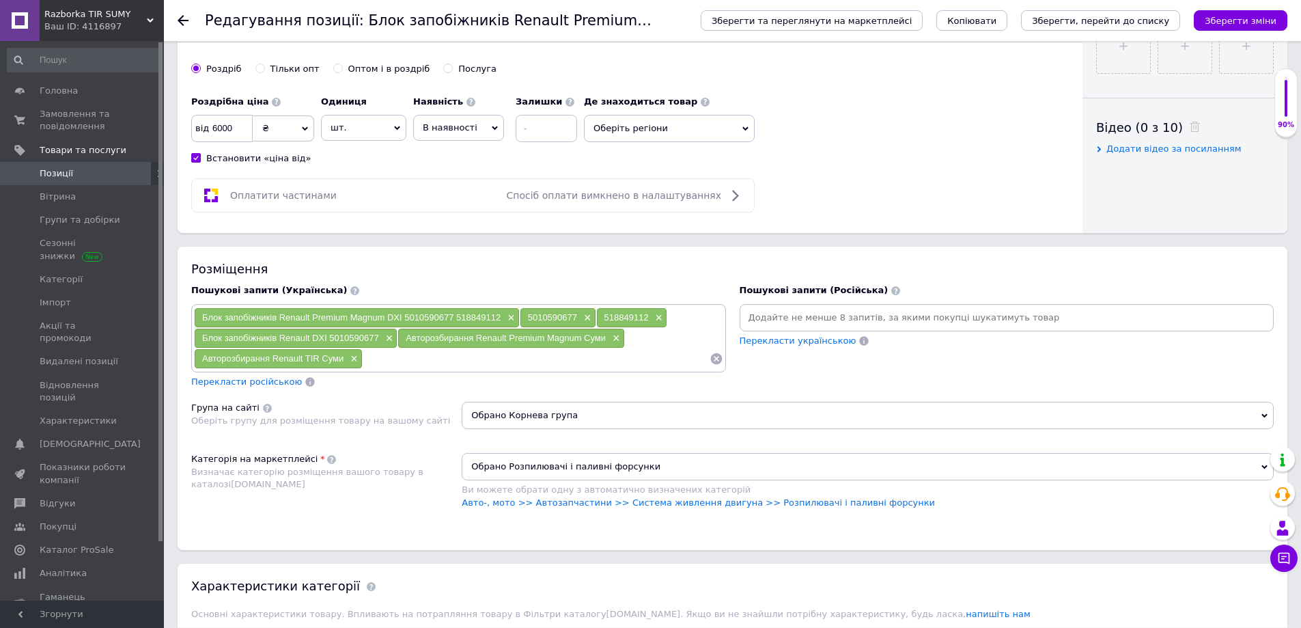
click at [878, 316] on input at bounding box center [1006, 317] width 529 height 20
paste input "Насос-форсунка Renault Premium DXI D11 Delphi 20555521"
type input "Насос-форсунка Renault Premium DXI D11 Delphi 20555521"
type input "20555521"
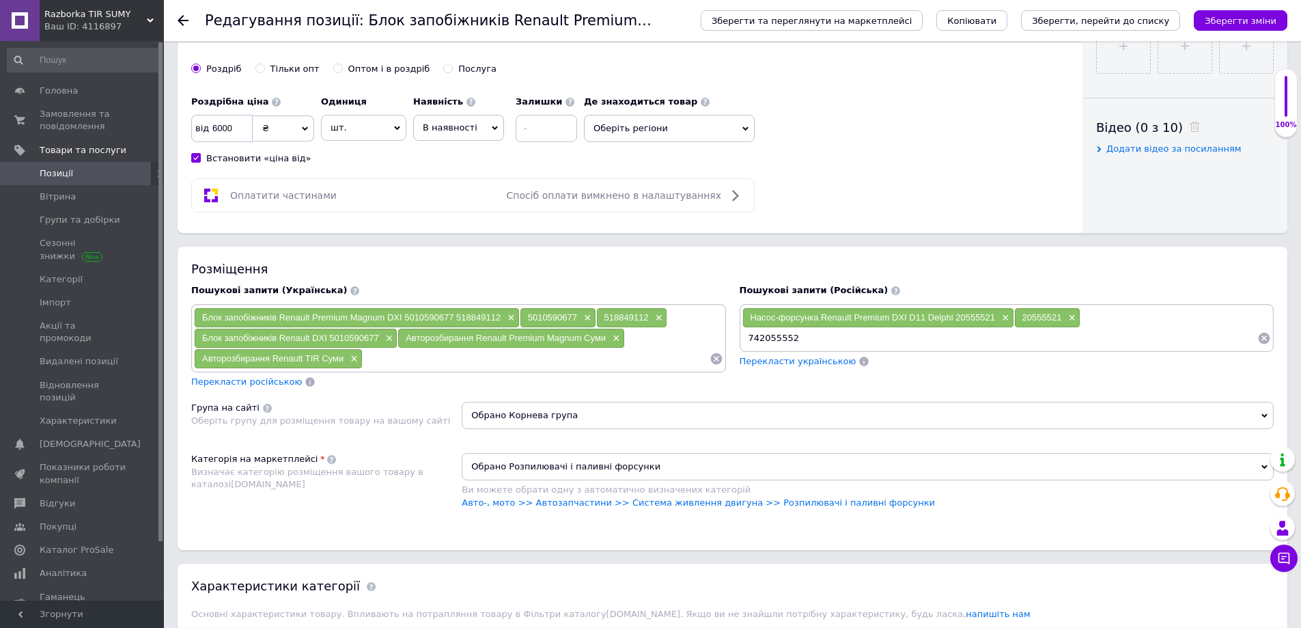
type input "7420555521"
paste input "Насос-форсунка Renault Premium DXI D11 Delphi 20555521"
drag, startPoint x: 904, startPoint y: 337, endPoint x: 1060, endPoint y: 325, distance: 156.9
click at [1060, 336] on input "Насос-форсунка Renault Premium DXI D11 Delphi 20555521" at bounding box center [1000, 338] width 516 height 20
type input "Насос-форсунка Renault Premium DXI"
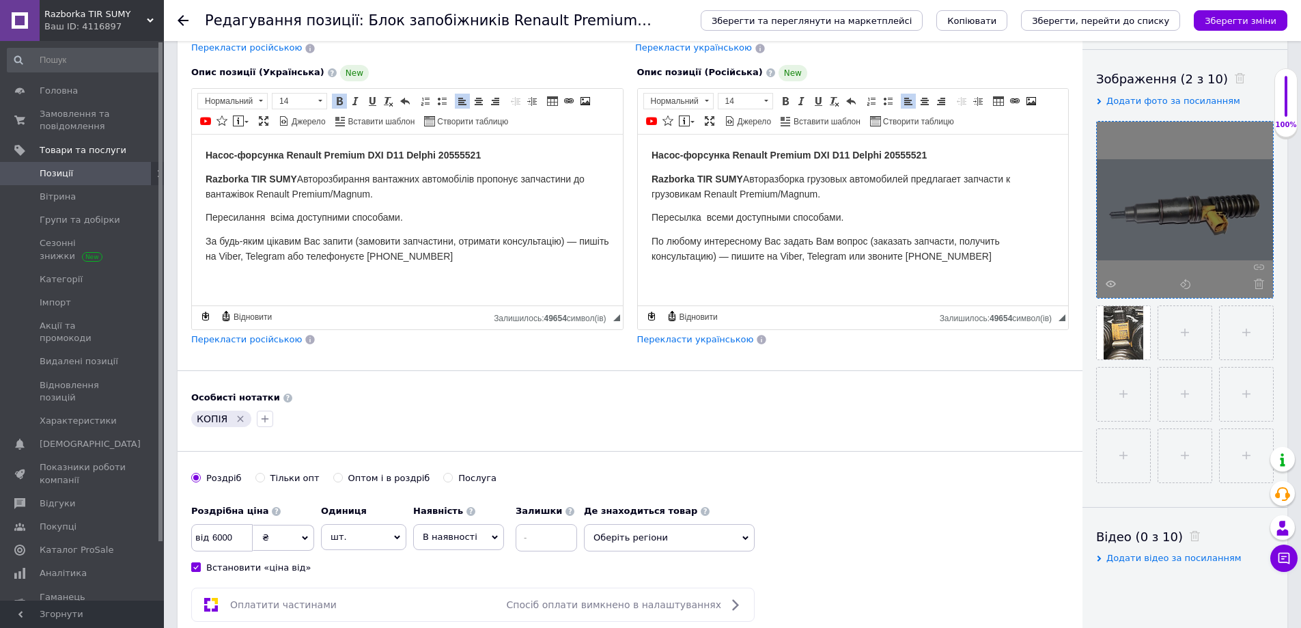
scroll to position [218, 0]
drag, startPoint x: 780, startPoint y: 186, endPoint x: 826, endPoint y: 194, distance: 46.4
click at [826, 194] on p "Razborka TIR SUMY Авторазборка грузовых автомобилей предлагает запчасти к грузо…" at bounding box center [853, 187] width 404 height 30
copy span "Авторазборка грузовых автомобилей предлагает запчасти к грузовикам Renault Prem…"
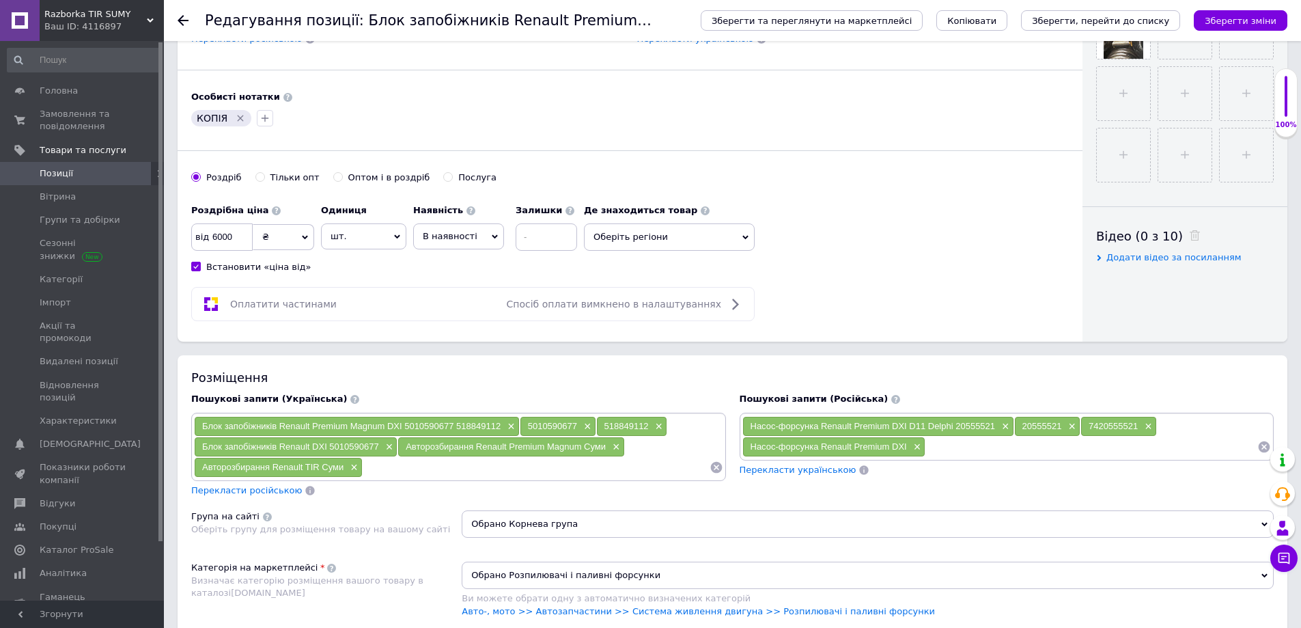
scroll to position [559, 0]
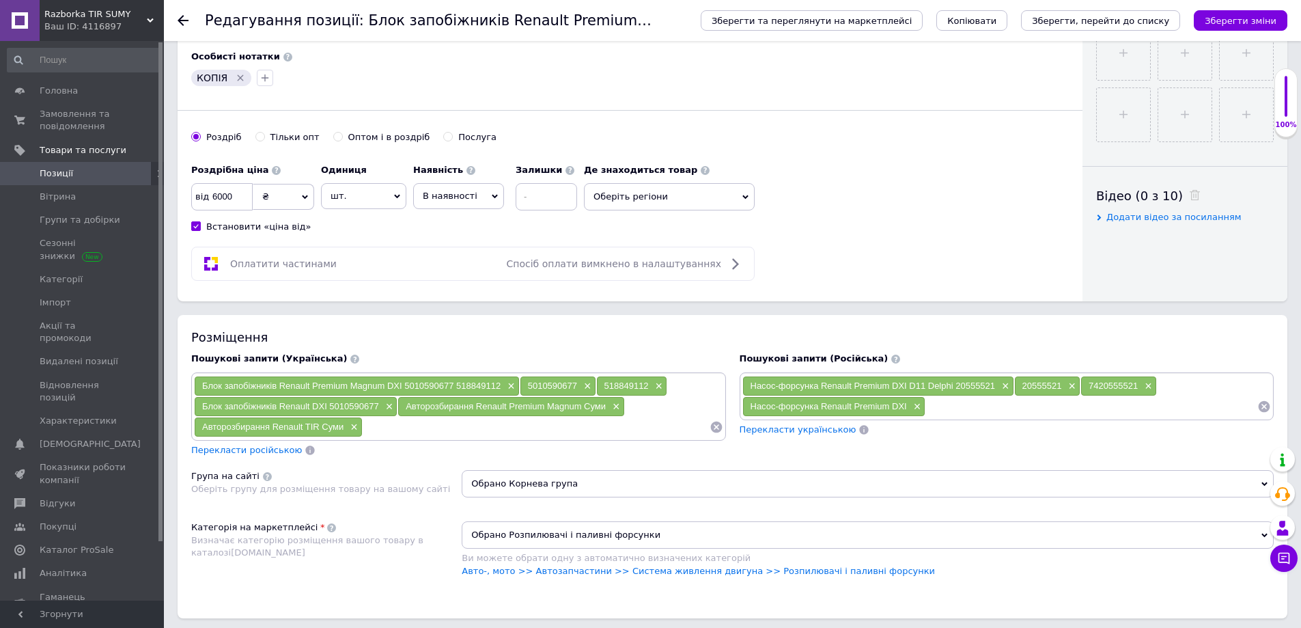
click at [966, 416] on input at bounding box center [1091, 406] width 332 height 20
paste input "Авторазборка грузовых автомобилей предлагает запчасти к грузовикам Renault Prem…"
drag, startPoint x: 1216, startPoint y: 404, endPoint x: 1177, endPoint y: 450, distance: 60.2
click at [1216, 405] on input "Авторазборка грузовых автомобилей предлагает запчасти к грузовикам Renault Prem…" at bounding box center [1091, 406] width 332 height 20
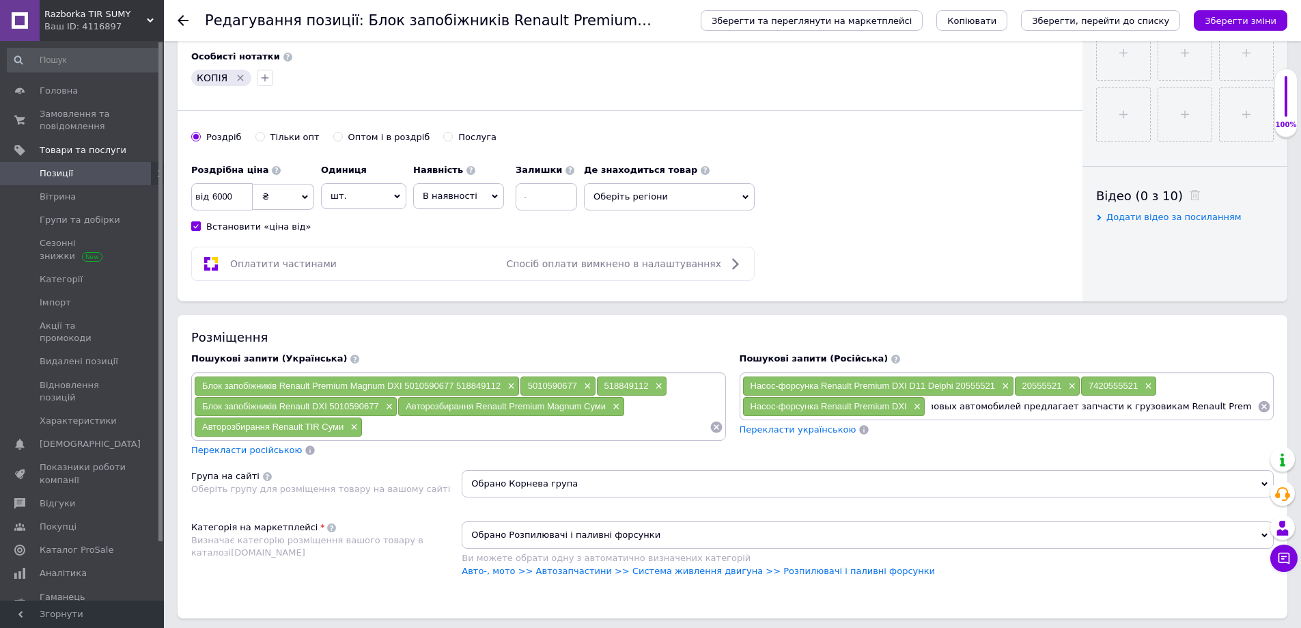
scroll to position [0, 0]
type input "Авторазборка Renault Premium Magnum Сумы"
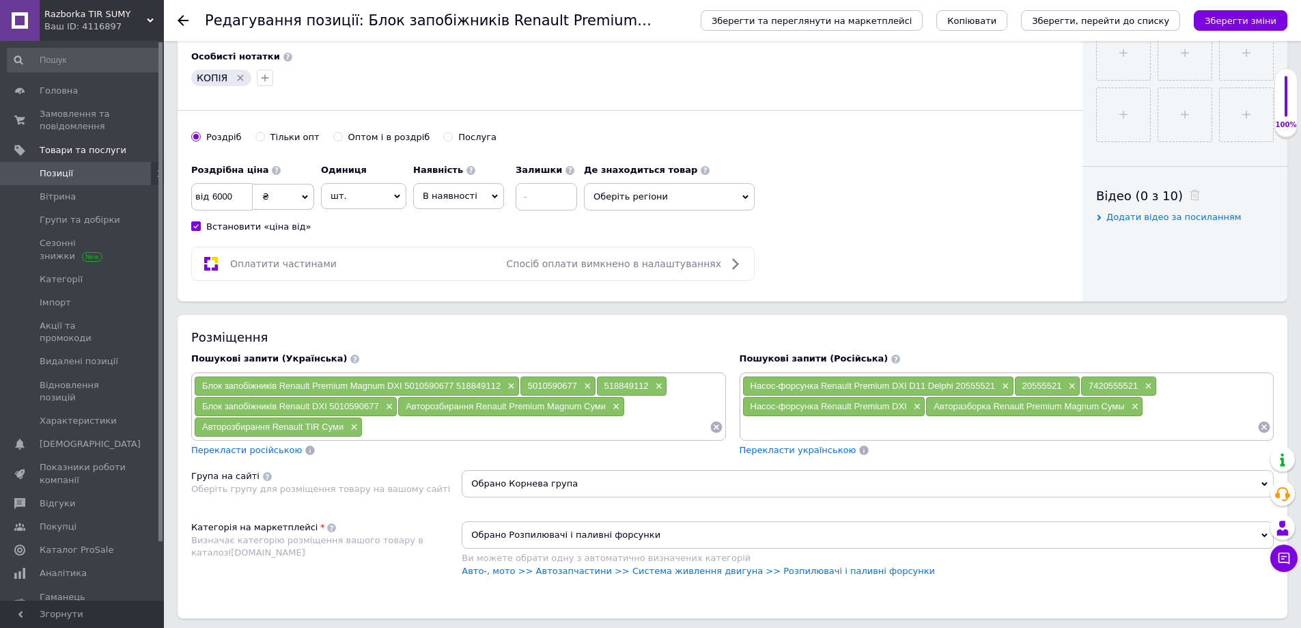
paste input "Renault Premium Magnum"
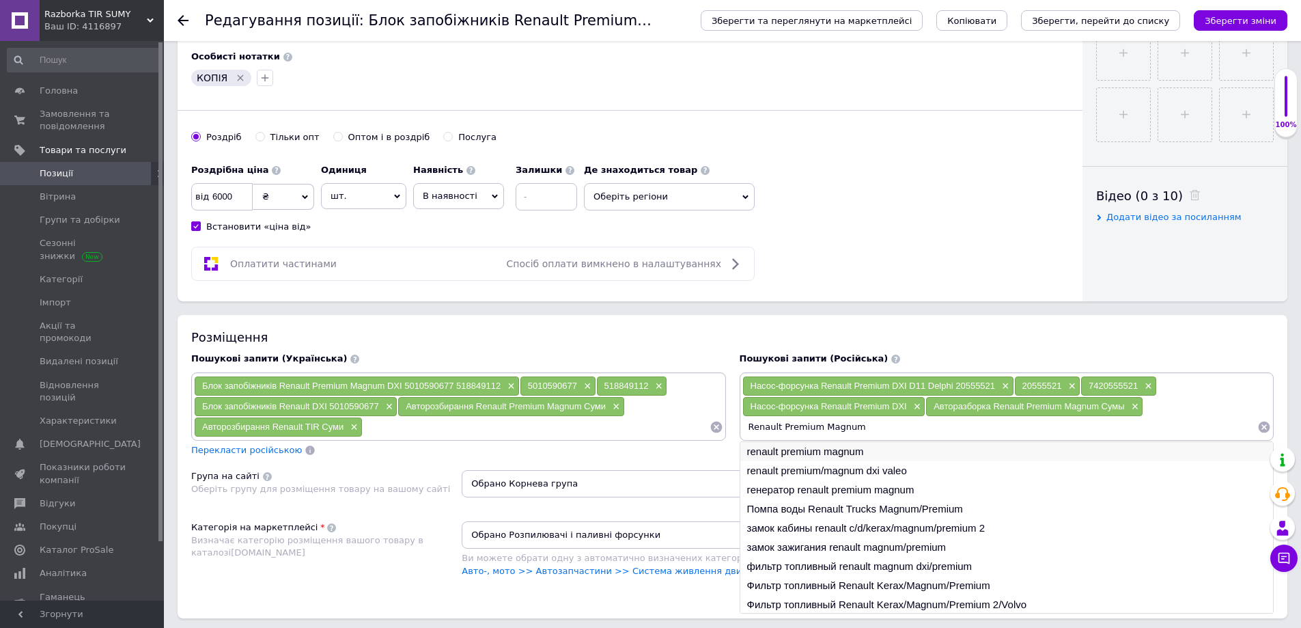
drag, startPoint x: 748, startPoint y: 424, endPoint x: 751, endPoint y: 445, distance: 20.8
click at [748, 426] on input "Renault Premium Magnum" at bounding box center [1000, 427] width 516 height 20
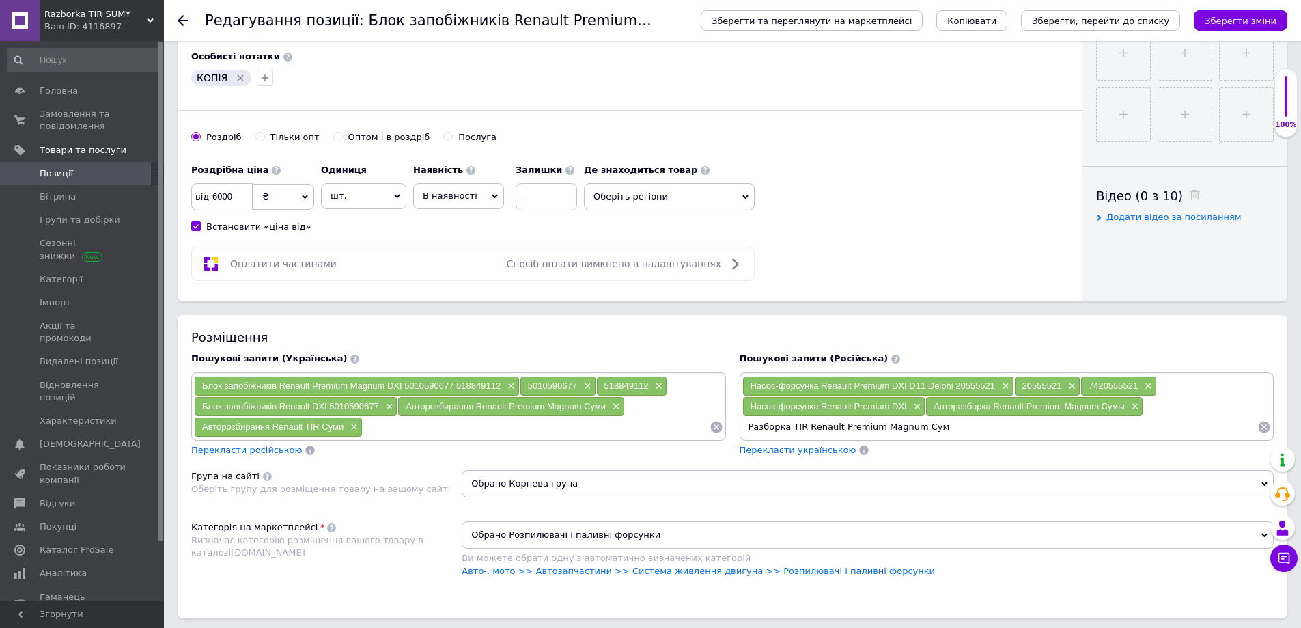
type input "Разборка TIR Renault Premium Magnum Сумы"
paste input "Renault Premium Magnum"
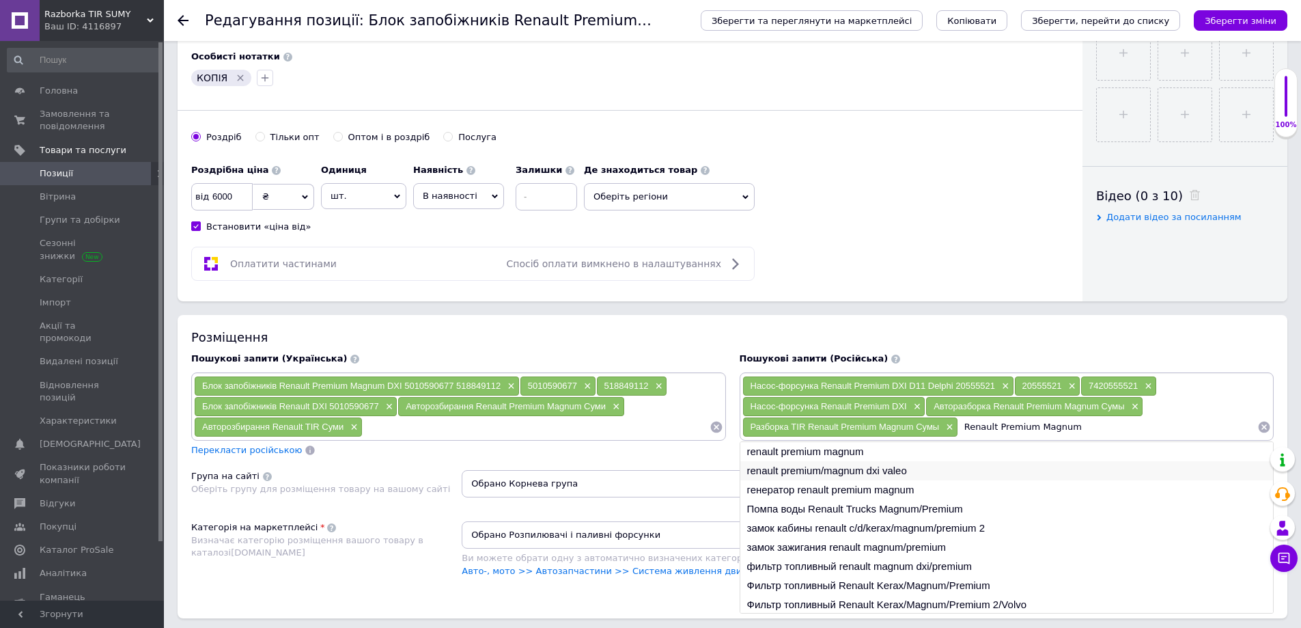
drag, startPoint x: 966, startPoint y: 423, endPoint x: 959, endPoint y: 478, distance: 55.1
click at [966, 424] on input "Renault Premium Magnum" at bounding box center [1107, 427] width 299 height 20
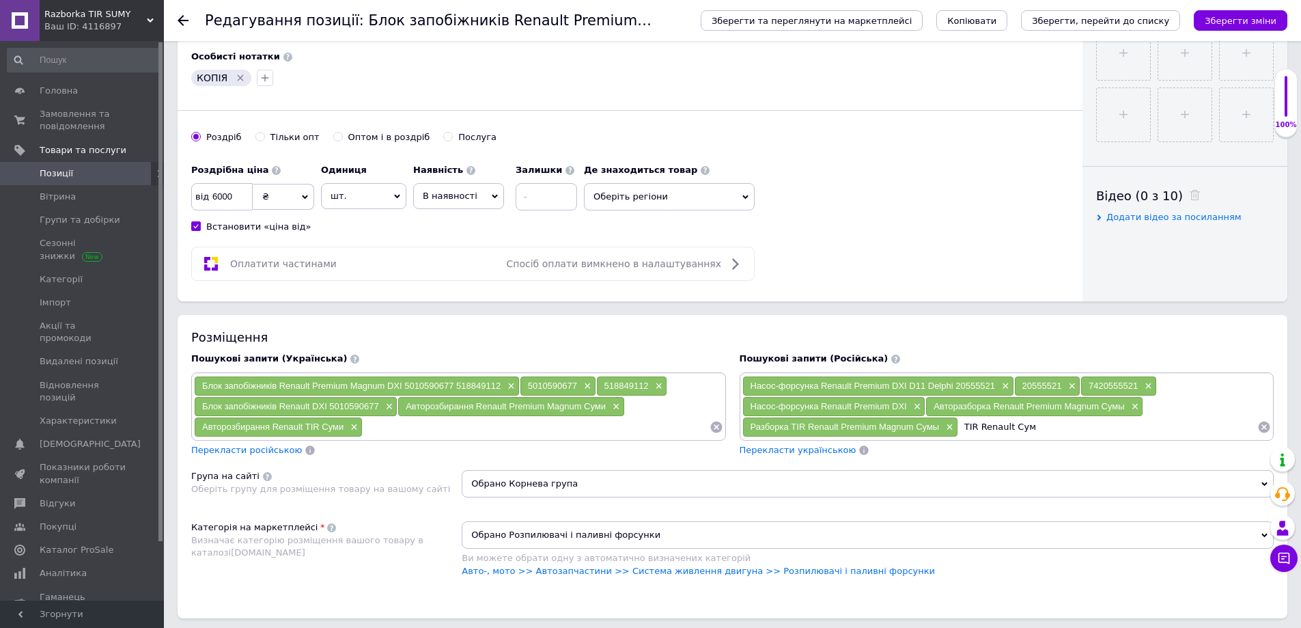
type input "TIR Renault Сумы"
click at [245, 451] on span "Перекласти російською" at bounding box center [246, 450] width 111 height 10
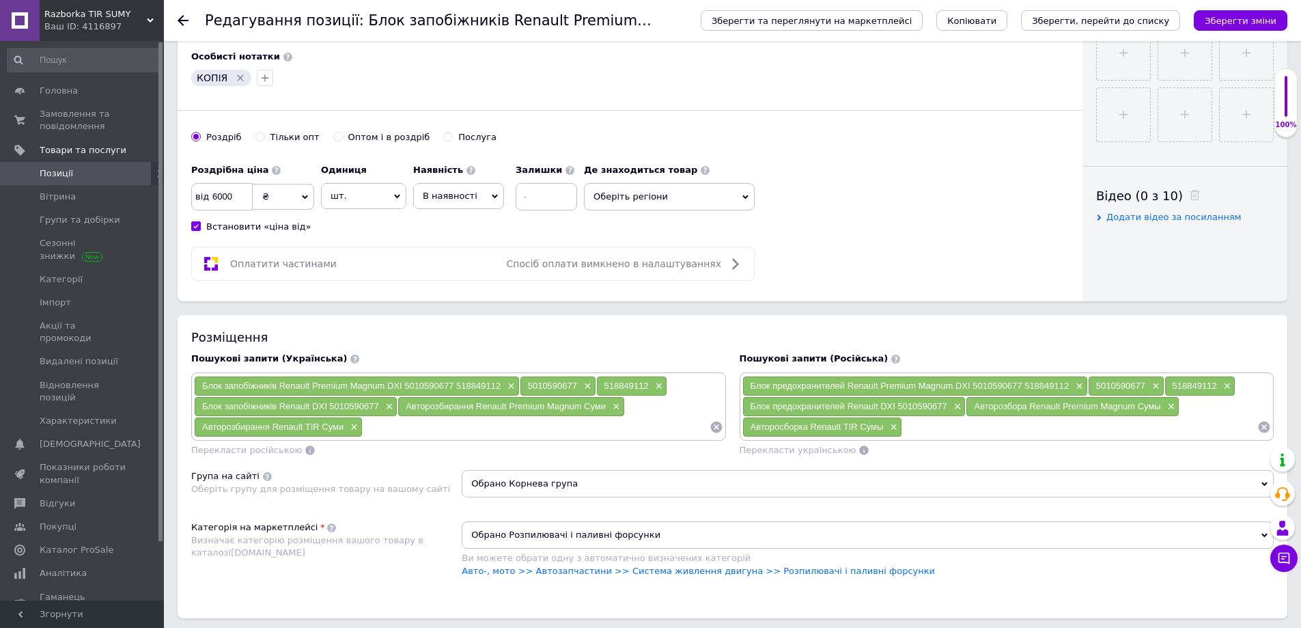
click at [1255, 22] on icon "Зберегти зміни" at bounding box center [1241, 21] width 72 height 10
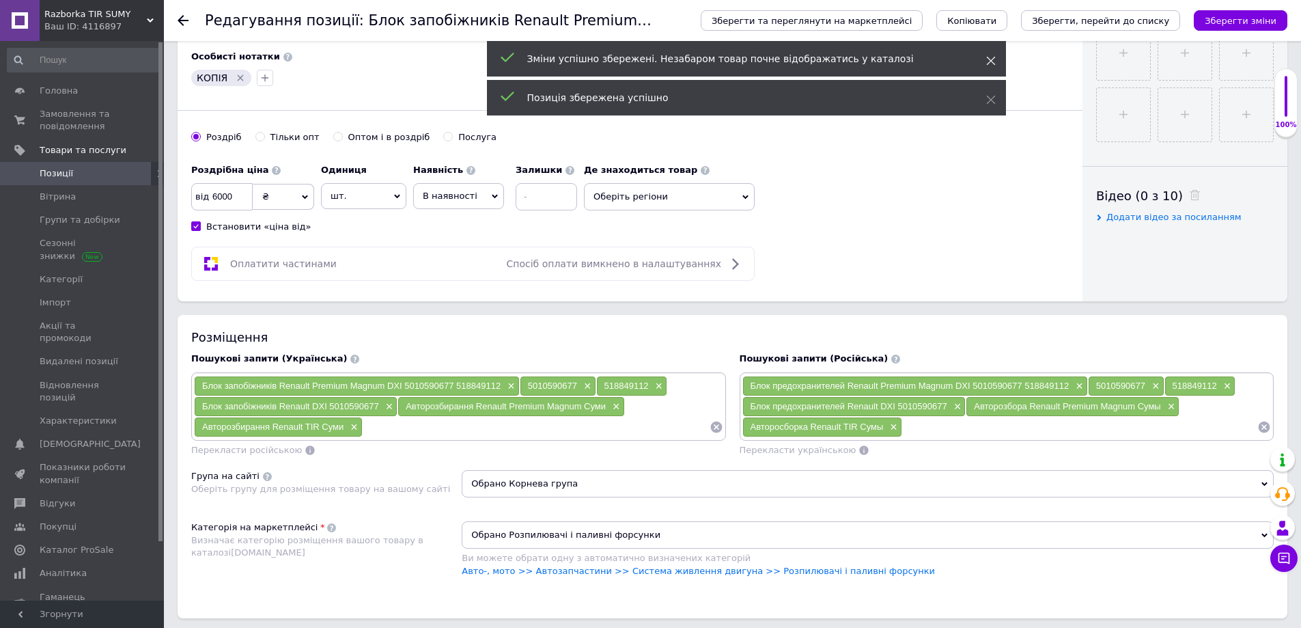
click at [992, 57] on icon at bounding box center [991, 61] width 10 height 10
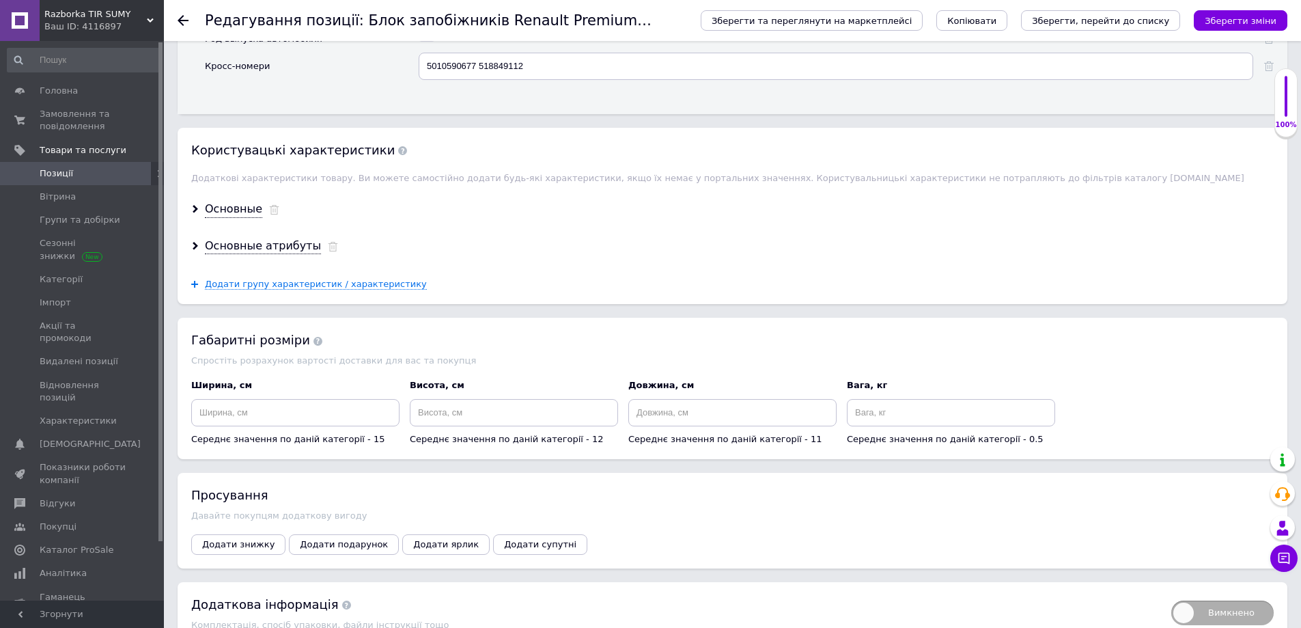
scroll to position [1776, 0]
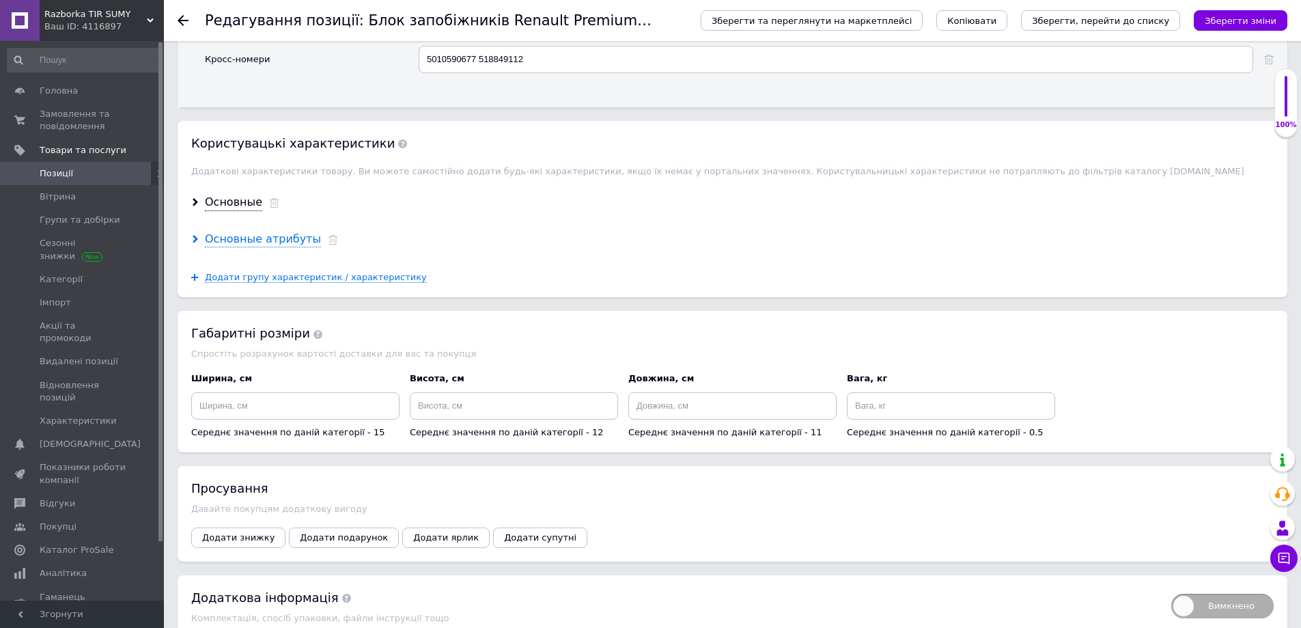
click at [257, 240] on div "Основные атрибуты" at bounding box center [263, 240] width 116 height 16
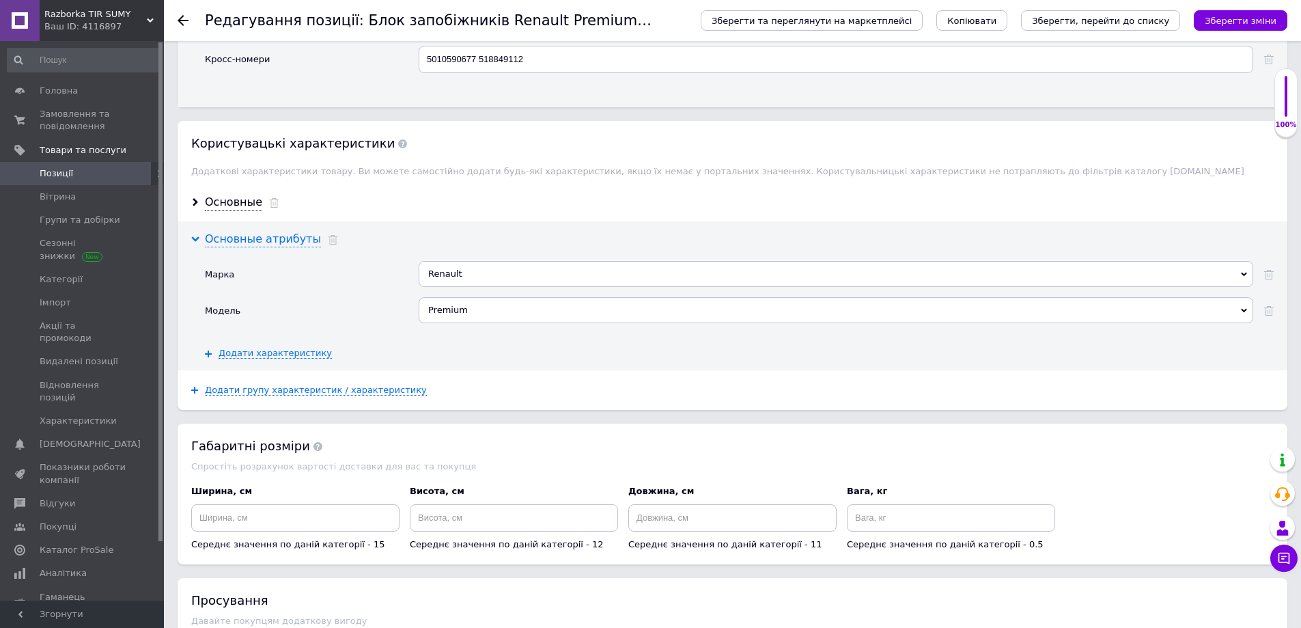
click at [257, 241] on div "Основные атрибуты" at bounding box center [263, 240] width 116 height 16
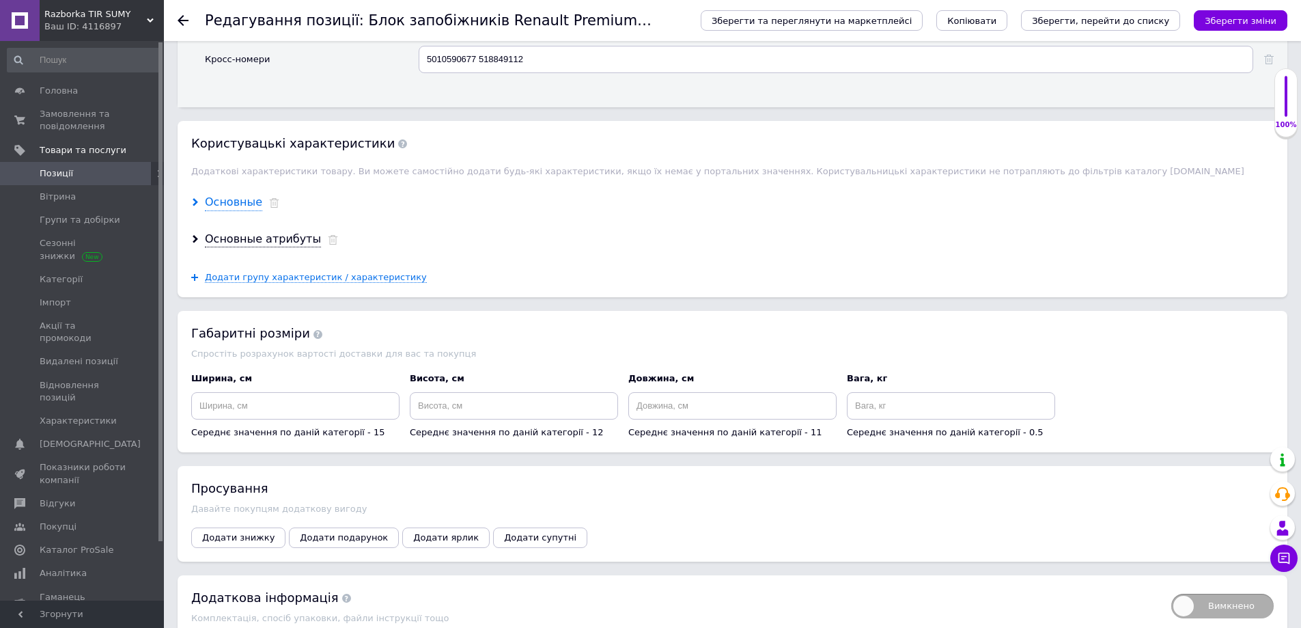
click at [245, 199] on div "Основные" at bounding box center [233, 203] width 57 height 16
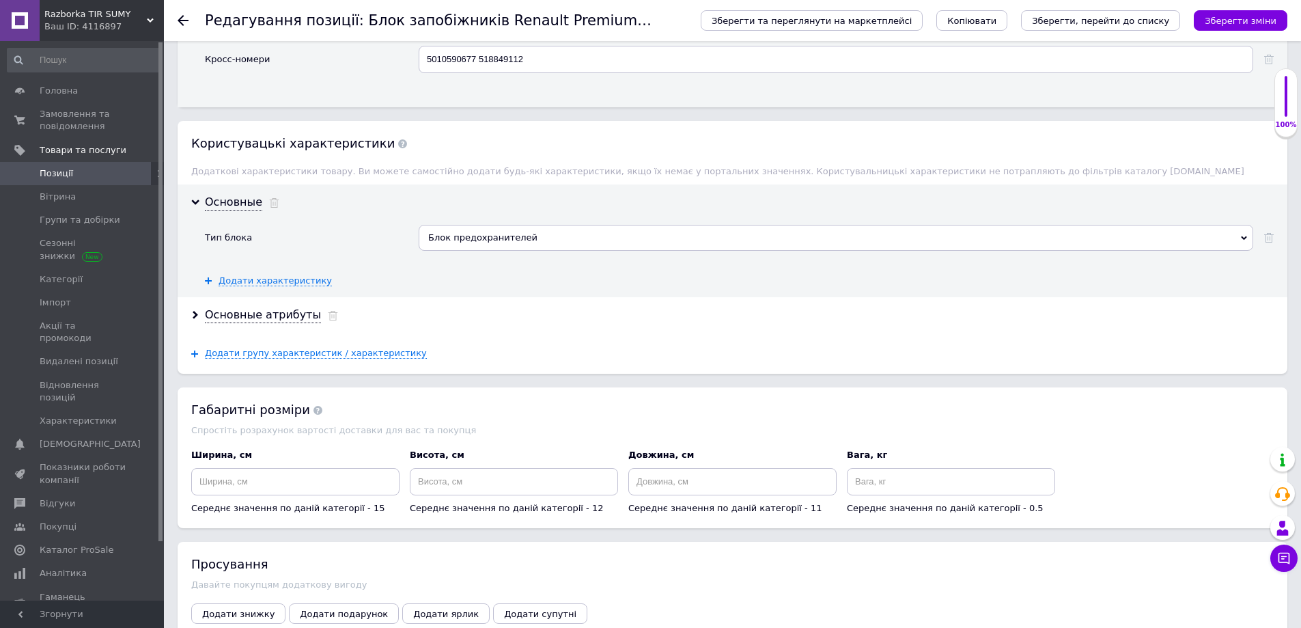
click at [1216, 249] on div "Блок предохранителей" at bounding box center [836, 238] width 835 height 26
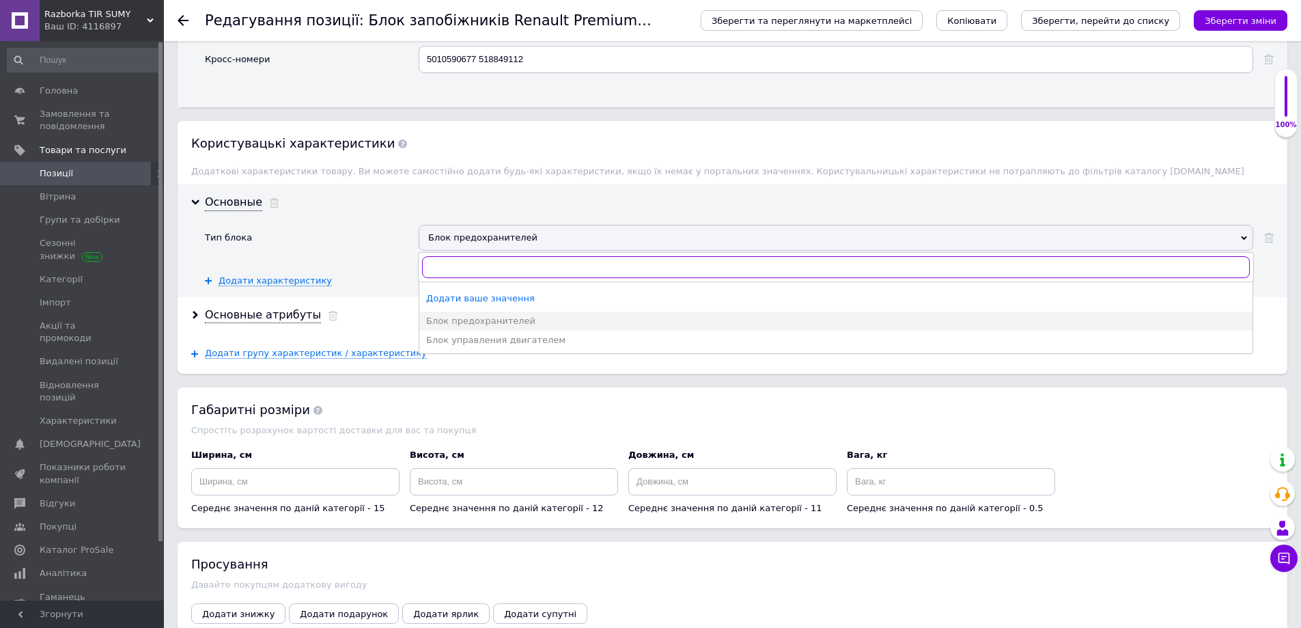
click at [557, 266] on input "text" at bounding box center [836, 267] width 828 height 22
type input "Топливная система"
click at [492, 294] on div "Зберегти ваше значення" at bounding box center [836, 298] width 820 height 12
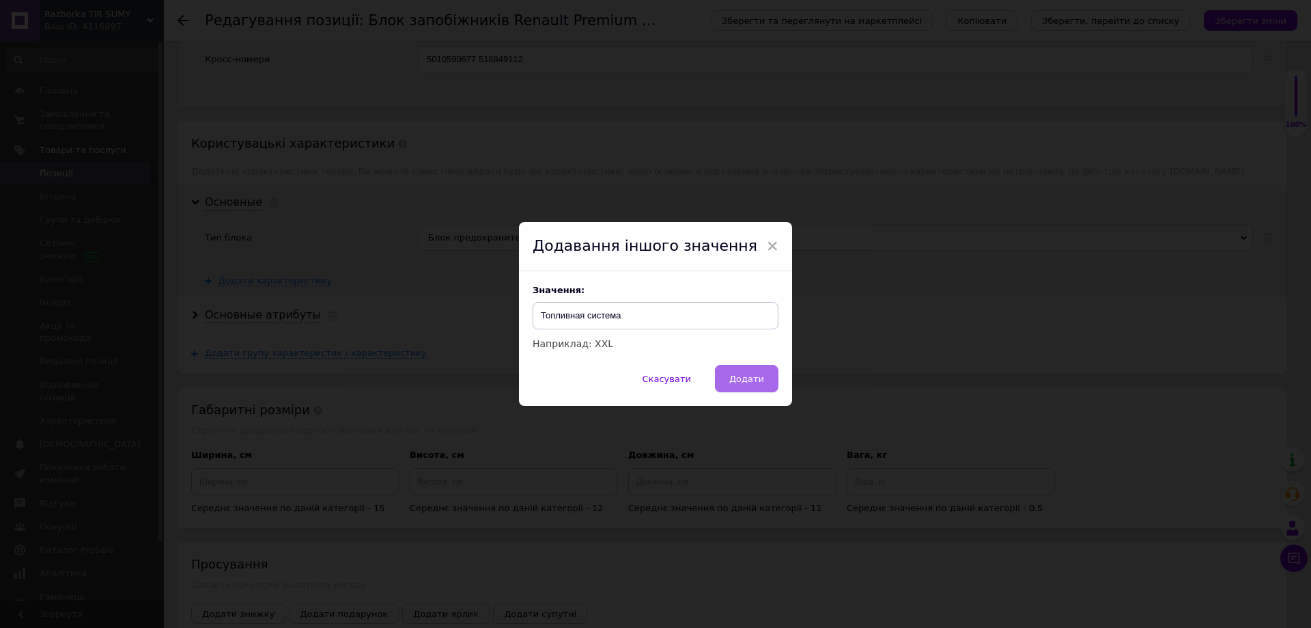
click at [741, 370] on button "Додати" at bounding box center [747, 378] width 64 height 27
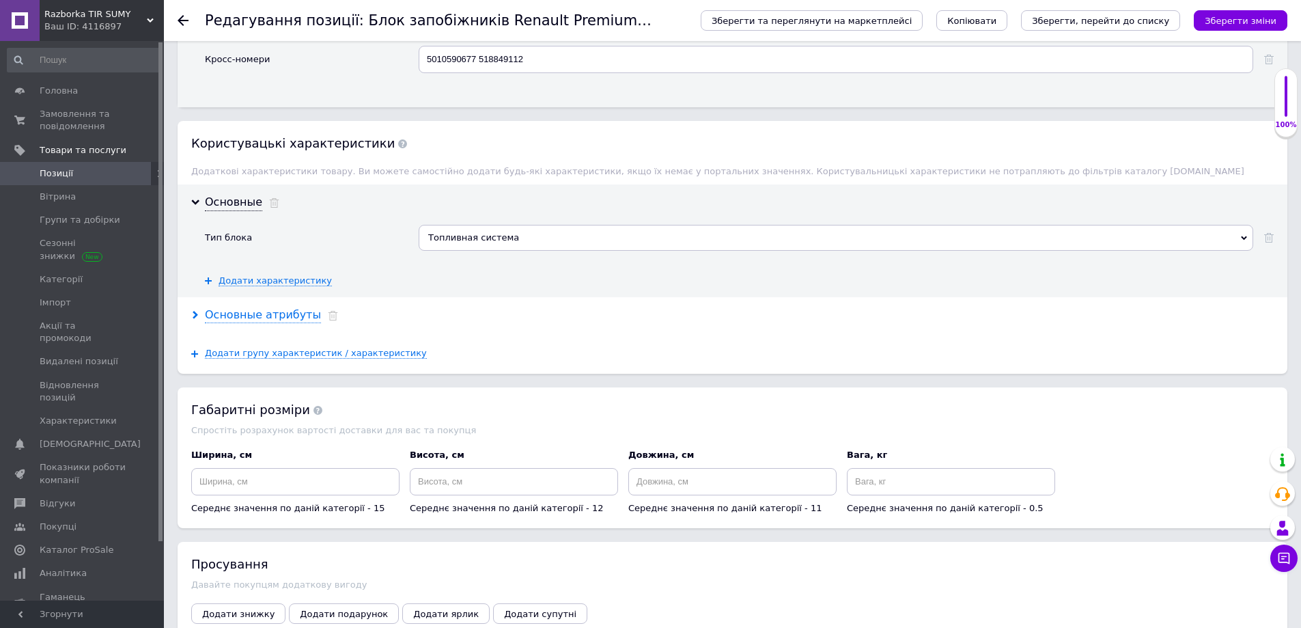
click at [287, 315] on div "Основные атрибуты" at bounding box center [263, 315] width 116 height 16
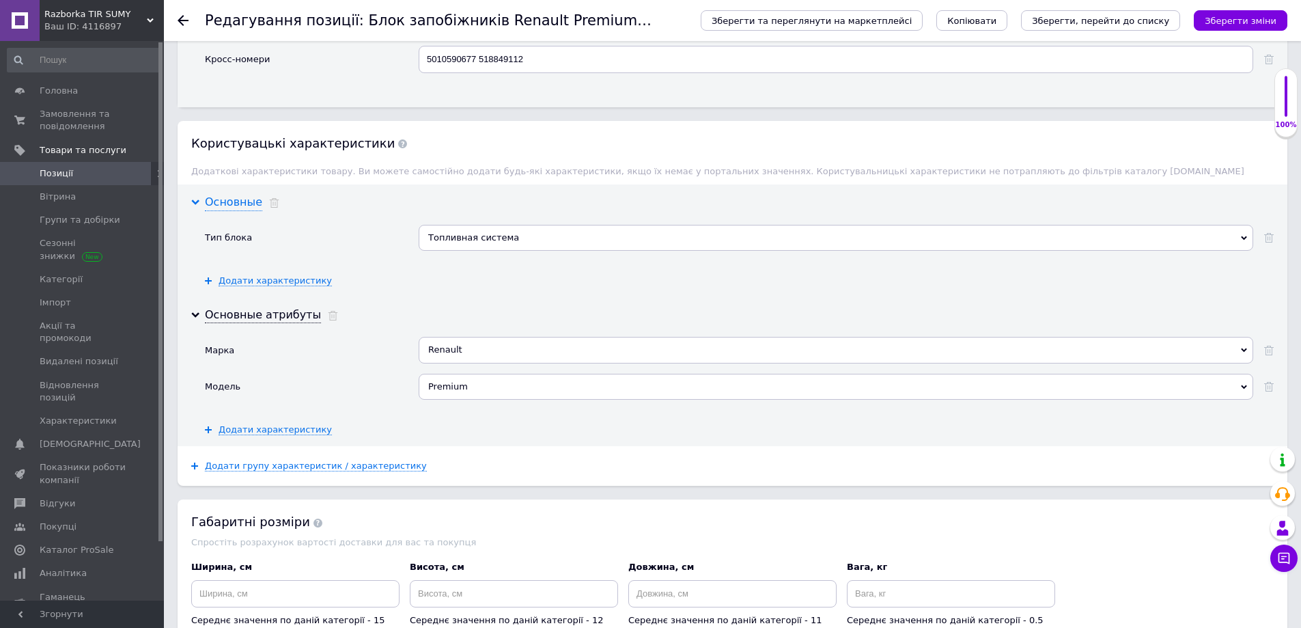
click at [197, 201] on icon at bounding box center [195, 202] width 8 height 8
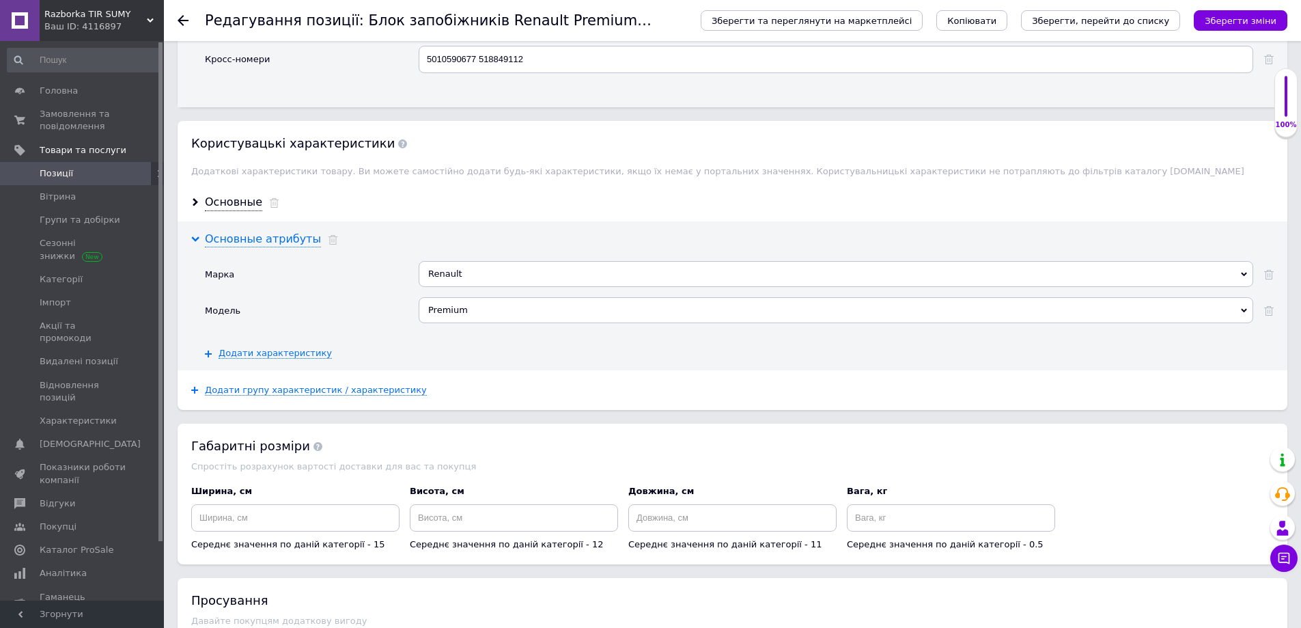
click at [198, 238] on use at bounding box center [195, 238] width 8 height 5
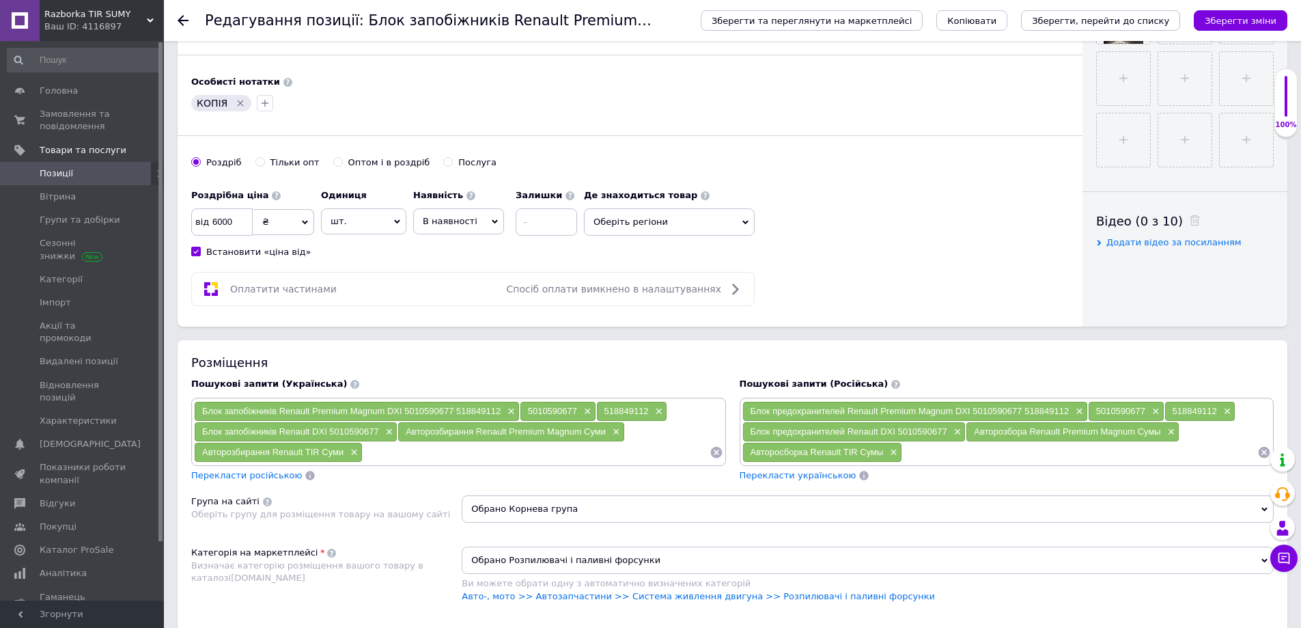
scroll to position [546, 0]
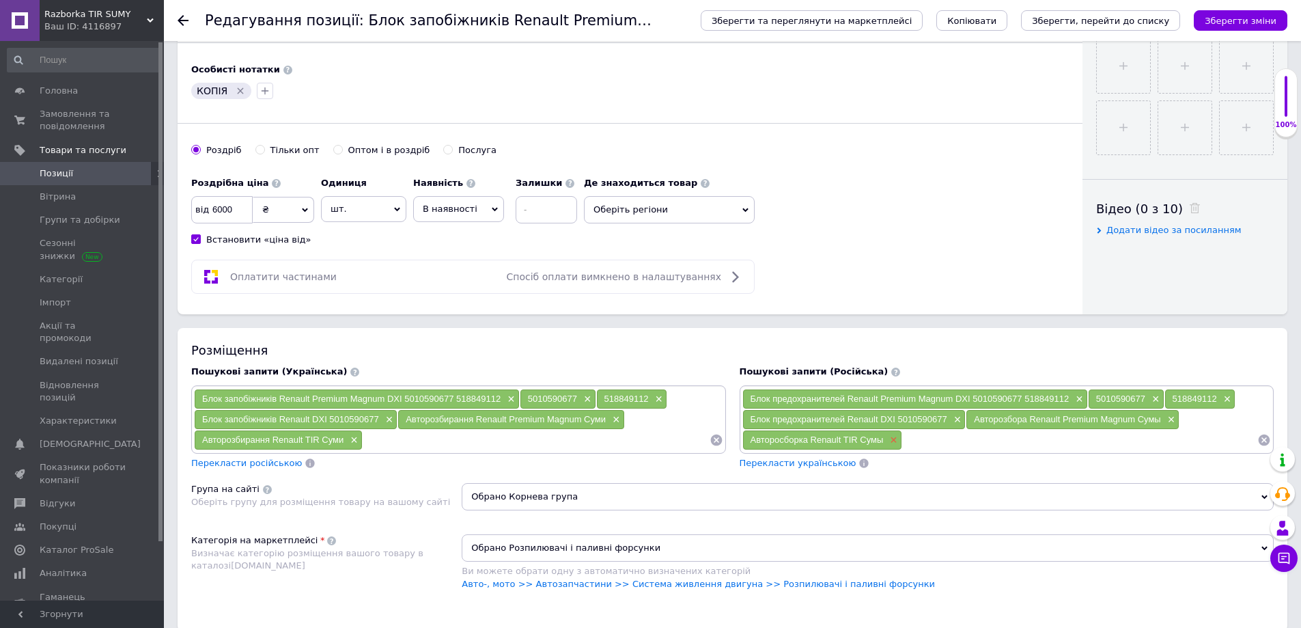
click at [891, 436] on span "×" at bounding box center [892, 440] width 11 height 12
click at [963, 418] on div "Блок предохранителей Renault DXI 5010590677 ×" at bounding box center [854, 419] width 223 height 19
click at [1173, 419] on span "×" at bounding box center [1170, 420] width 11 height 12
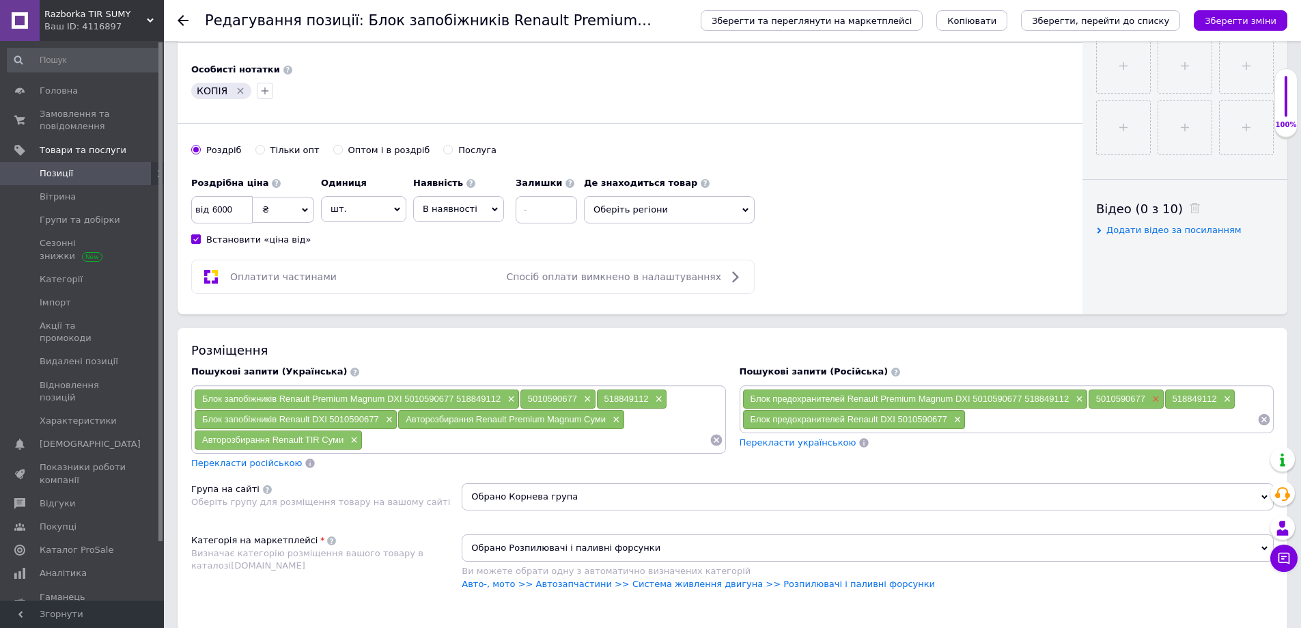
click at [1152, 399] on span "×" at bounding box center [1154, 399] width 11 height 12
click at [1149, 399] on span "×" at bounding box center [1149, 399] width 11 height 12
click at [1077, 398] on span "×" at bounding box center [1077, 399] width 11 height 12
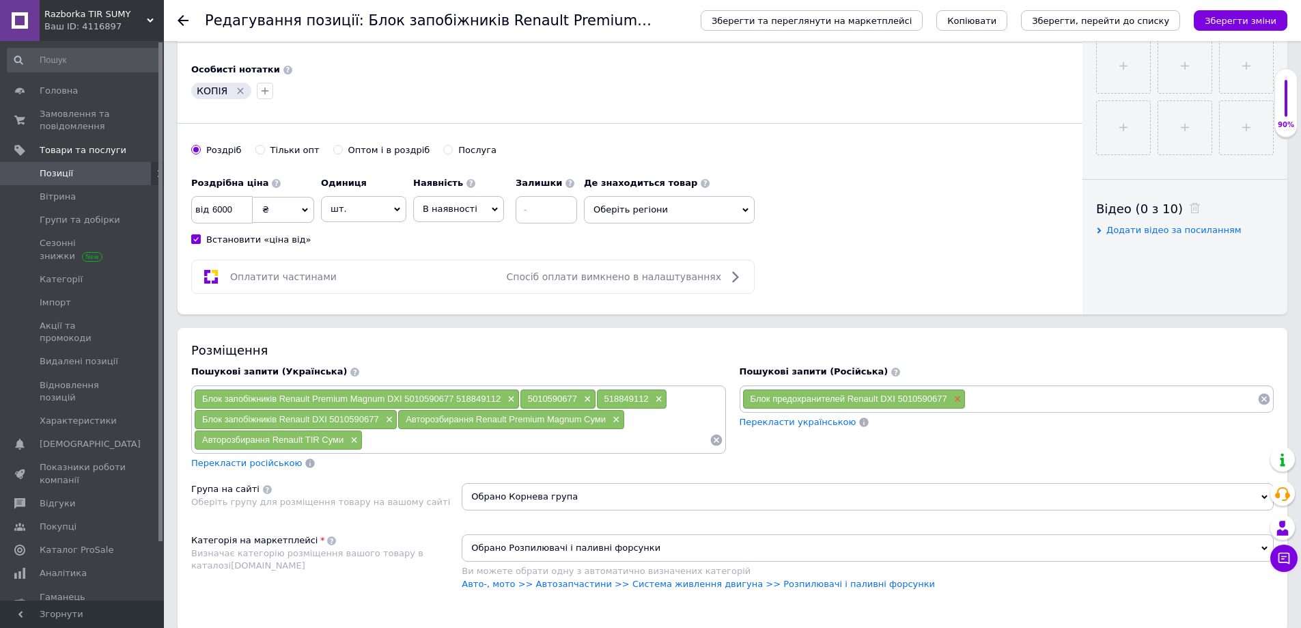
click at [958, 402] on span "×" at bounding box center [956, 399] width 11 height 12
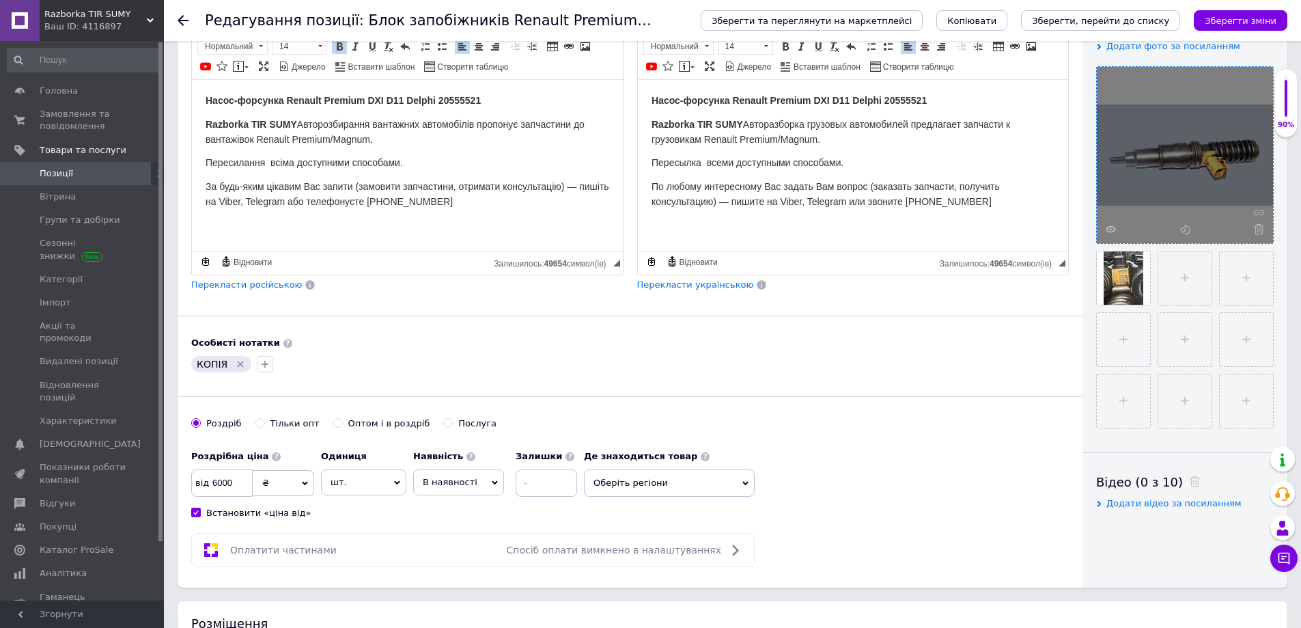
scroll to position [0, 0]
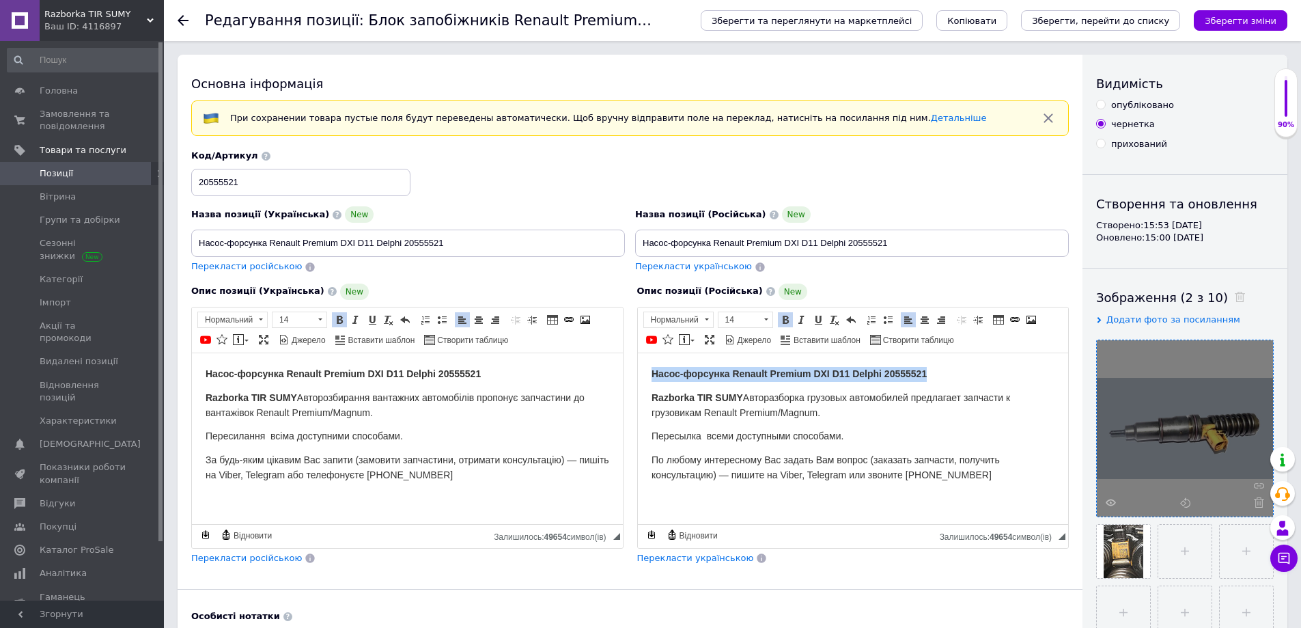
drag, startPoint x: 650, startPoint y: 368, endPoint x: 933, endPoint y: 376, distance: 282.9
click at [933, 376] on p "Насос-форсунка Renault Premium DXI D11 Delphi 20555521" at bounding box center [853, 373] width 404 height 15
copy span "Насос-форсунка Renault Premium DXI D11 Delphi 20555521"
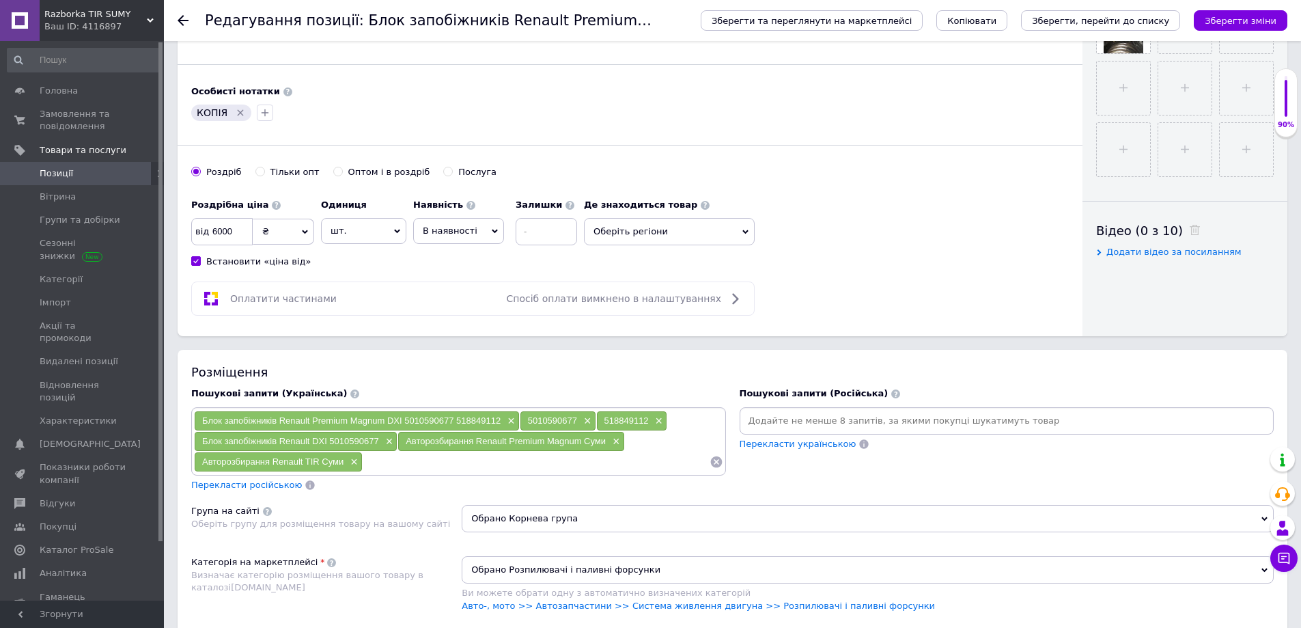
scroll to position [546, 0]
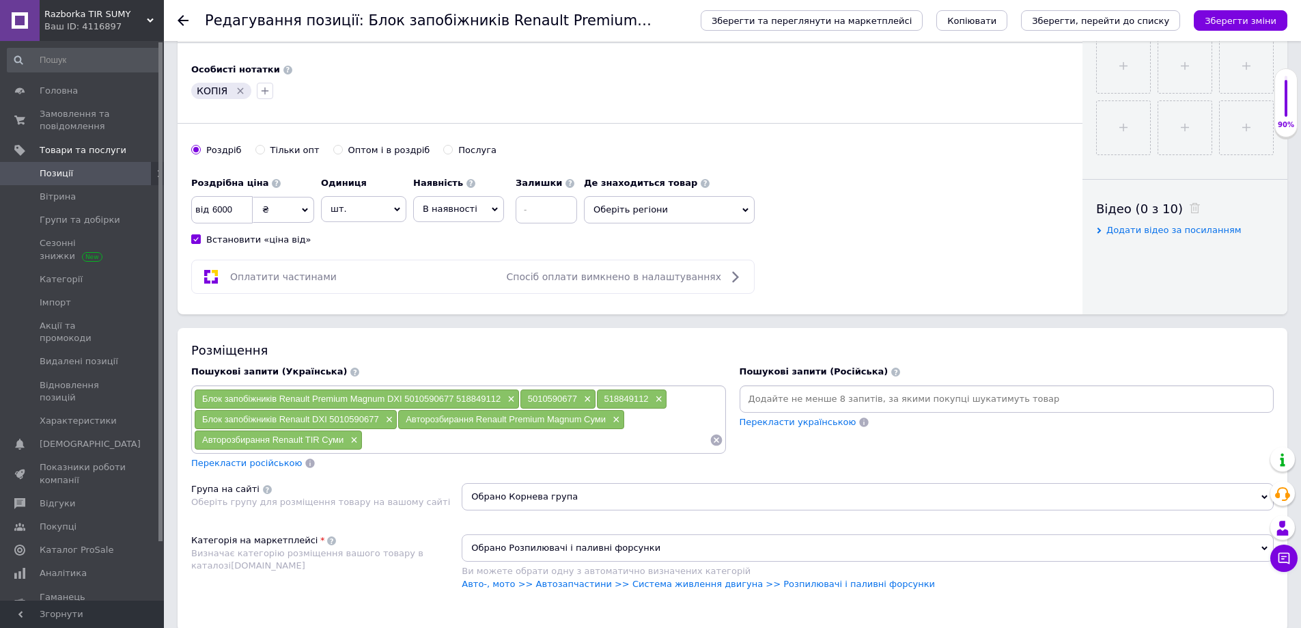
click at [765, 398] on input at bounding box center [1006, 399] width 529 height 20
paste input "Насос-форсунка Renault Premium DXI D11 Delphi 20555521"
type input "Насос-форсунка Renault Premium DXI D11 Delphi 20555521"
type input "20555521"
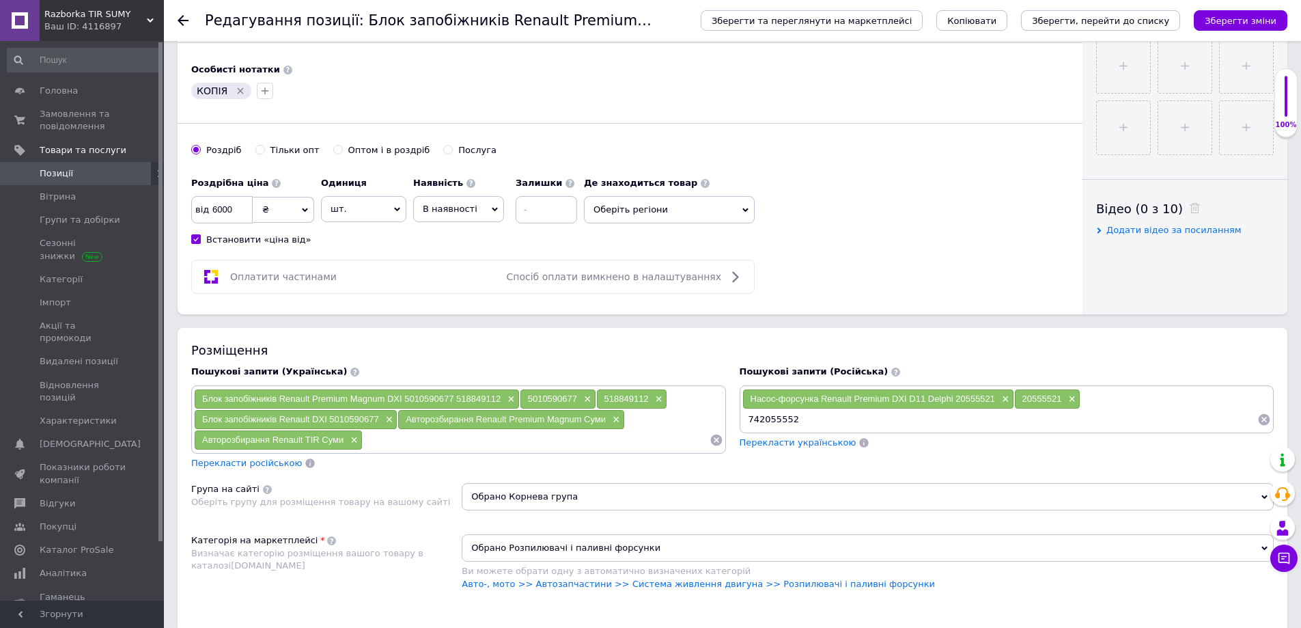
type input "7420555521"
paste input "Насос-форсунка Renault Premium DXI D11 Delphi 20555521"
drag, startPoint x: 902, startPoint y: 423, endPoint x: 1028, endPoint y: 421, distance: 125.7
click at [1028, 422] on input "Насос-форсунка Renault Premium DXI D11 Delphi 20555521" at bounding box center [1000, 419] width 516 height 20
type input "Насос-форсунка Renault Premium DXI"
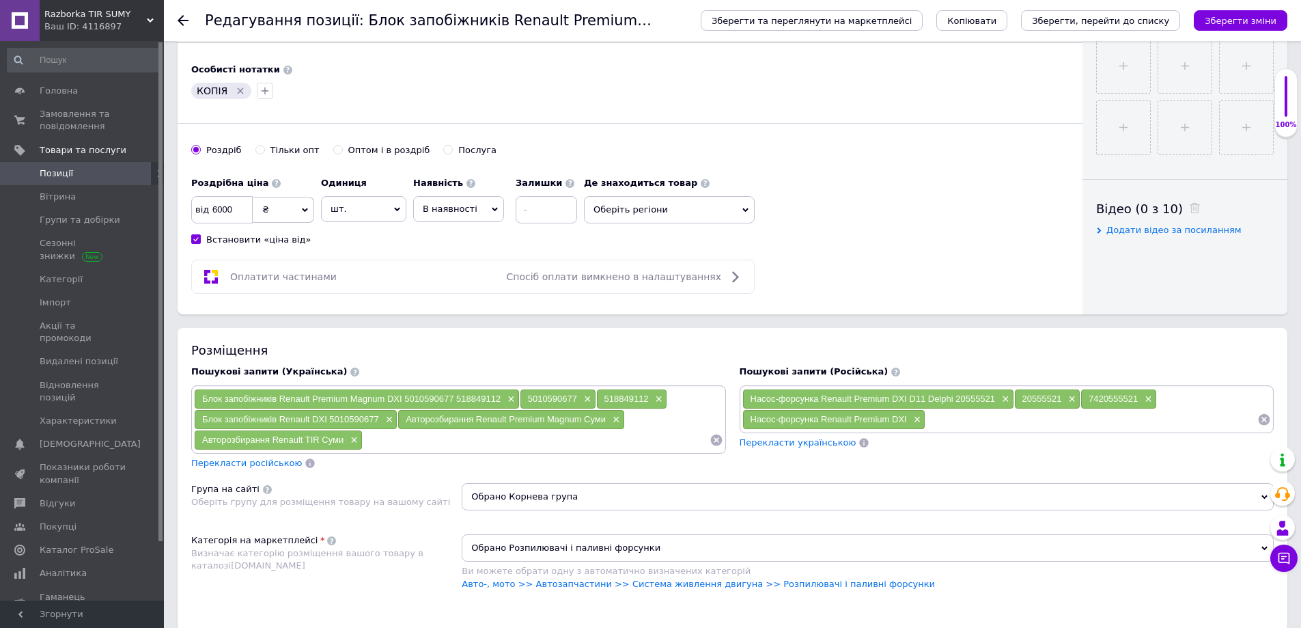
paste input "Насос-форсунка Renault Premium DXI D11 Delphi 20555521"
drag, startPoint x: 1104, startPoint y: 419, endPoint x: 930, endPoint y: 414, distance: 174.3
click at [930, 414] on input "Насос-форсунка Renault Premium DXI D11 Delphi 20555521" at bounding box center [1091, 419] width 332 height 20
type input "Delphi 20555521"
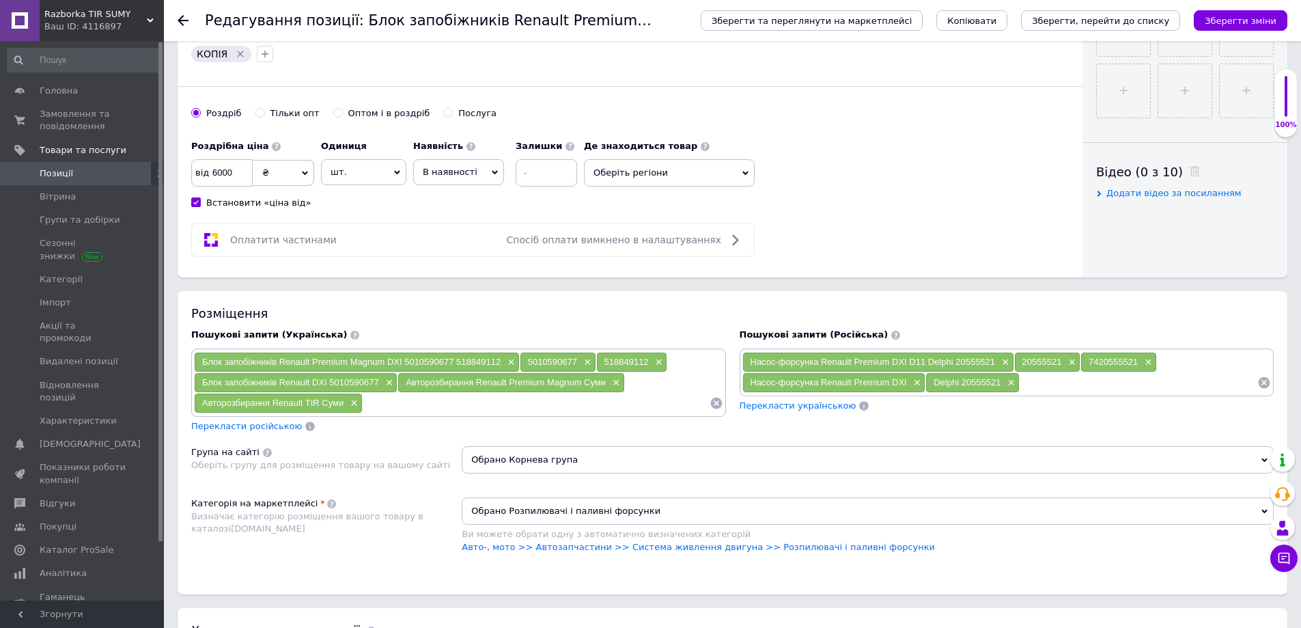
scroll to position [615, 0]
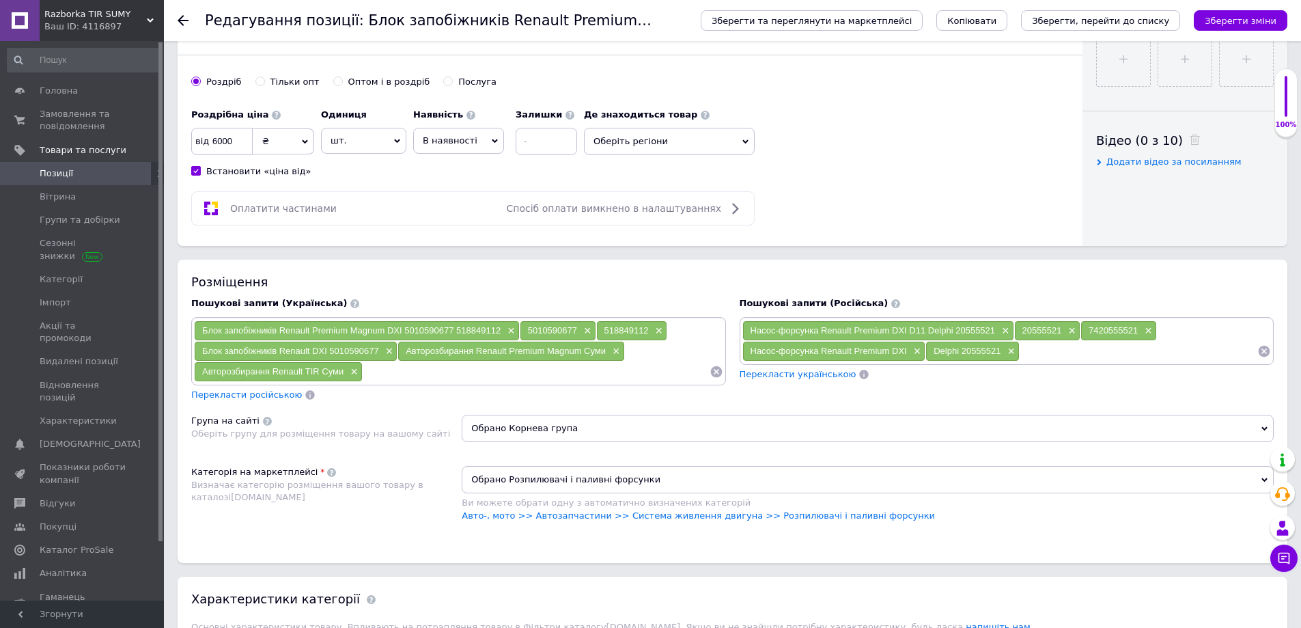
click at [716, 371] on icon at bounding box center [717, 372] width 14 height 14
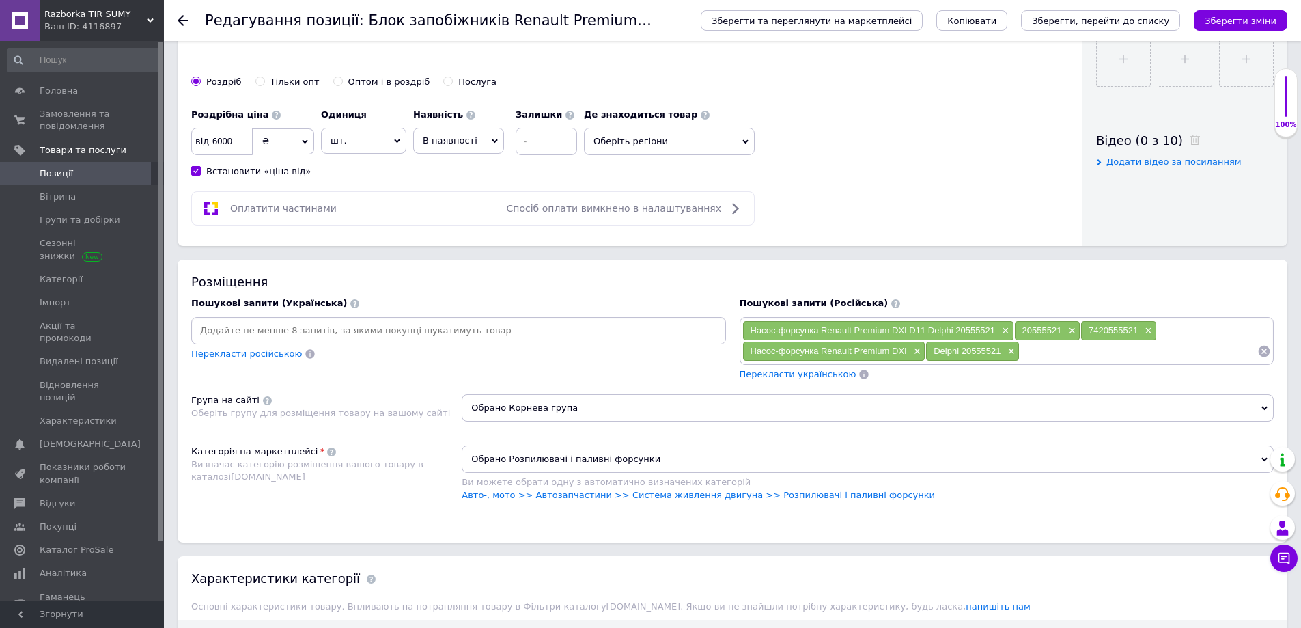
drag, startPoint x: 815, startPoint y: 374, endPoint x: 766, endPoint y: 376, distance: 48.5
click at [815, 374] on span "Перекласти українською" at bounding box center [798, 374] width 117 height 10
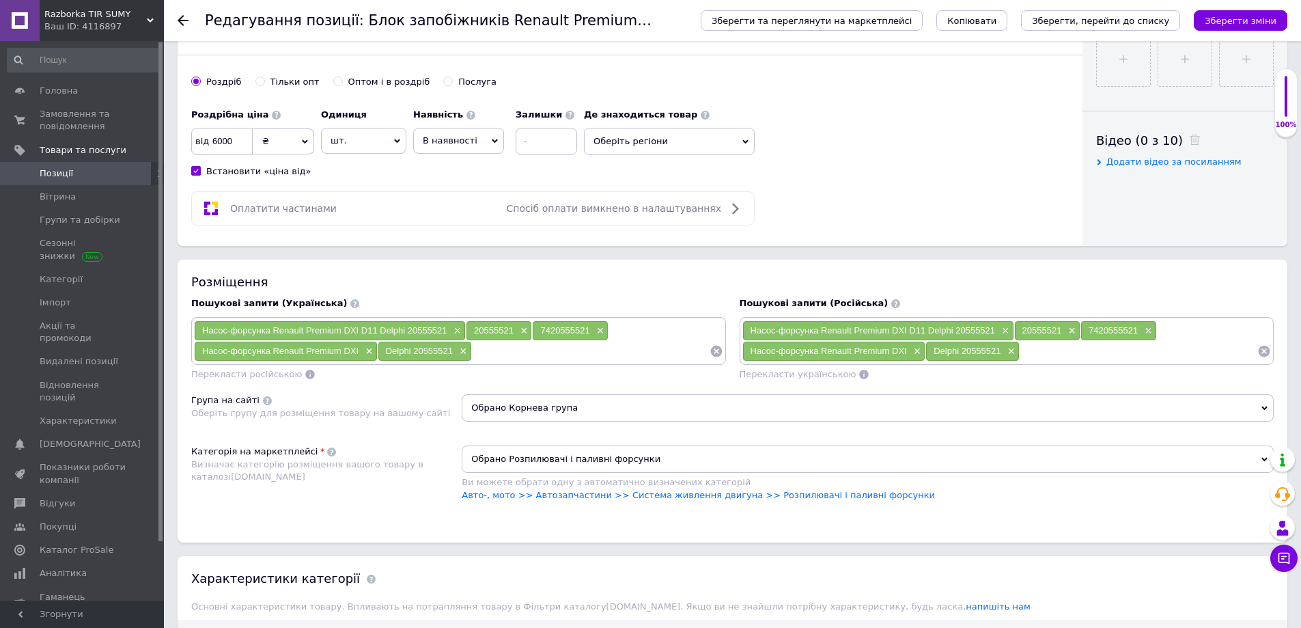
click at [1047, 352] on input at bounding box center [1139, 351] width 238 height 20
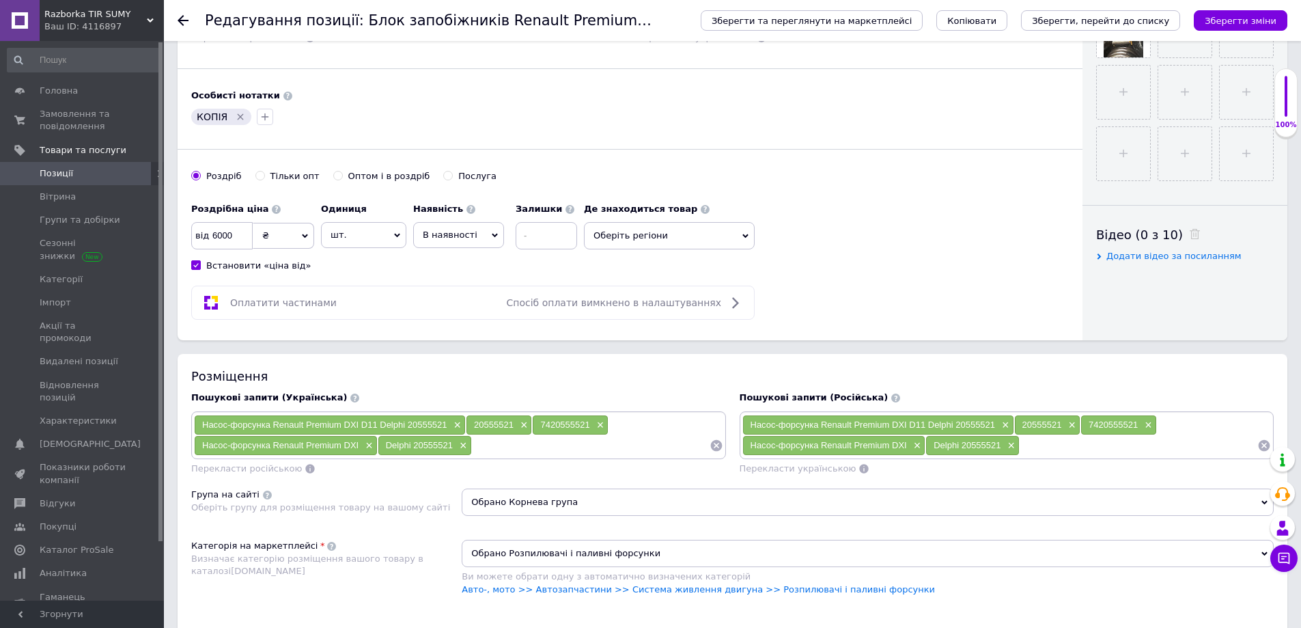
scroll to position [273, 0]
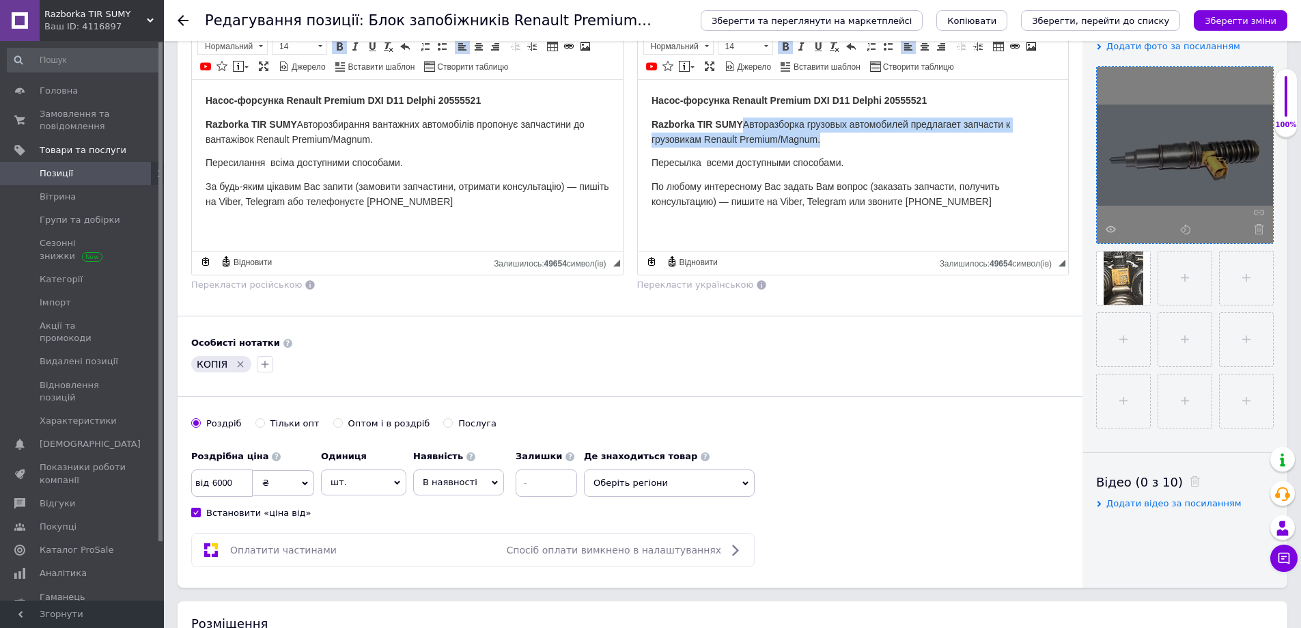
drag, startPoint x: 794, startPoint y: 136, endPoint x: 833, endPoint y: 141, distance: 39.3
click at [833, 141] on p "Razborka TIR SUMY Авторазборка грузовых автомобилей предлагает запчасти к грузо…" at bounding box center [853, 132] width 404 height 30
copy span "Авторазборка грузовых автомобилей предлагает запчасти к грузовикам Renault Prem…"
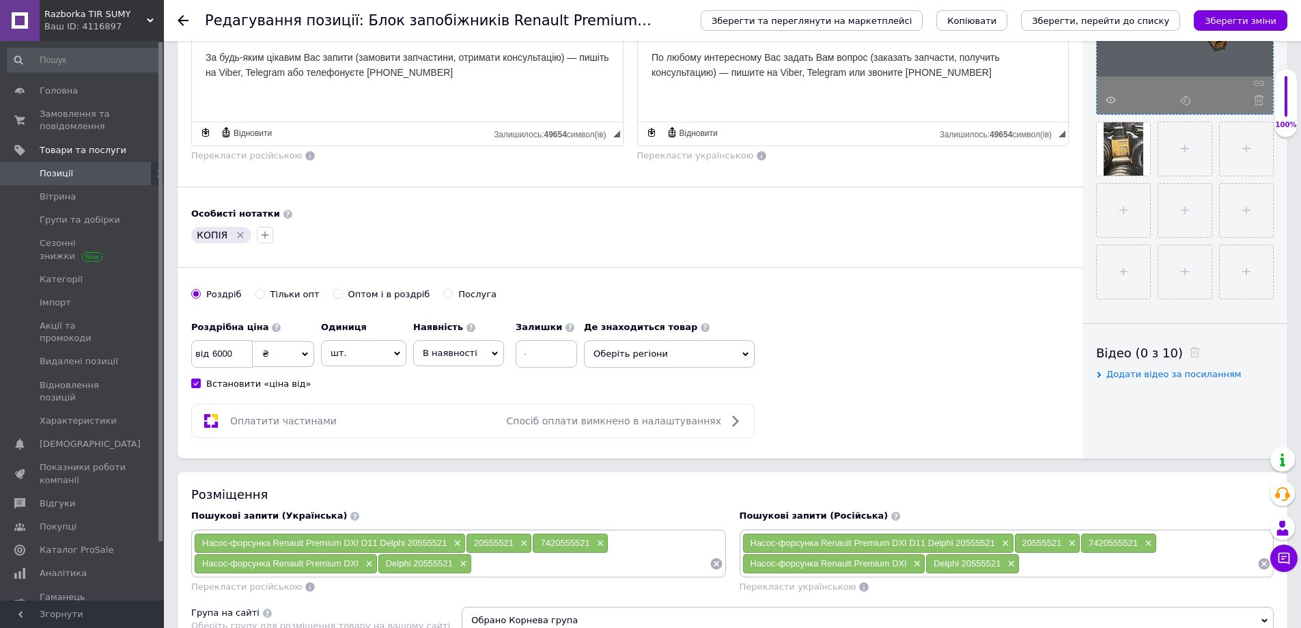
scroll to position [615, 0]
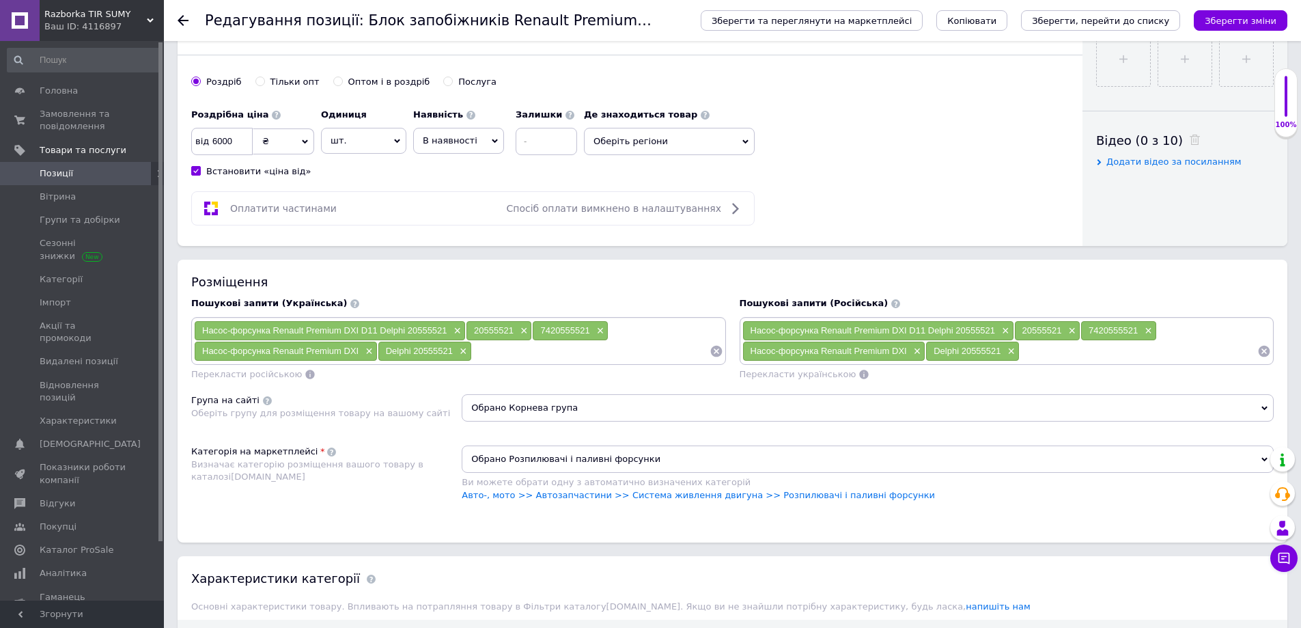
click at [1046, 347] on input at bounding box center [1139, 351] width 238 height 20
type input "Авторазборка TIR Renault Premium Magnum Сумы"
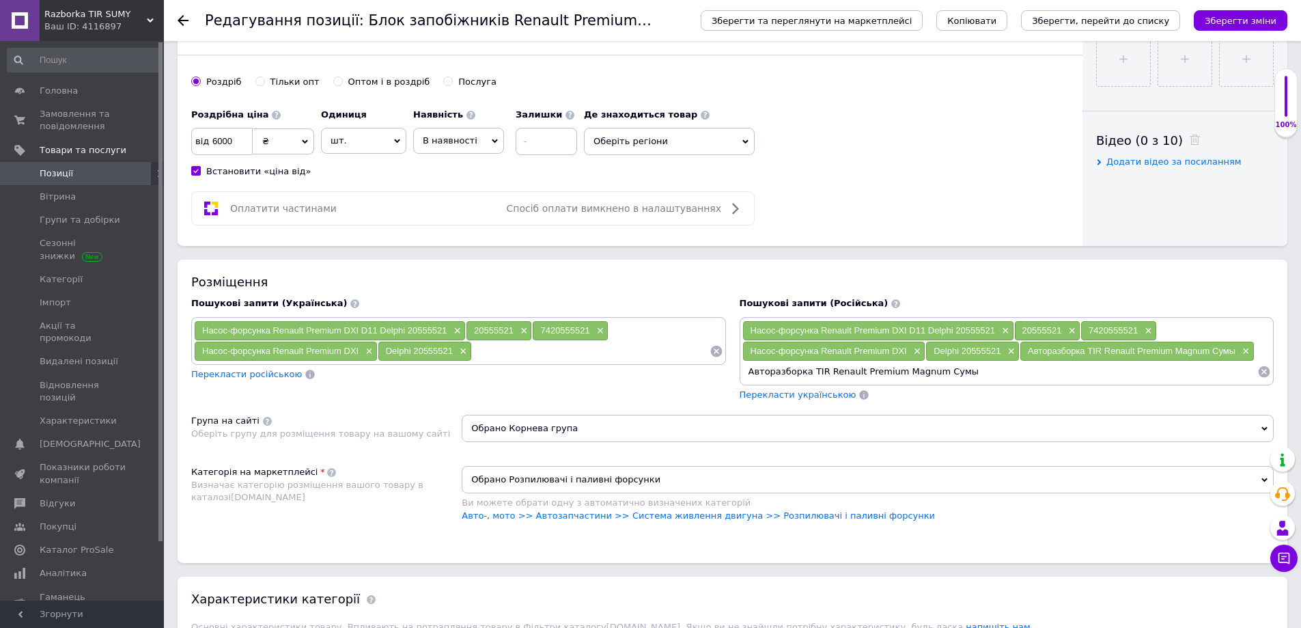
drag, startPoint x: 806, startPoint y: 372, endPoint x: 752, endPoint y: 374, distance: 54.0
click at [752, 374] on input "Авторазборка TIR Renault Premium Magnum Сумы" at bounding box center [1000, 371] width 516 height 20
click at [1000, 381] on input "Авторазборка TIR Renault Premium Magnum Сумы" at bounding box center [1000, 371] width 516 height 20
drag, startPoint x: 772, startPoint y: 372, endPoint x: 713, endPoint y: 374, distance: 59.5
click at [711, 373] on div "Пошукові запити (Українська) Насос-форсунка Renault Premium DXI D11 Delphi 2055…" at bounding box center [732, 348] width 1096 height 117
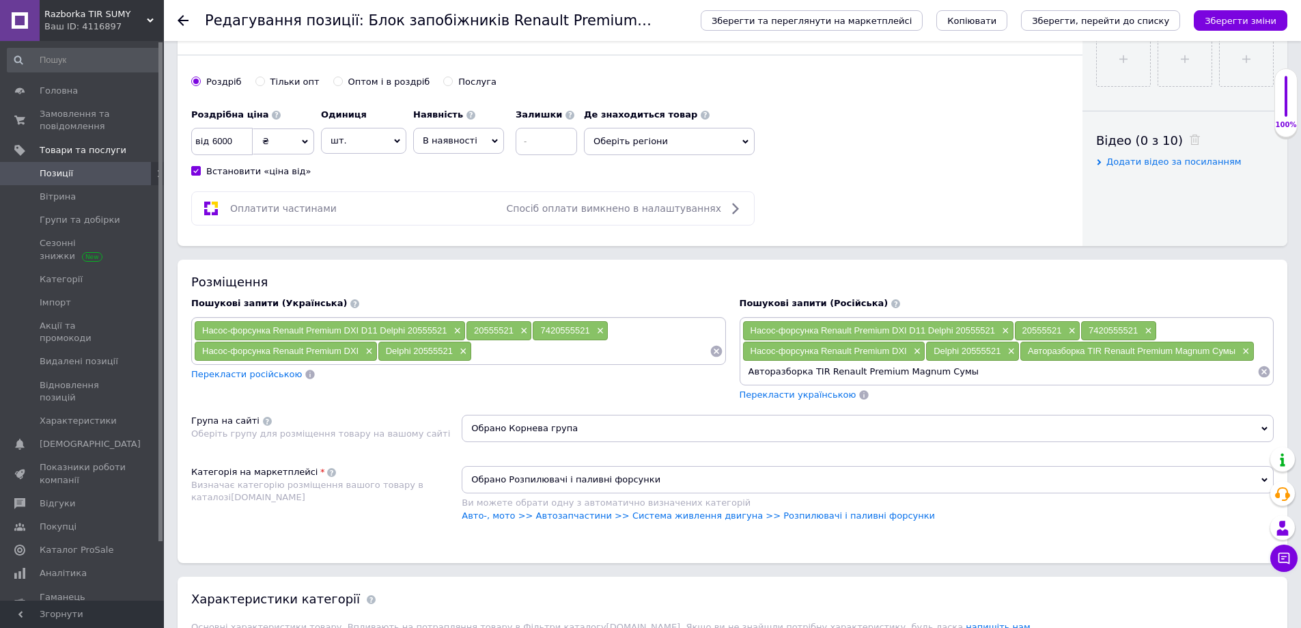
type input "Разборка TIR Renault Premium Magnum Сумы"
click at [988, 373] on input "Разборка TIR Renault Premium Magnum Сумы" at bounding box center [1000, 371] width 516 height 20
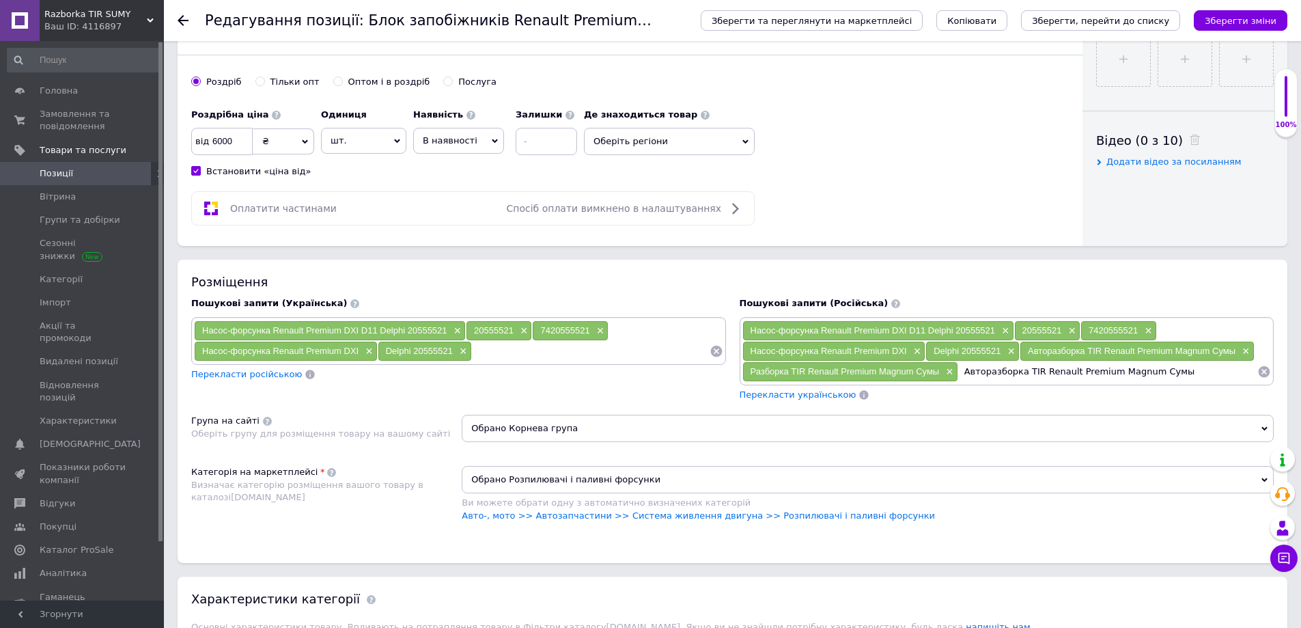
drag, startPoint x: 1024, startPoint y: 370, endPoint x: 968, endPoint y: 363, distance: 55.7
click at [964, 370] on input "Авторазборка TIR Renault Premium Magnum Сумы" at bounding box center [1107, 371] width 299 height 20
type input "TIR Renault Premium Magnum Сумы"
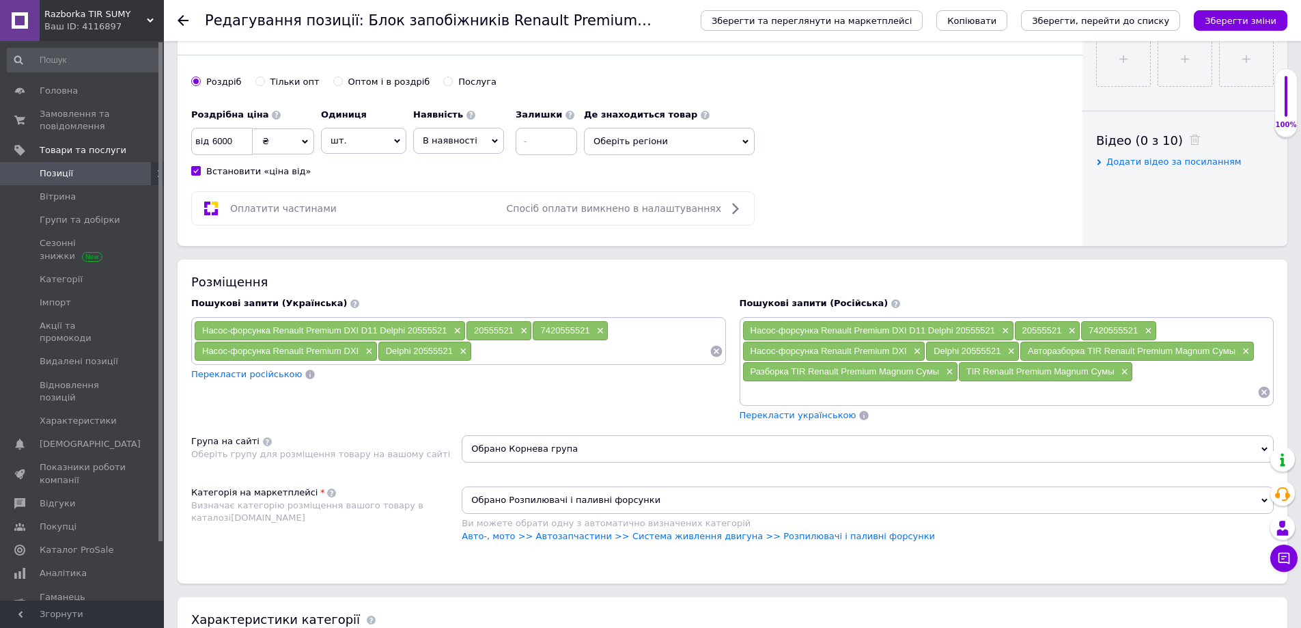
click at [545, 357] on input at bounding box center [591, 351] width 238 height 20
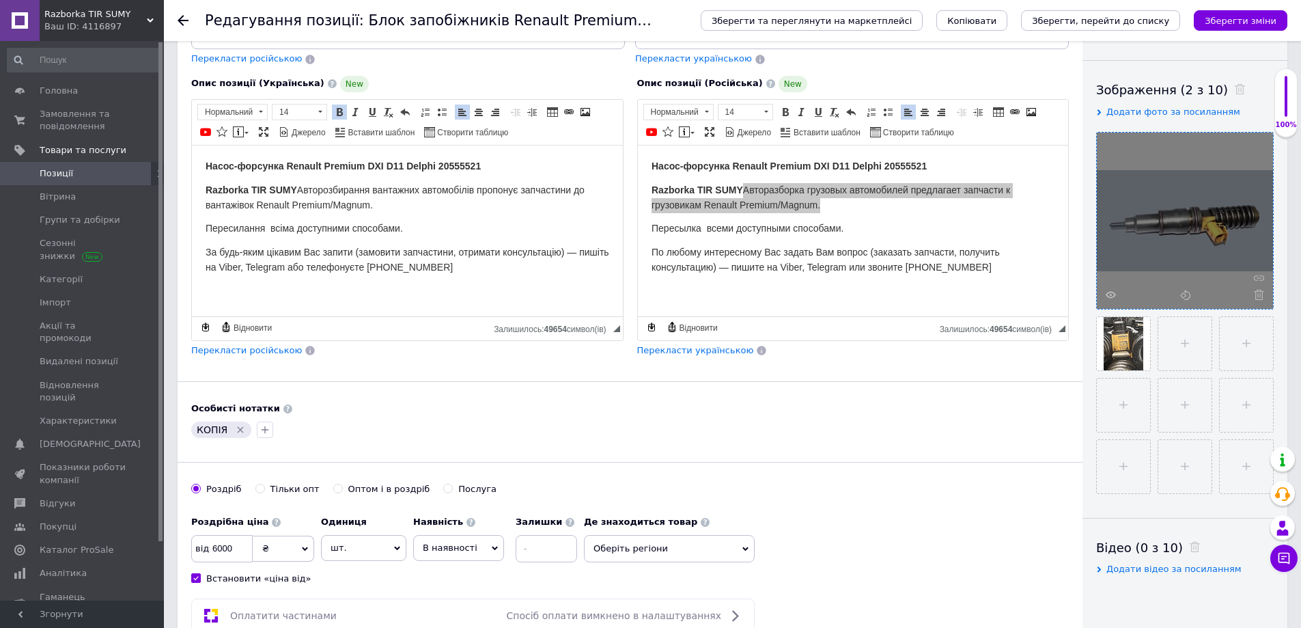
scroll to position [205, 0]
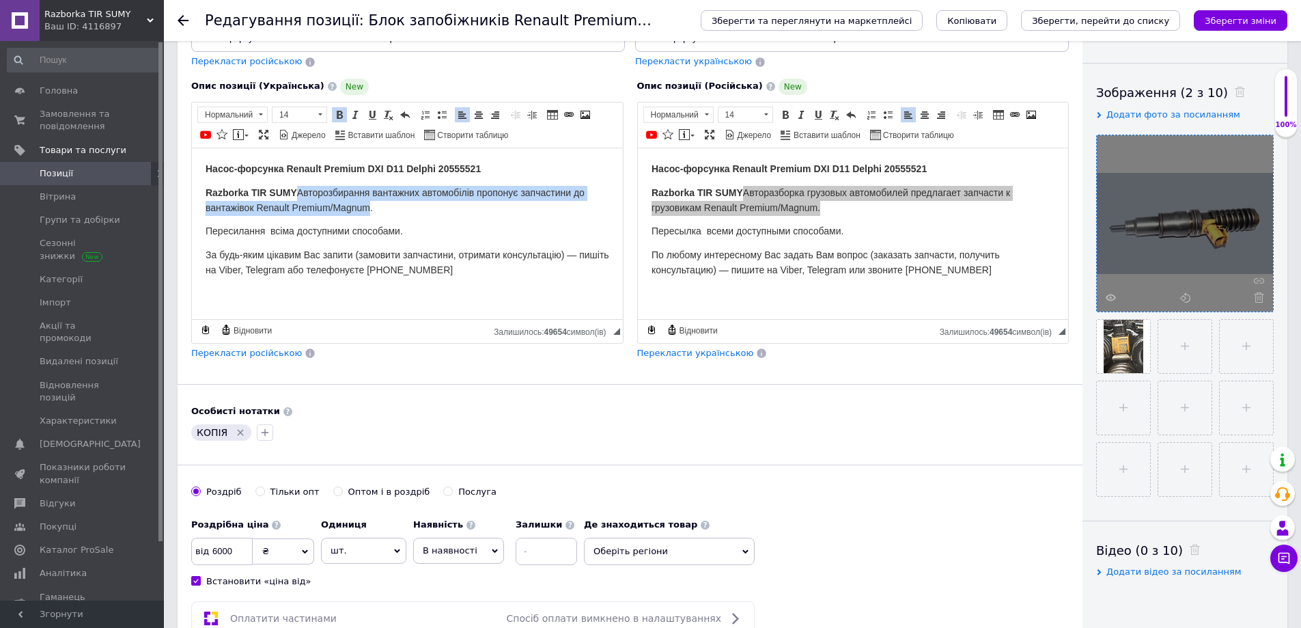
drag, startPoint x: 301, startPoint y: 190, endPoint x: 370, endPoint y: 208, distance: 71.2
click at [370, 208] on span "Razborka TIR SUMY Авторозбирання вантажних автомобілів пропонує запчастини до в…" at bounding box center [395, 199] width 379 height 26
copy span "Авторозбирання вантажних автомобілів пропонує запчастини до вантажівок Renault …"
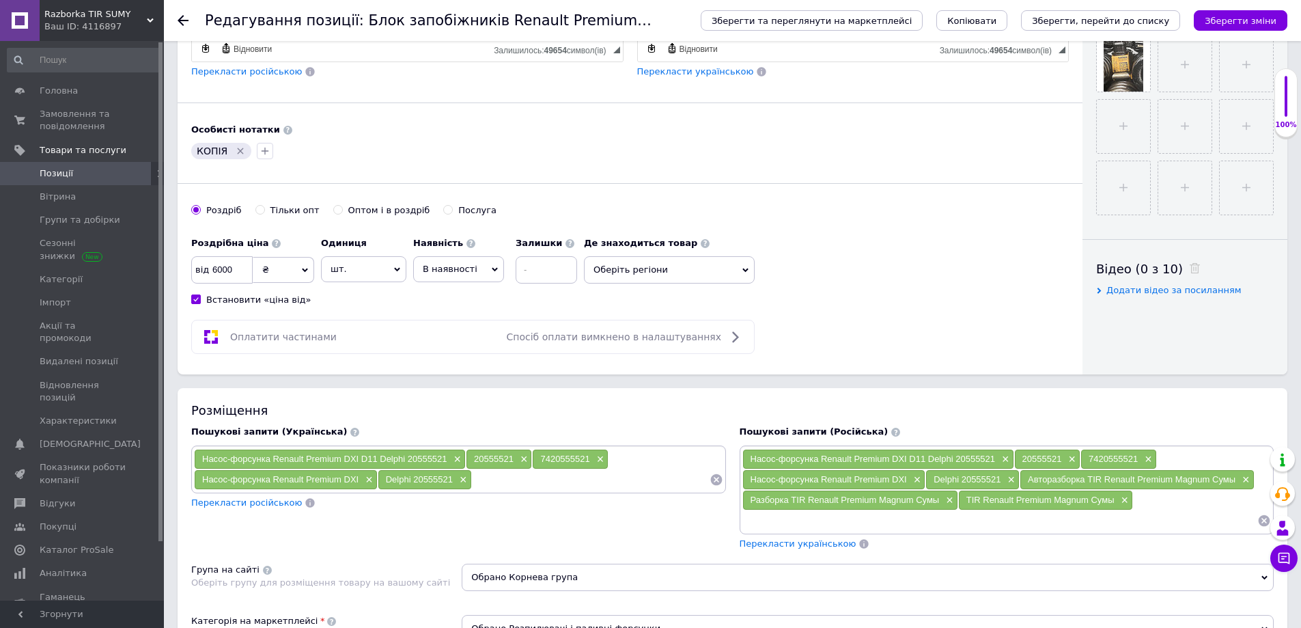
scroll to position [615, 0]
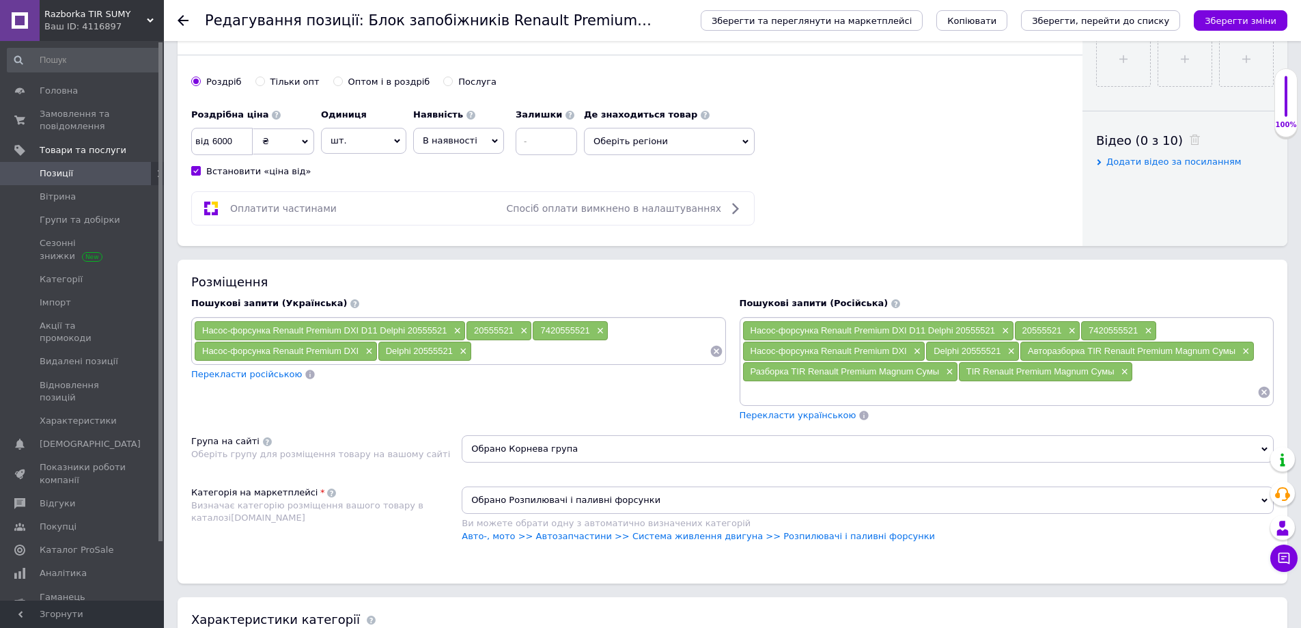
click at [499, 359] on input at bounding box center [591, 351] width 238 height 20
paste input "Авторозбирання вантажних автомобілів пропонує запчастини до вантажівок Renault …"
click at [675, 356] on input "Авторозбирання TIR Renault Premium Magnum" at bounding box center [591, 351] width 238 height 20
type input "Авторозбирання TIR Renault Premium Magnum Сууми"
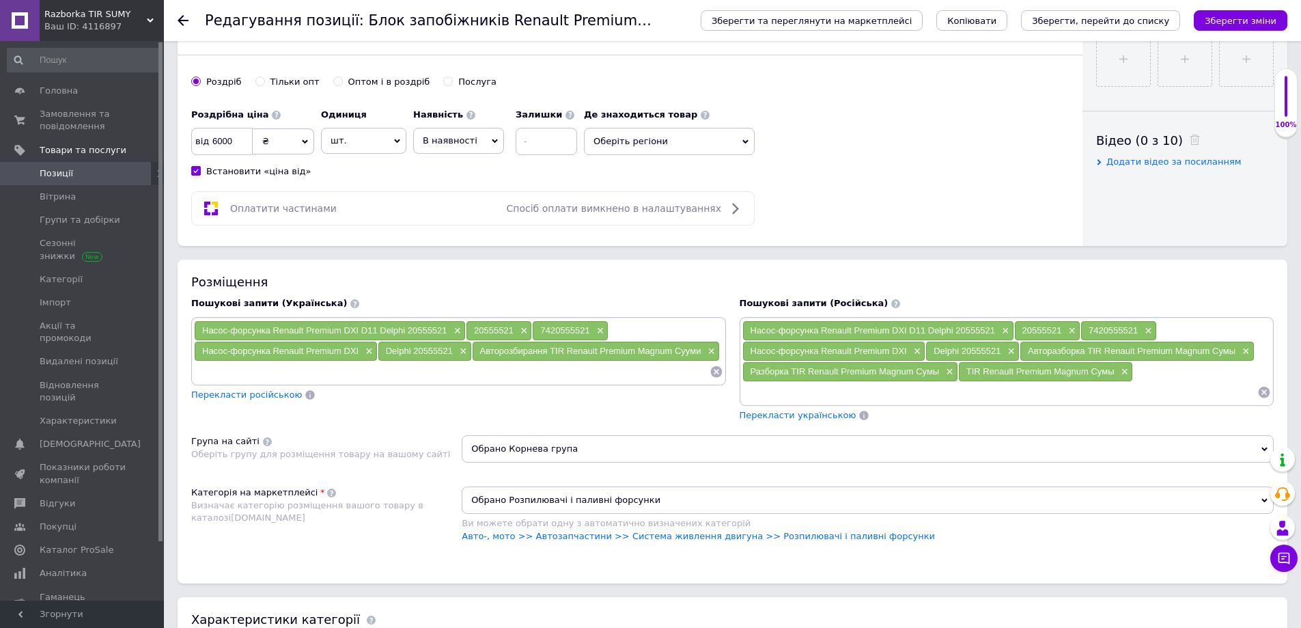
paste input "Авторозбирання TIR Renault Premium Magnum"
drag, startPoint x: 223, startPoint y: 373, endPoint x: 176, endPoint y: 372, distance: 47.1
click at [163, 374] on div "Razborka TIR SUMY Ваш ID: 4116897 Кабінет покупця Перевірити стан системи Сторі…" at bounding box center [650, 628] width 1301 height 2487
type input "Розбирання TIR Renault Premium Magnum"
paste input "Авторозбирання TIR Renault Premium Magnum"
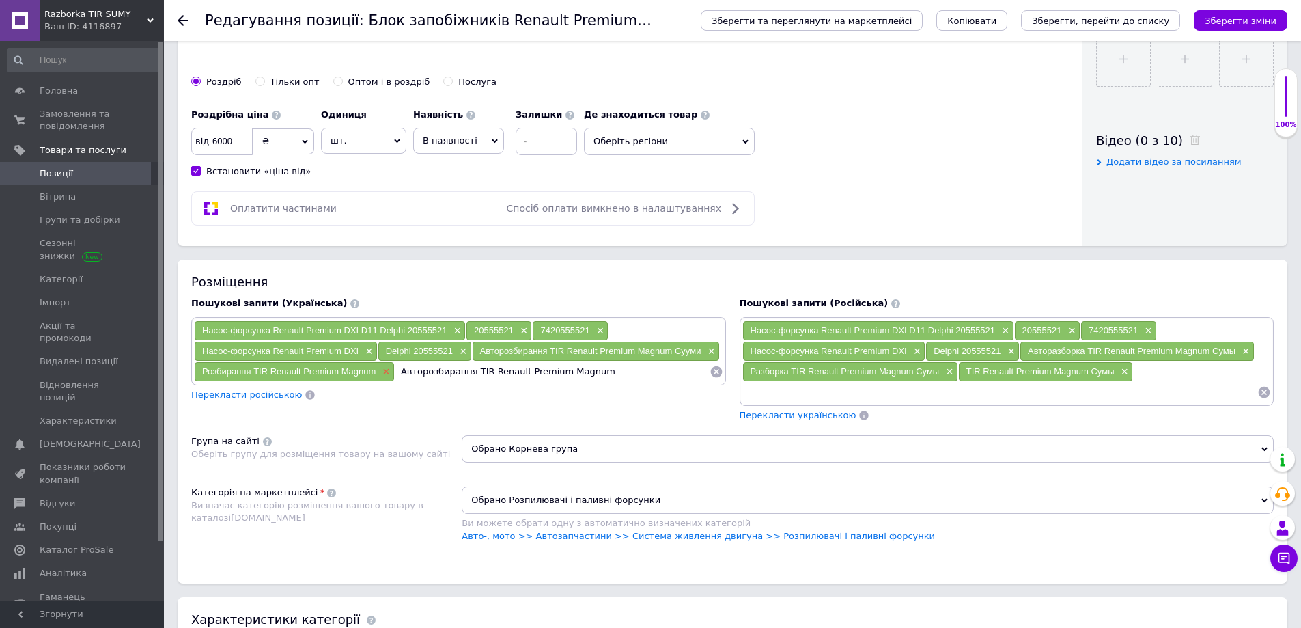
drag, startPoint x: 472, startPoint y: 374, endPoint x: 392, endPoint y: 374, distance: 79.9
click at [387, 374] on div "Насос-форсунка Renault Premium DXI D11 Delphi 20555521 × 20555521 × 7420555521 …" at bounding box center [458, 350] width 529 height 61
type input "TIR Renault Premium Magnum Суми"
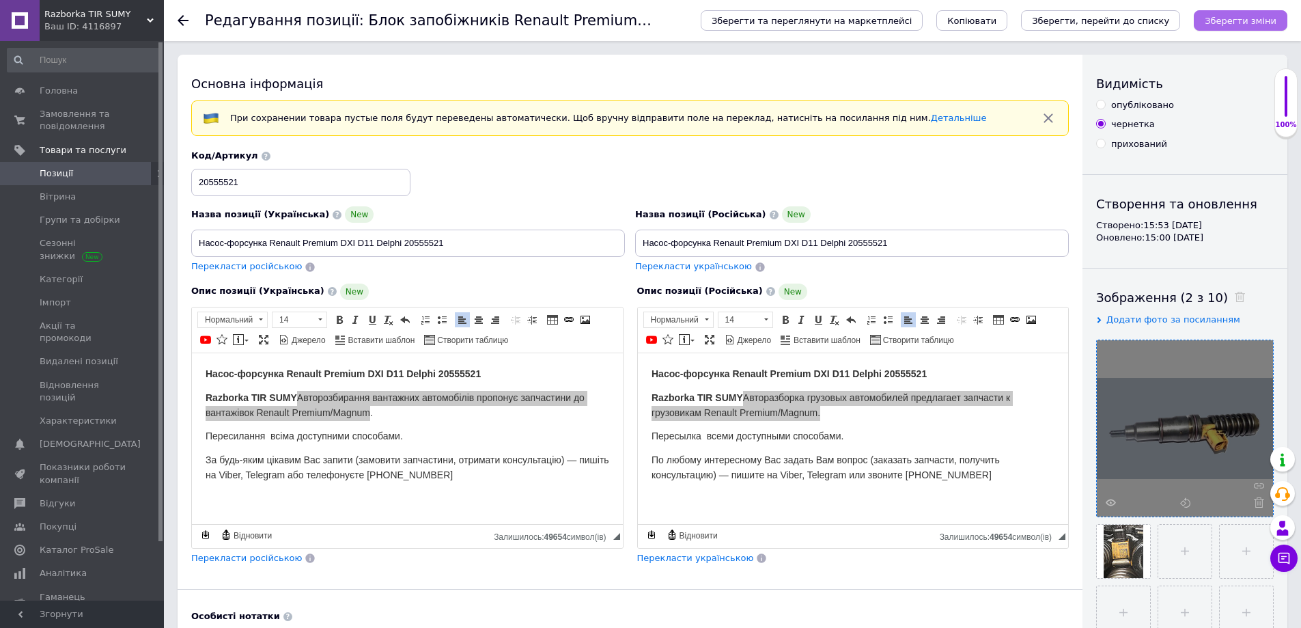
click at [1227, 20] on icon "Зберегти зміни" at bounding box center [1241, 21] width 72 height 10
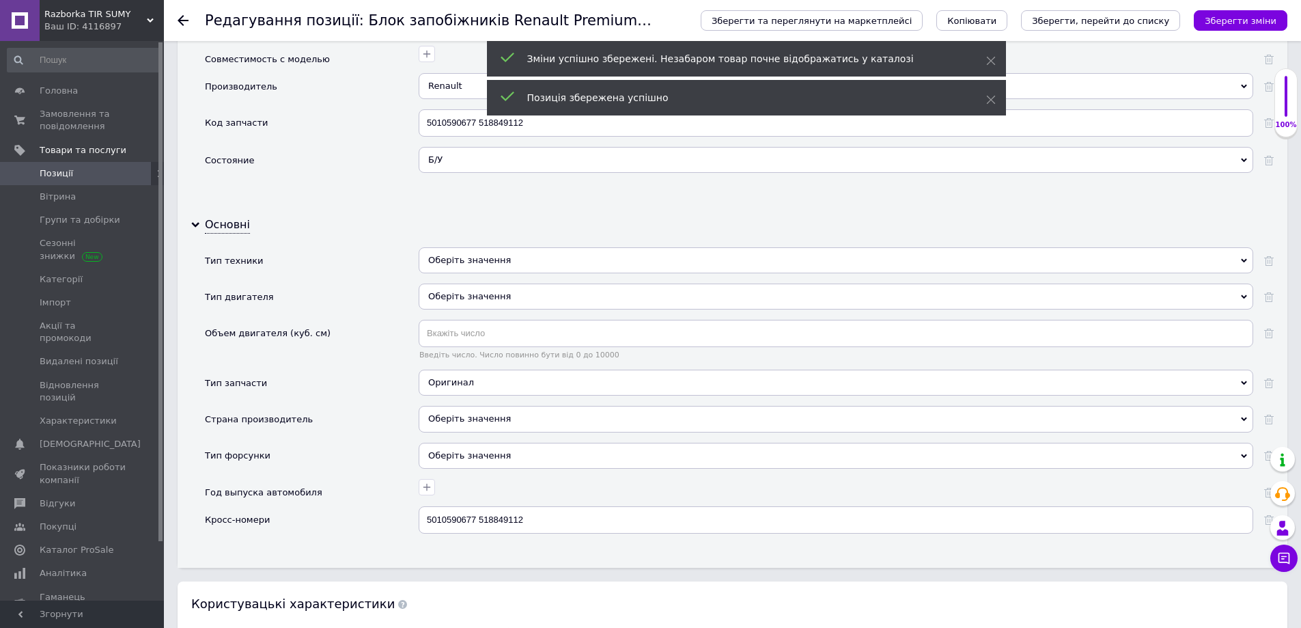
scroll to position [1366, 0]
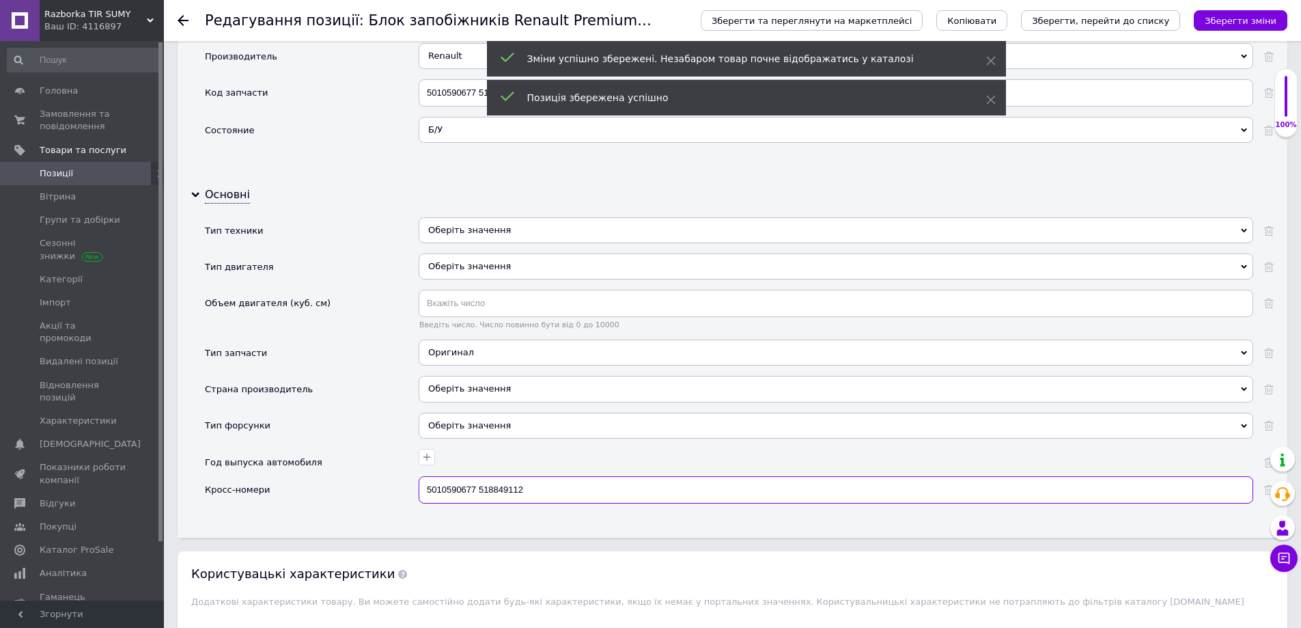
drag, startPoint x: 558, startPoint y: 490, endPoint x: 320, endPoint y: 475, distance: 238.1
click at [322, 476] on div "Кросс-номери 5010590677 518849112" at bounding box center [739, 495] width 1069 height 38
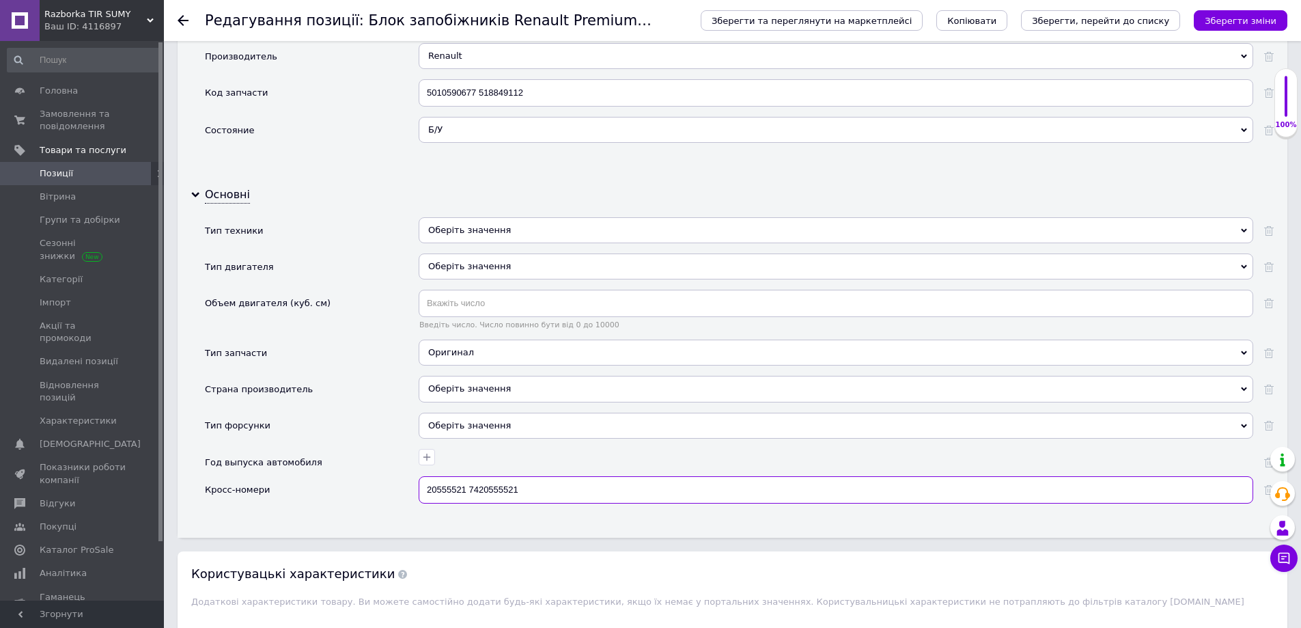
type input "20555521 7420555521"
drag, startPoint x: 529, startPoint y: 94, endPoint x: 355, endPoint y: 89, distance: 173.5
click at [355, 89] on div "Код запчасти 5010590677 518849112" at bounding box center [739, 98] width 1069 height 38
paste input "20555521 7420555521"
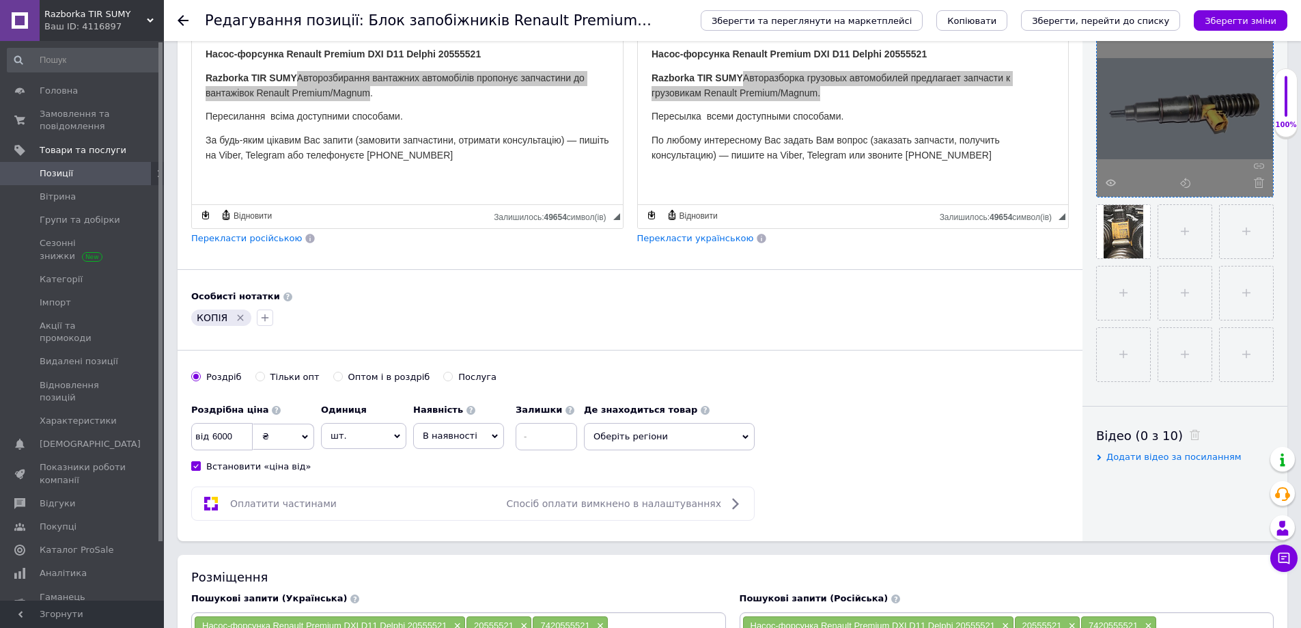
scroll to position [68, 0]
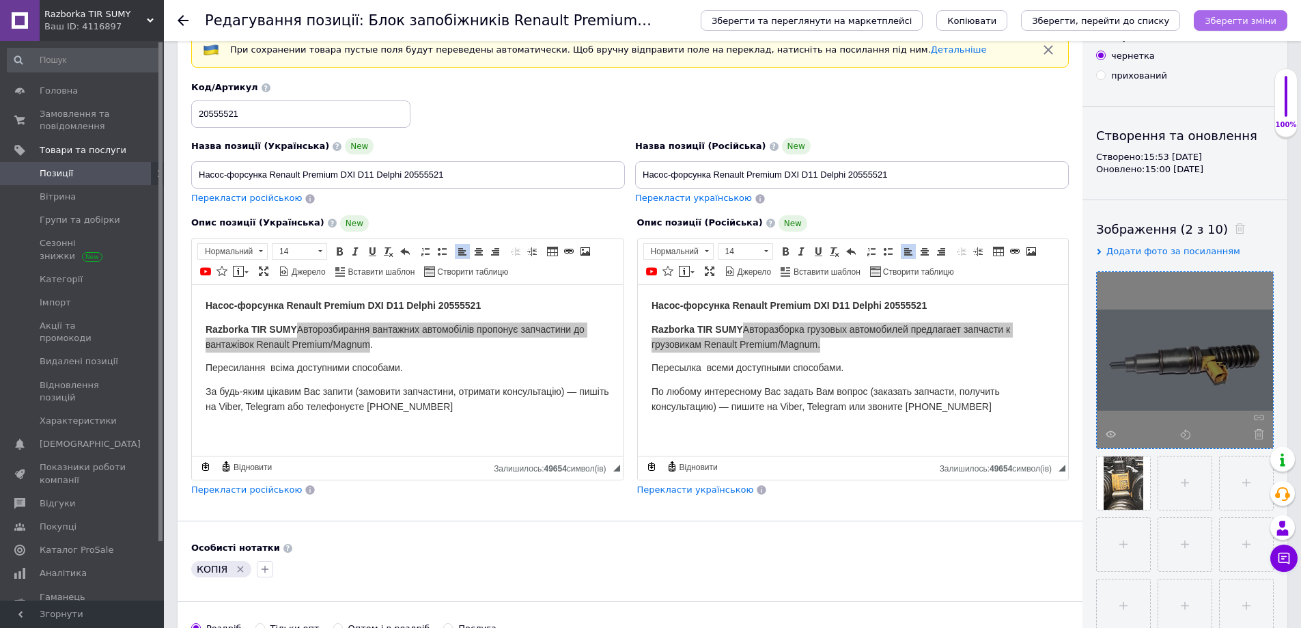
type input "20555521 7420555521"
click at [1233, 16] on icon "Зберегти зміни" at bounding box center [1241, 21] width 72 height 10
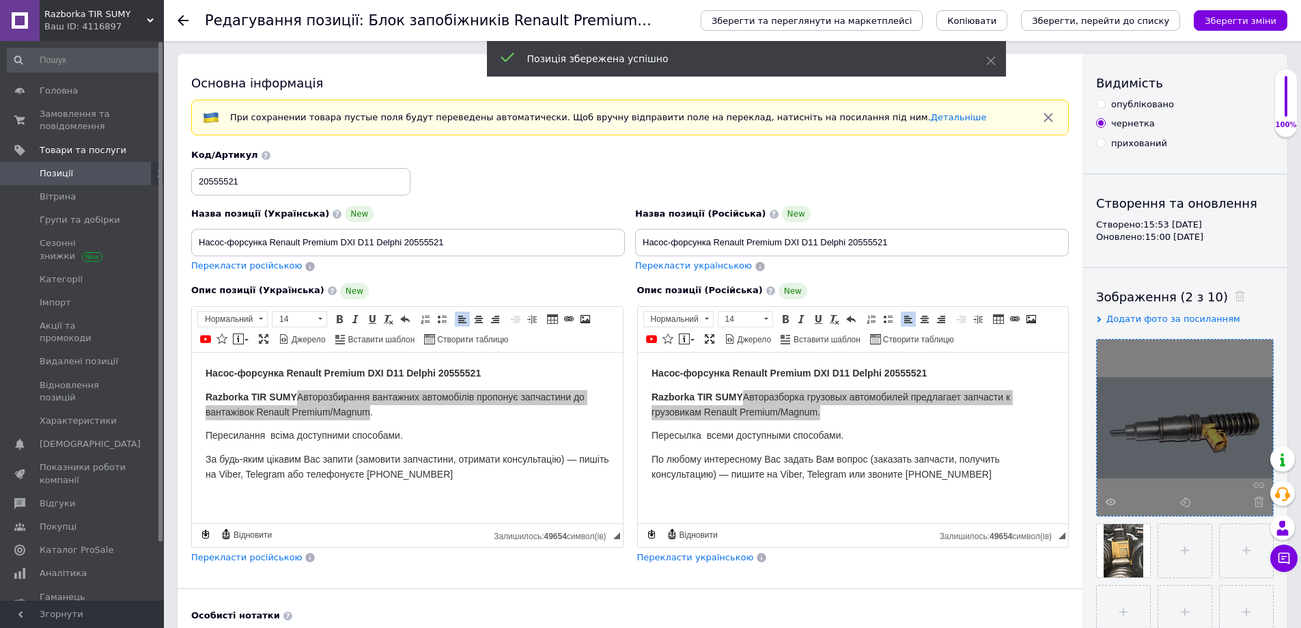
scroll to position [0, 0]
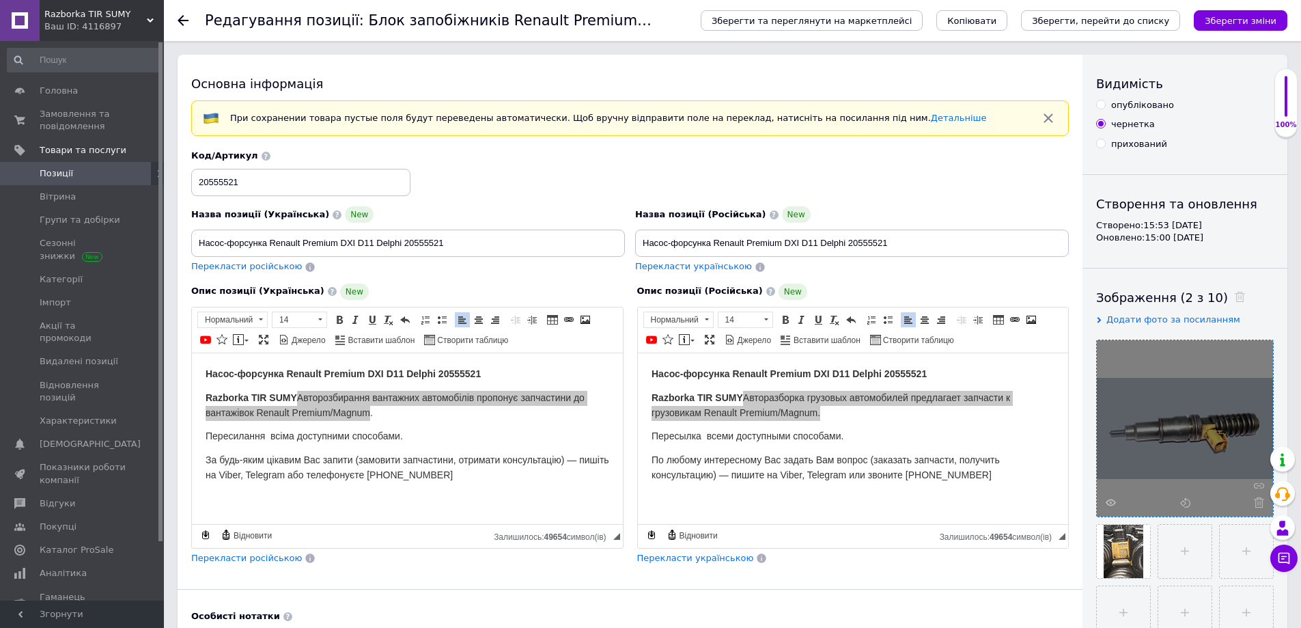
click at [1100, 104] on input "опубліковано" at bounding box center [1100, 104] width 9 height 9
radio input "true"
click at [897, 17] on span "Зберегти та переглянути на маркетплейсі" at bounding box center [812, 21] width 200 height 10
